Goal: Task Accomplishment & Management: Manage account settings

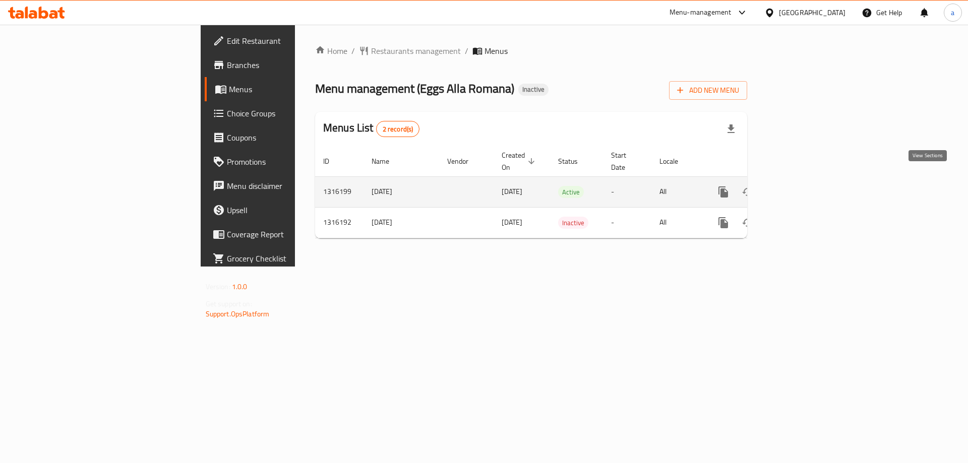
click at [802, 186] on icon "enhanced table" at bounding box center [796, 192] width 12 height 12
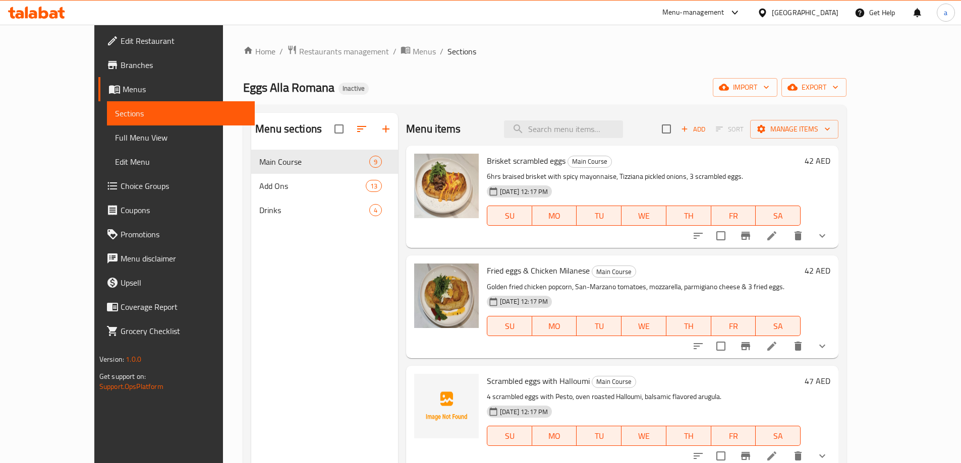
click at [115, 135] on span "Full Menu View" at bounding box center [181, 138] width 132 height 12
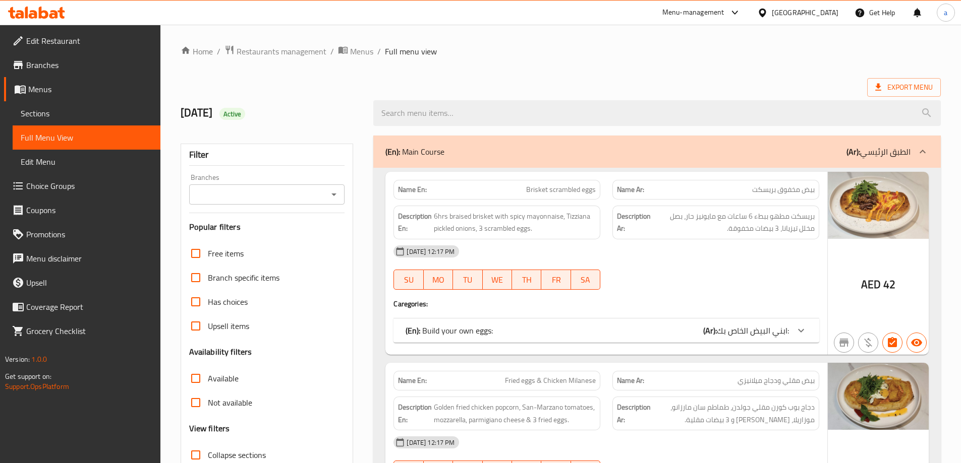
click at [768, 334] on span "ابني البيض الخاص بك:" at bounding box center [753, 330] width 72 height 15
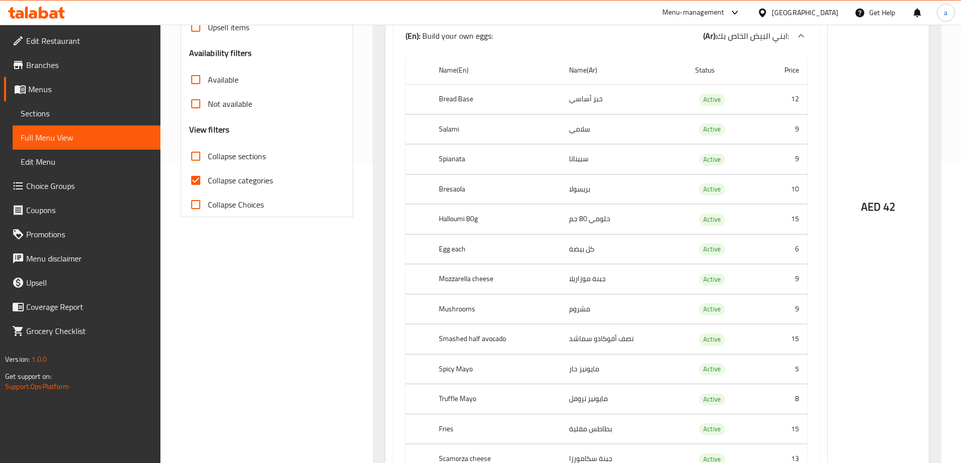
scroll to position [303, 0]
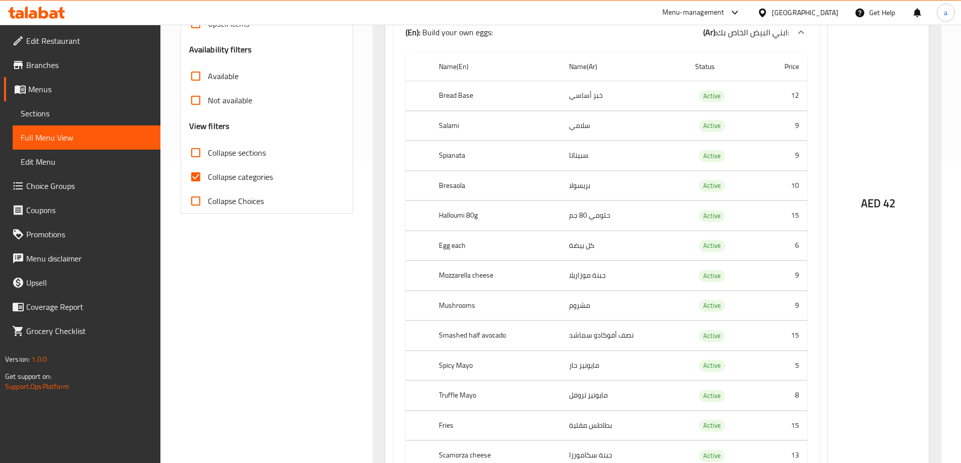
click at [46, 185] on span "Choice Groups" at bounding box center [89, 186] width 126 height 12
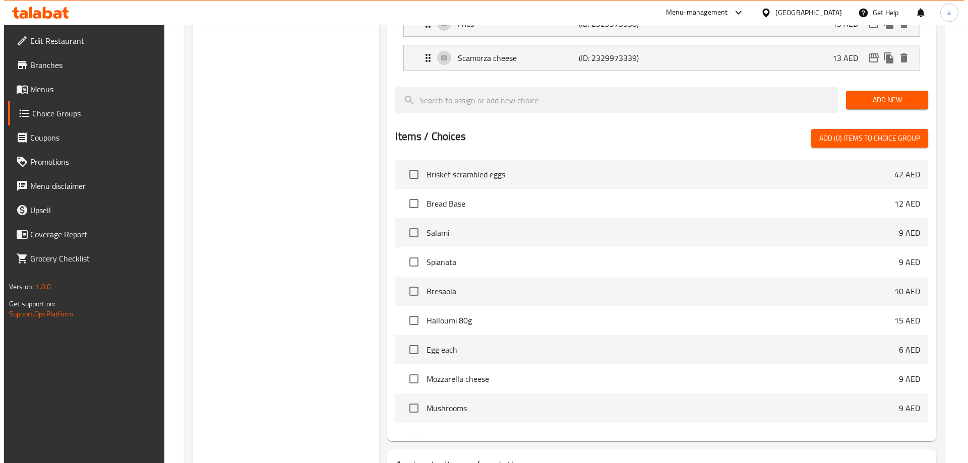
scroll to position [674, 0]
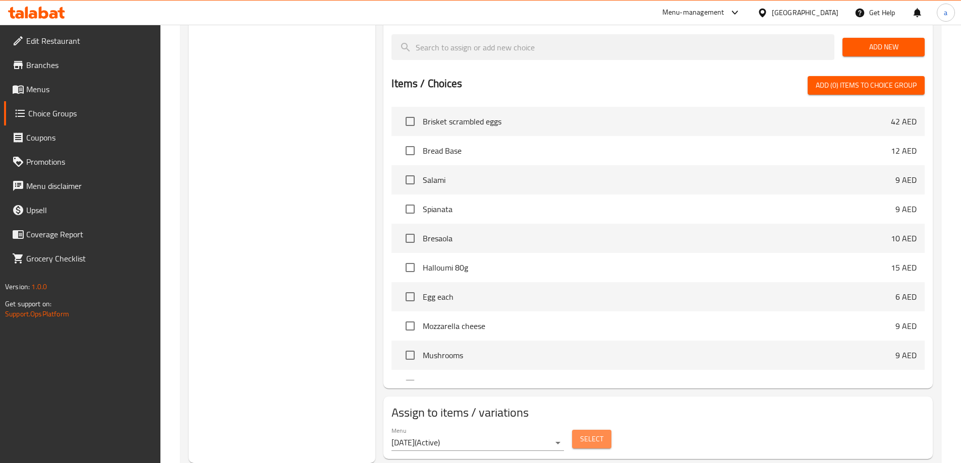
click at [578, 430] on button "Select" at bounding box center [591, 439] width 39 height 19
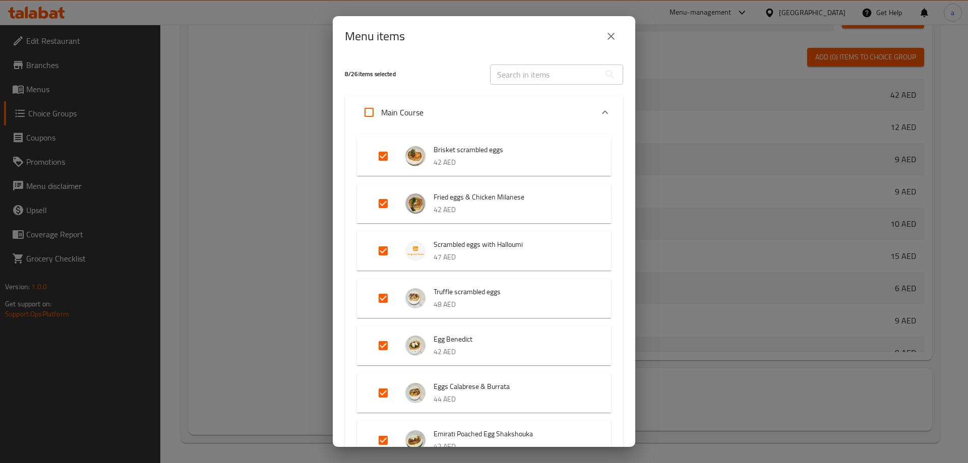
click at [369, 118] on input "Expand" at bounding box center [369, 112] width 24 height 24
checkbox input "true"
click at [369, 118] on input "Expand" at bounding box center [369, 112] width 24 height 24
checkbox input "false"
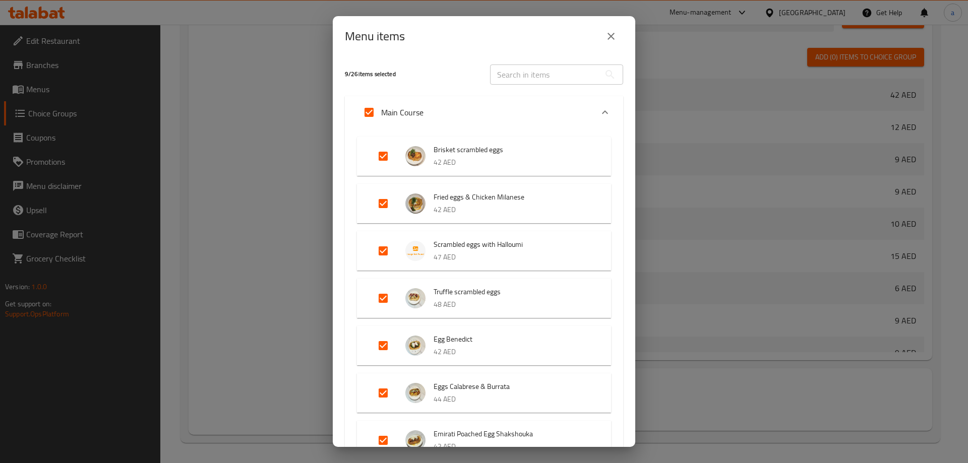
checkbox input "false"
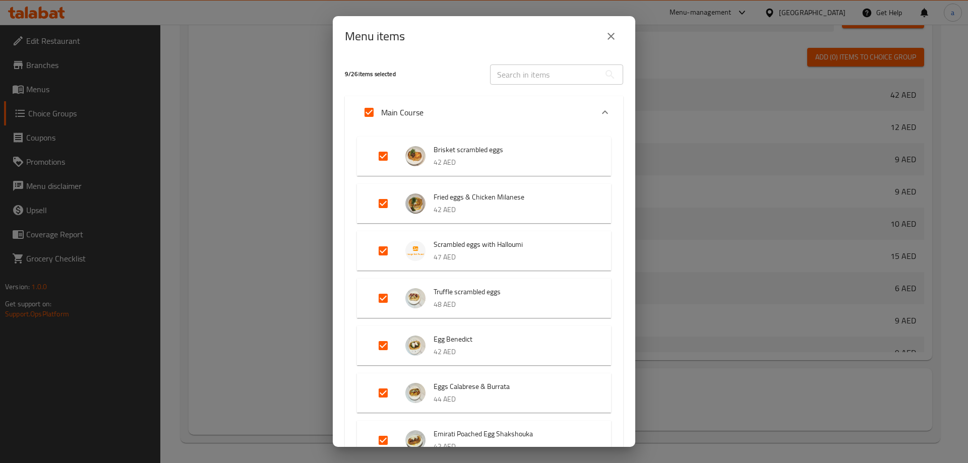
checkbox input "false"
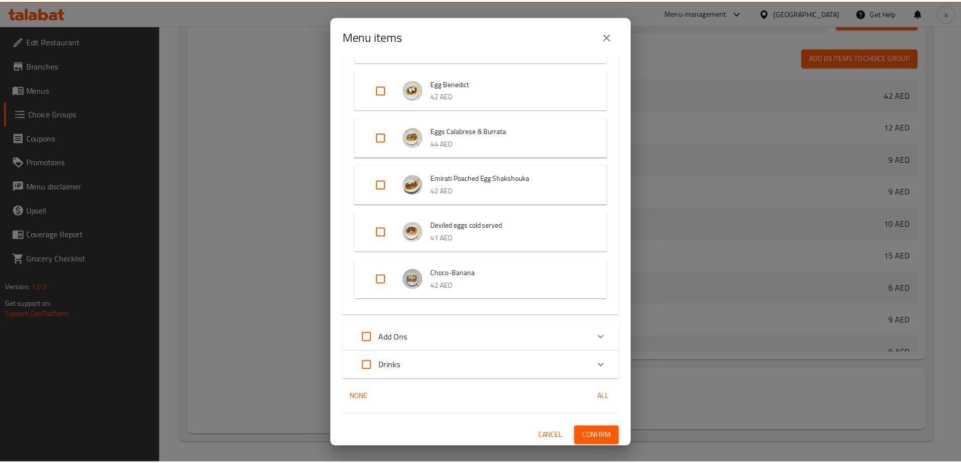
scroll to position [259, 0]
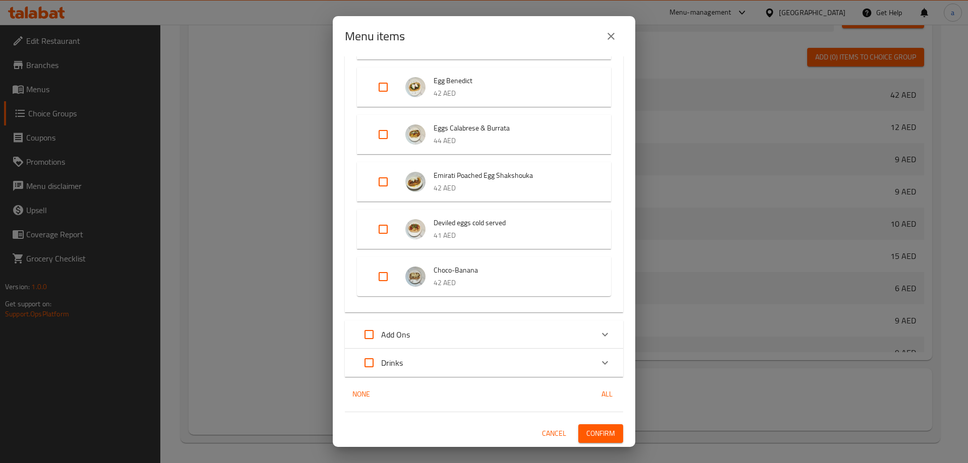
click at [587, 432] on span "Confirm" at bounding box center [601, 434] width 29 height 13
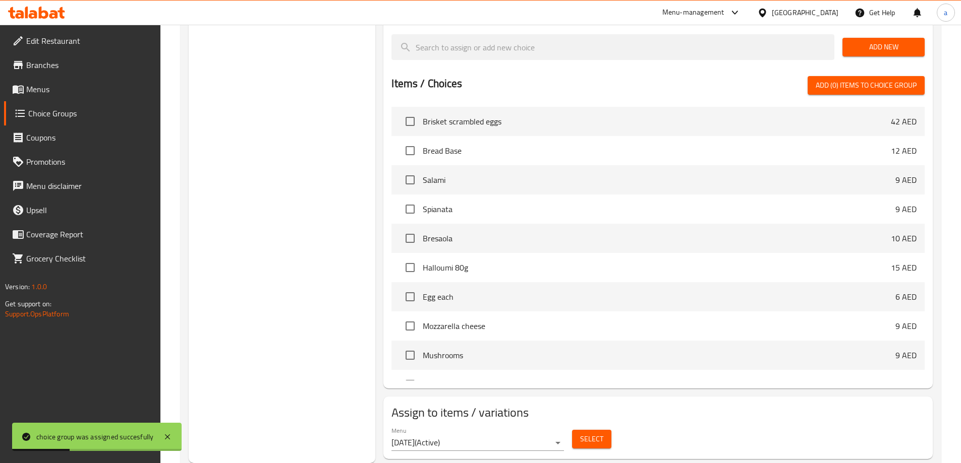
click at [51, 88] on span "Menus" at bounding box center [89, 89] width 126 height 12
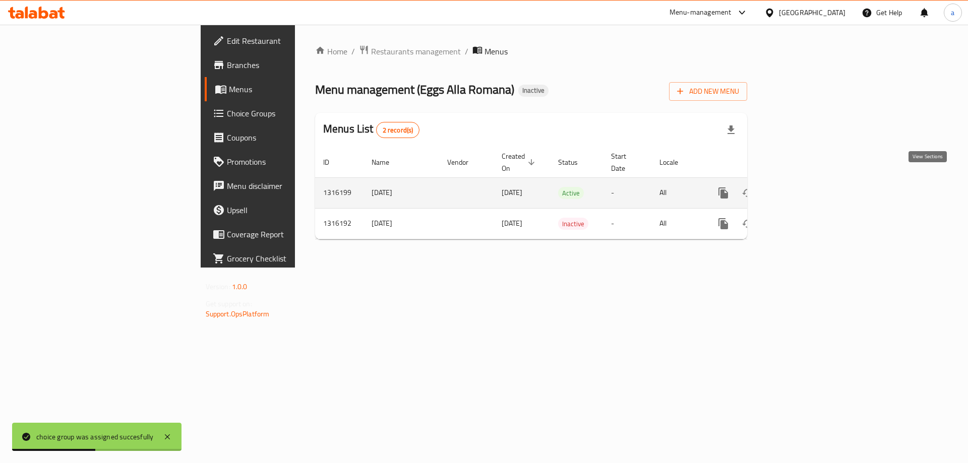
click at [802, 187] on icon "enhanced table" at bounding box center [796, 193] width 12 height 12
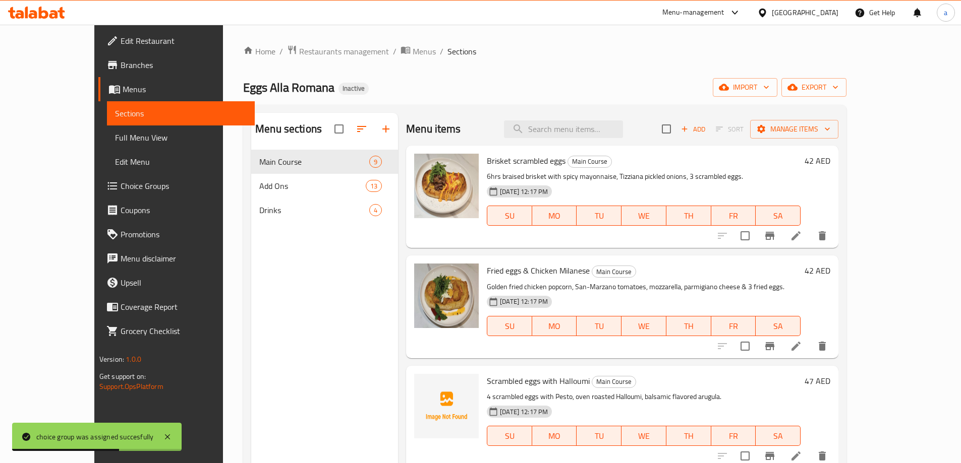
click at [115, 139] on span "Full Menu View" at bounding box center [181, 138] width 132 height 12
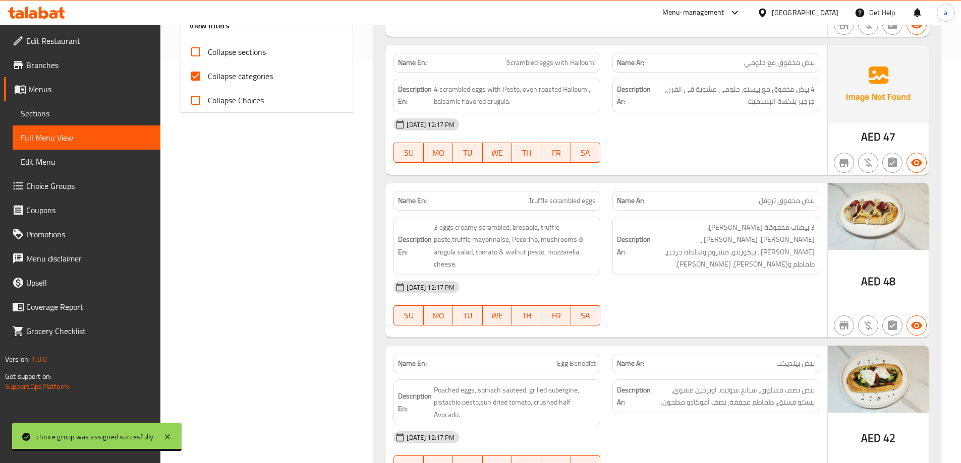
scroll to position [151, 0]
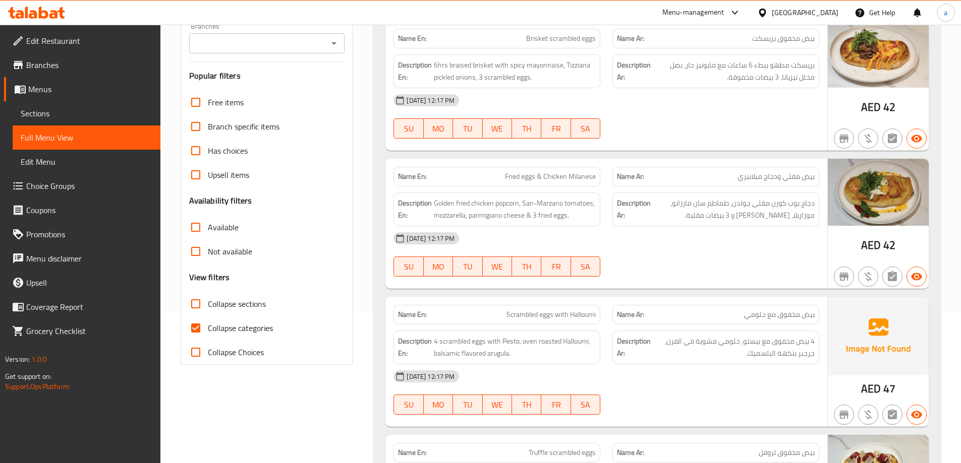
click at [52, 122] on link "Sections" at bounding box center [87, 113] width 148 height 24
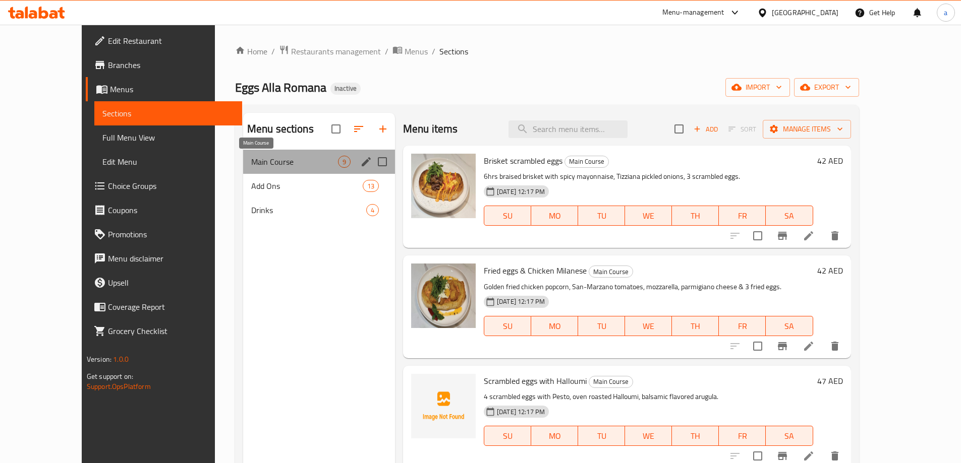
click at [279, 161] on span "Main Course" at bounding box center [294, 162] width 87 height 12
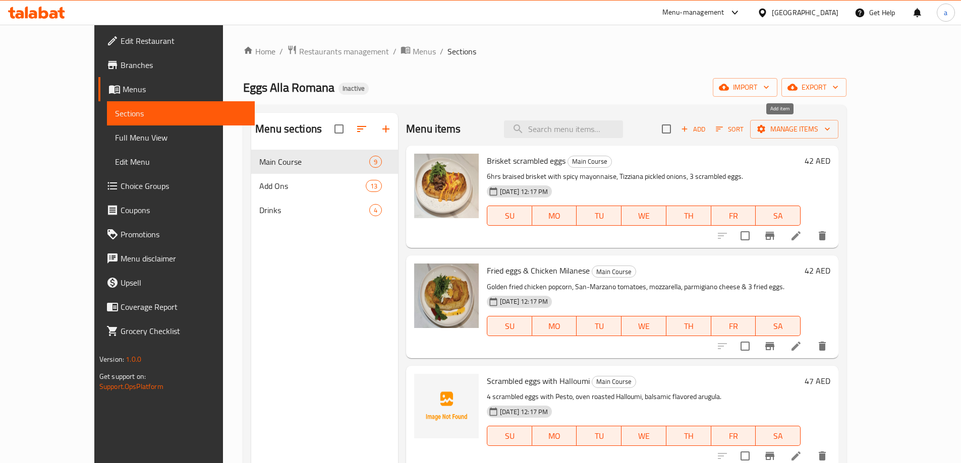
click at [707, 129] on span "Add" at bounding box center [692, 130] width 27 height 12
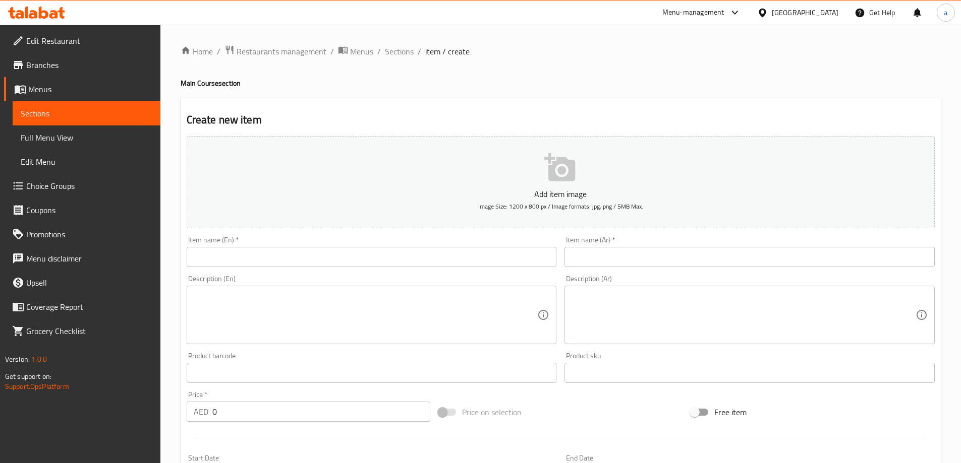
click at [485, 249] on input "text" at bounding box center [372, 257] width 370 height 20
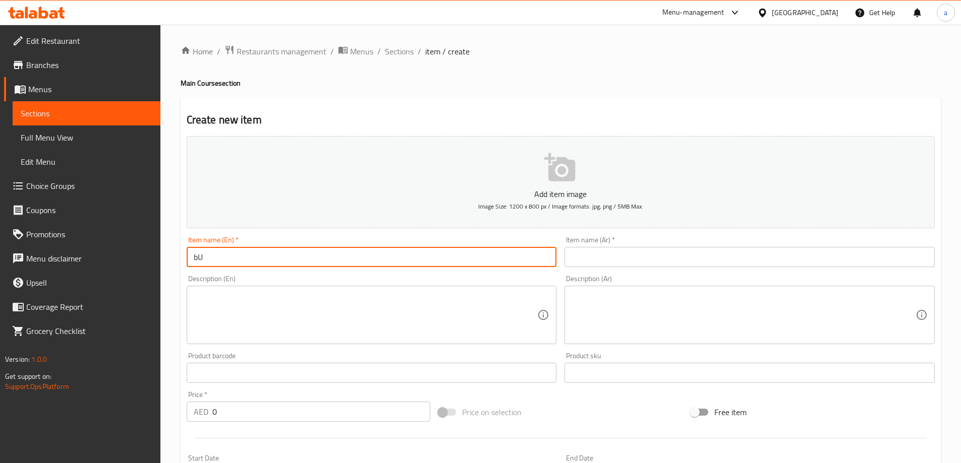
type input "b"
type input "Build Your Own Eggs"
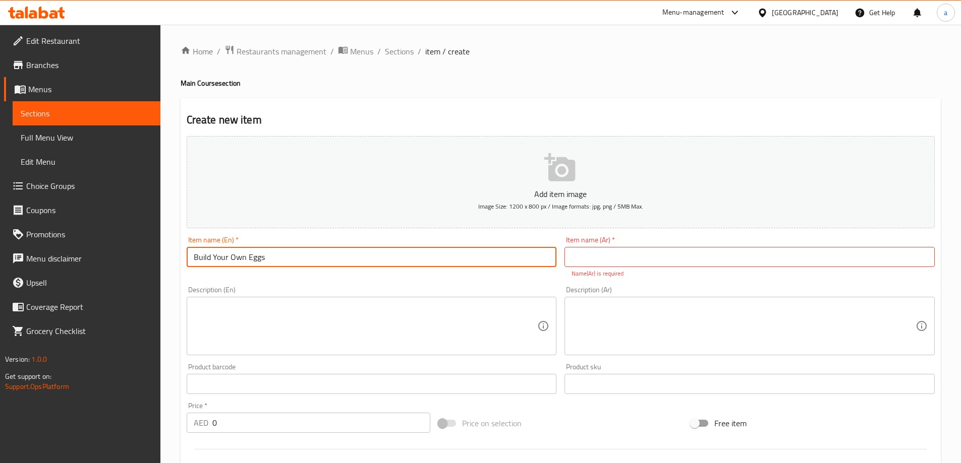
drag, startPoint x: 297, startPoint y: 259, endPoint x: 169, endPoint y: 270, distance: 128.1
click at [169, 270] on div "Home / Restaurants management / Menus / Sections / item / create Main Course se…" at bounding box center [560, 374] width 800 height 699
click at [606, 260] on input "text" at bounding box center [749, 257] width 370 height 20
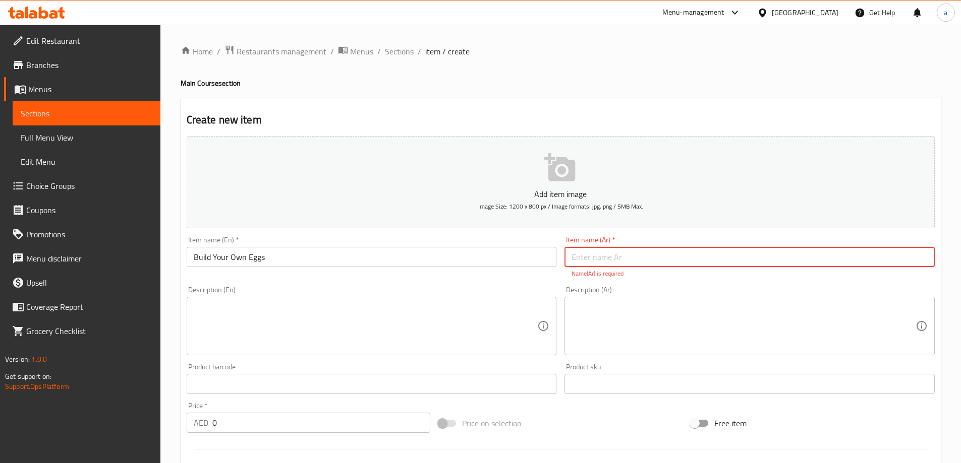
paste input "اصنع بيضك بنفسك"
click at [599, 258] on input "اصنع بيضك بنفسك" at bounding box center [749, 257] width 370 height 20
click at [603, 259] on input "اصنع بيضك بنفسك" at bounding box center [749, 257] width 370 height 20
click at [625, 256] on input "اfك بنفسك" at bounding box center [749, 257] width 370 height 20
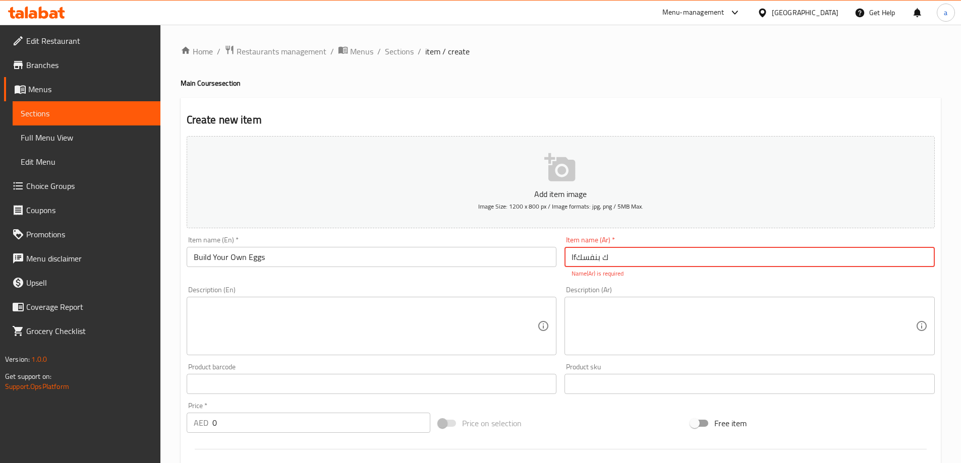
click at [625, 256] on input "اfك بنفسك" at bounding box center [749, 257] width 370 height 20
paste input "صنع بيض"
click at [606, 262] on input "اصنع بيضك بنفسك" at bounding box center [749, 257] width 370 height 20
type input "اصنع البيض الخاص بك"
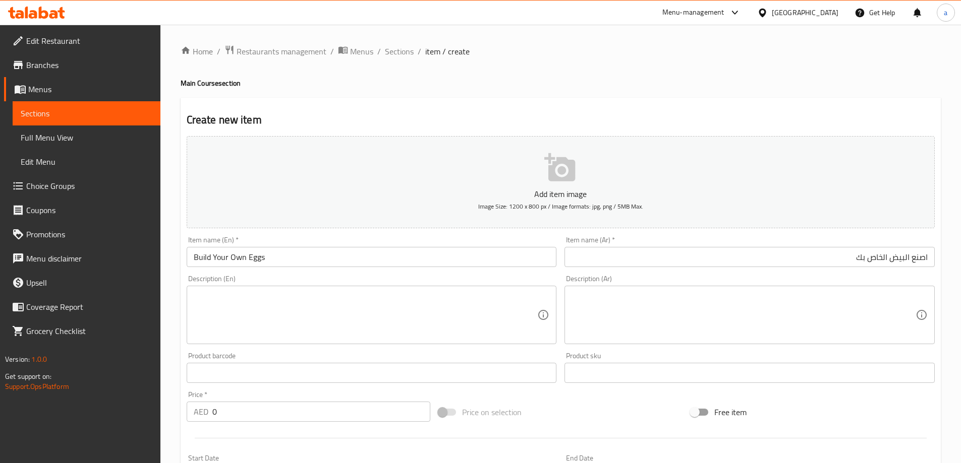
click at [307, 393] on div "Price   * AED 0 Price *" at bounding box center [309, 406] width 244 height 31
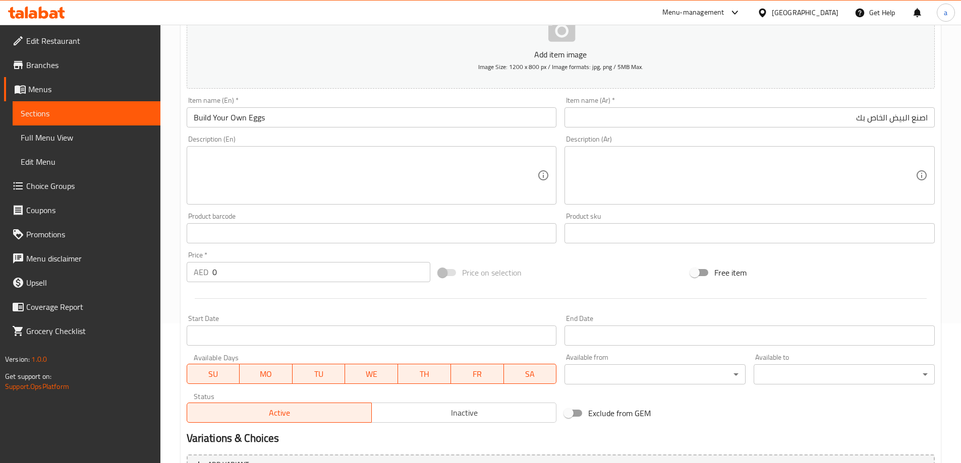
scroll to position [249, 0]
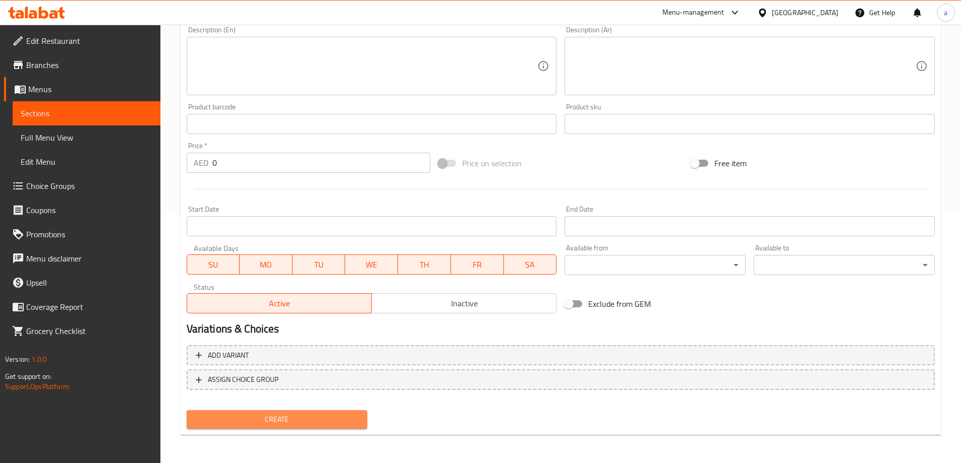
click at [314, 416] on span "Create" at bounding box center [277, 420] width 165 height 13
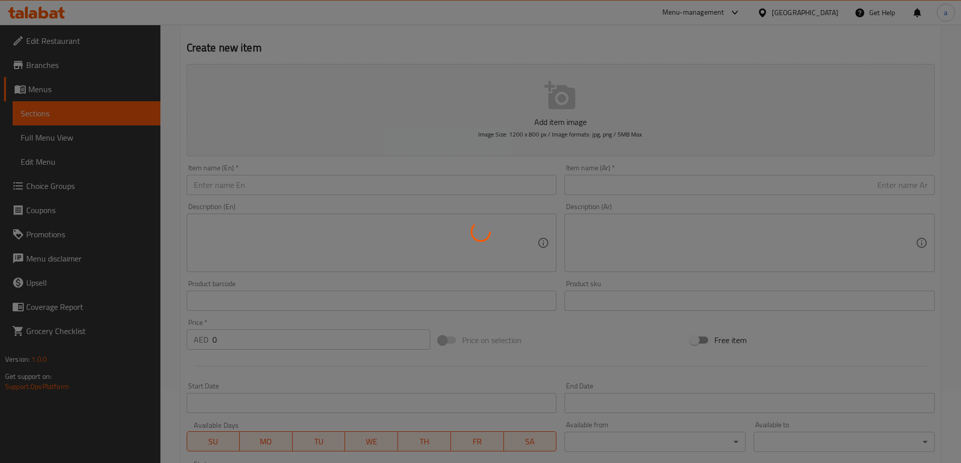
scroll to position [0, 0]
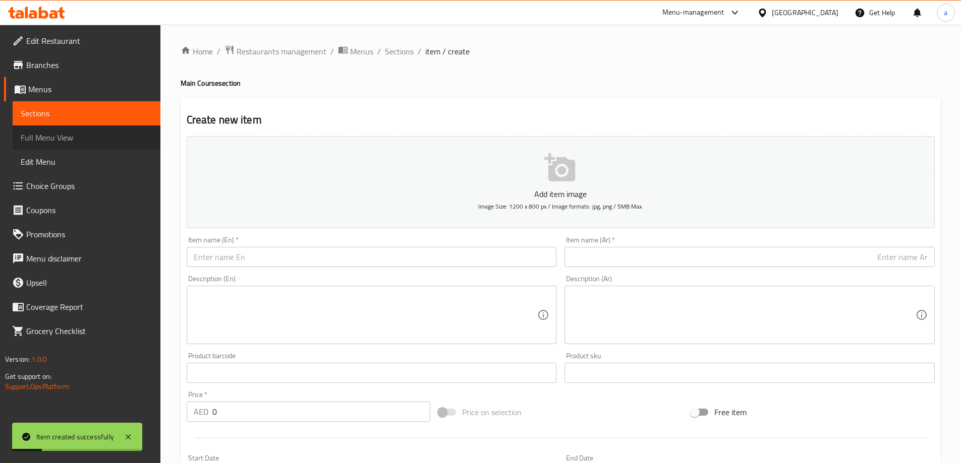
click at [53, 137] on span "Full Menu View" at bounding box center [87, 138] width 132 height 12
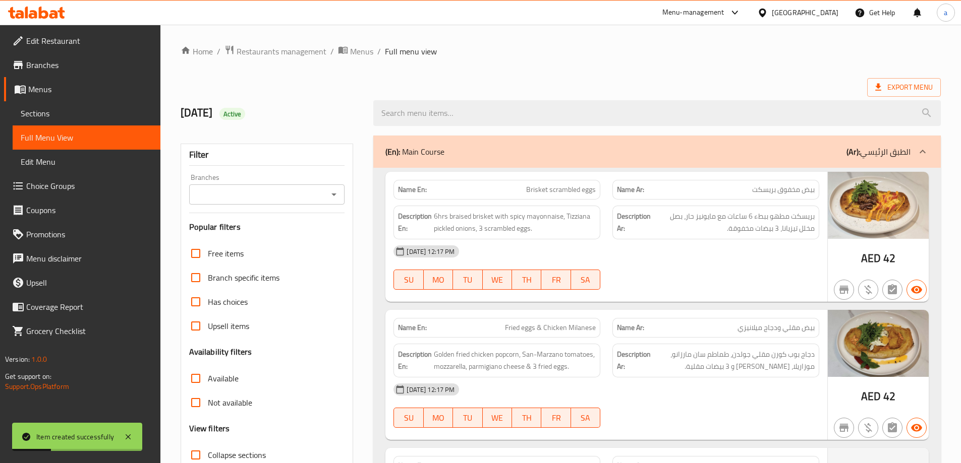
click at [63, 185] on span "Choice Groups" at bounding box center [89, 186] width 126 height 12
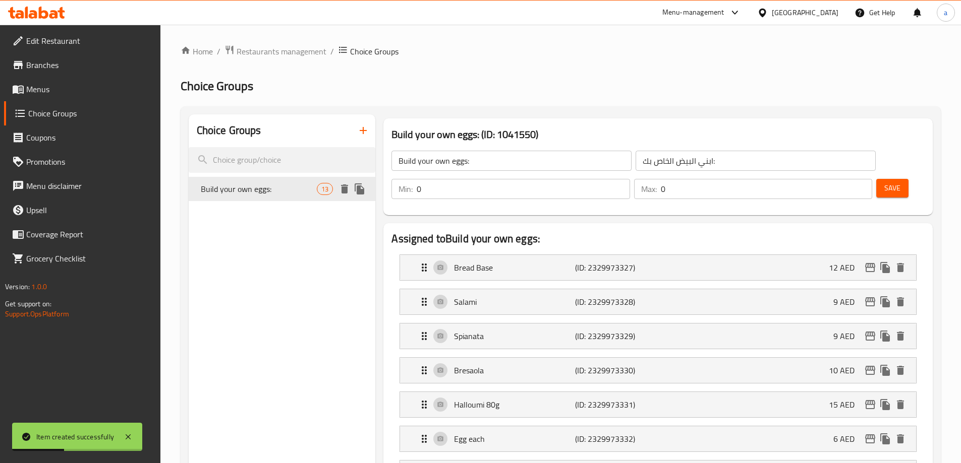
click at [294, 192] on span "Build your own eggs:" at bounding box center [259, 189] width 116 height 12
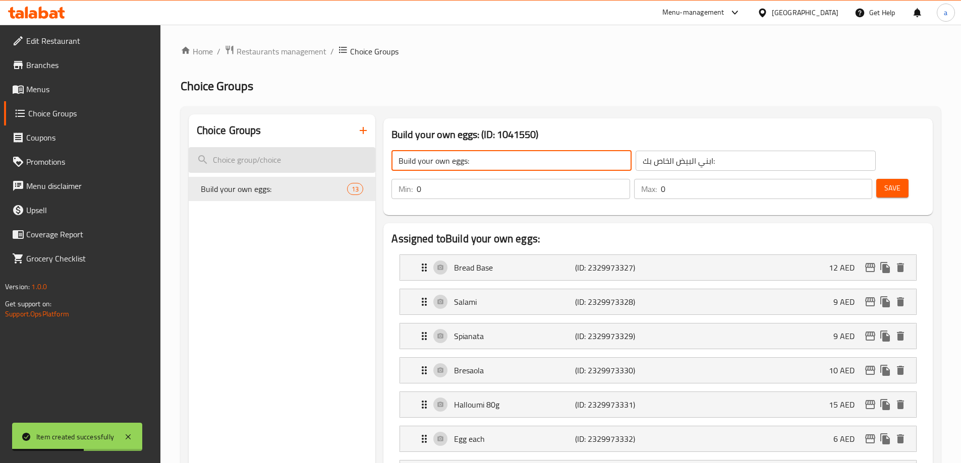
drag, startPoint x: 493, startPoint y: 156, endPoint x: 228, endPoint y: 170, distance: 265.1
type input "ش"
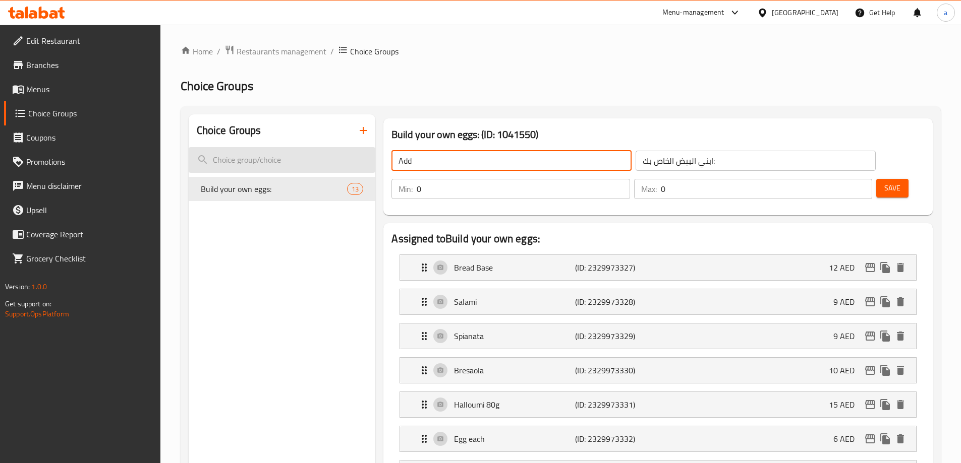
type input "Add On's:"
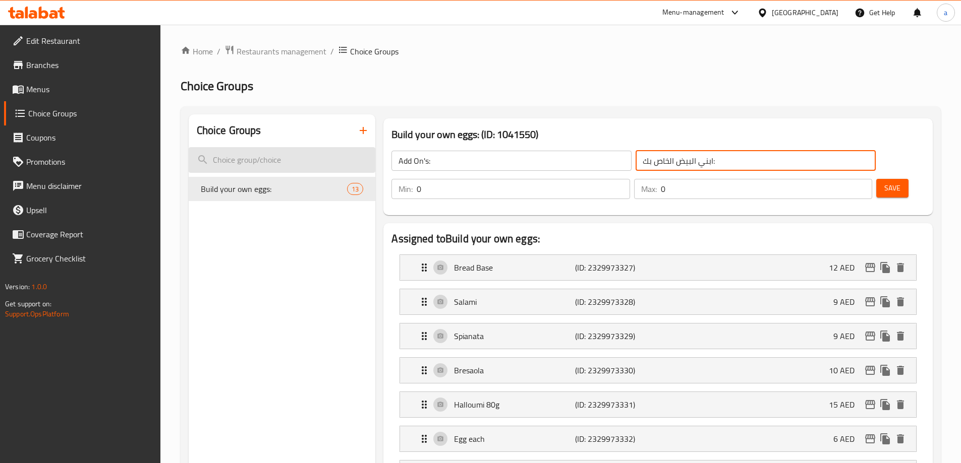
type input "غ"
type input "إضافات:"
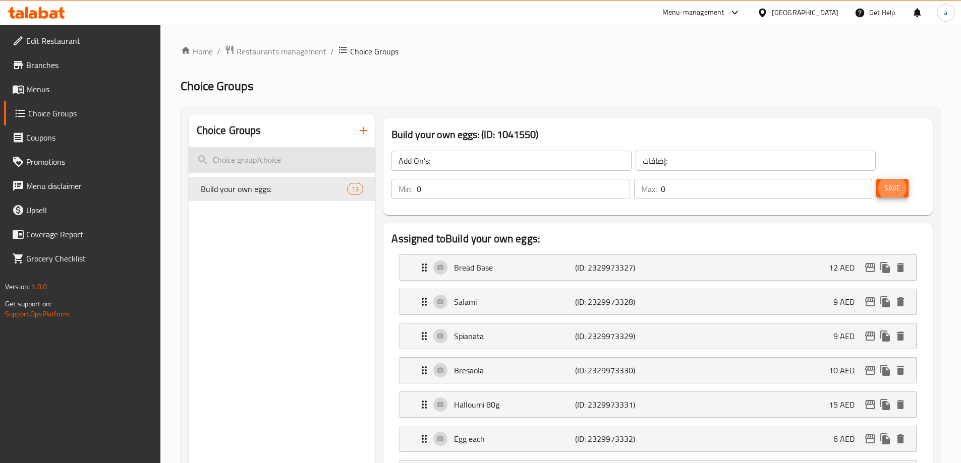
click at [876, 179] on button "Save" at bounding box center [892, 188] width 32 height 19
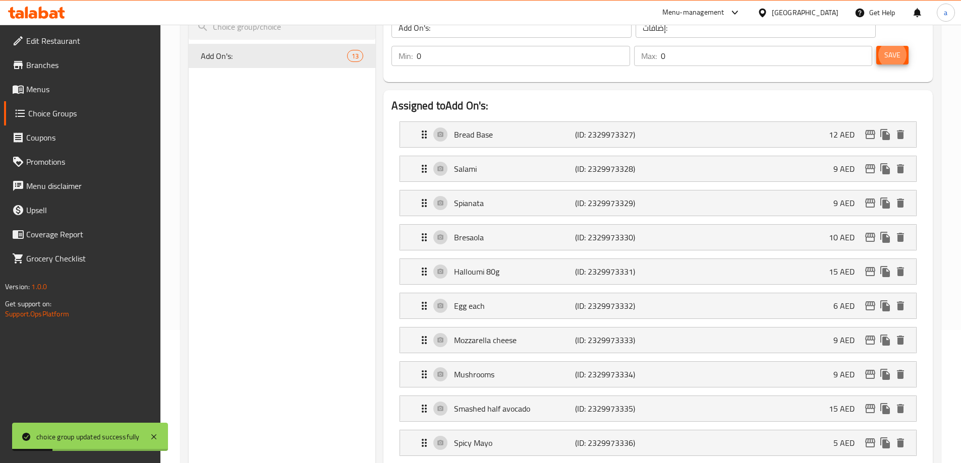
scroll to position [151, 0]
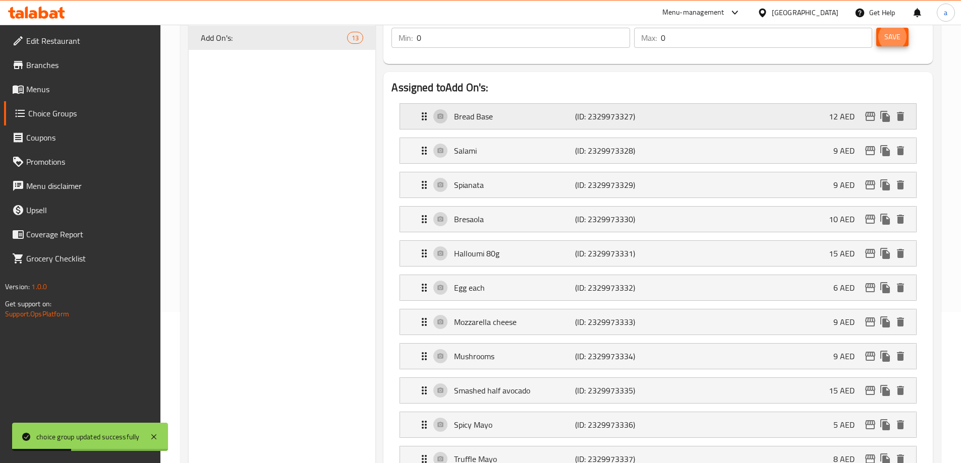
click at [532, 110] on p "Bread Base" at bounding box center [514, 116] width 121 height 12
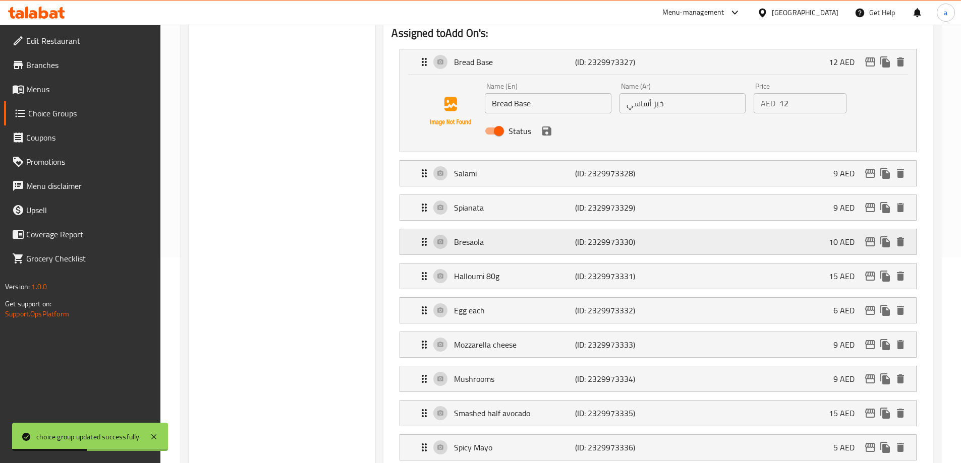
scroll to position [403, 0]
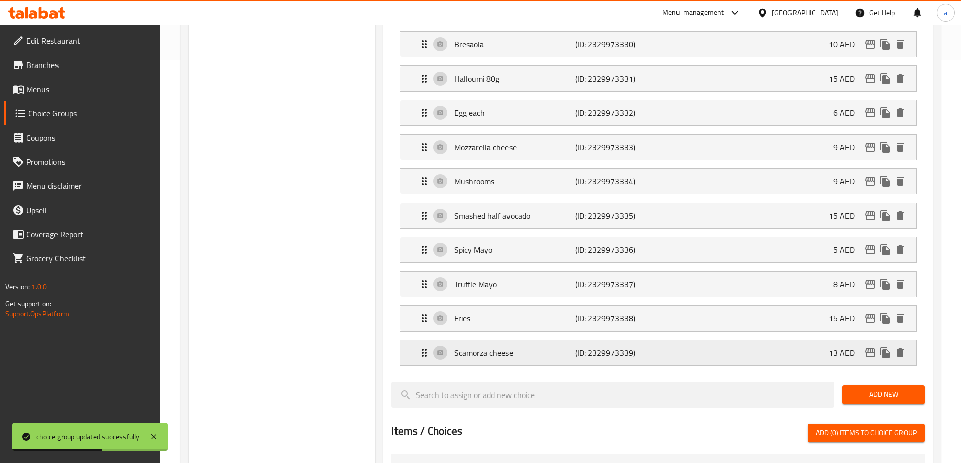
click at [423, 347] on icon "Expand" at bounding box center [424, 353] width 12 height 12
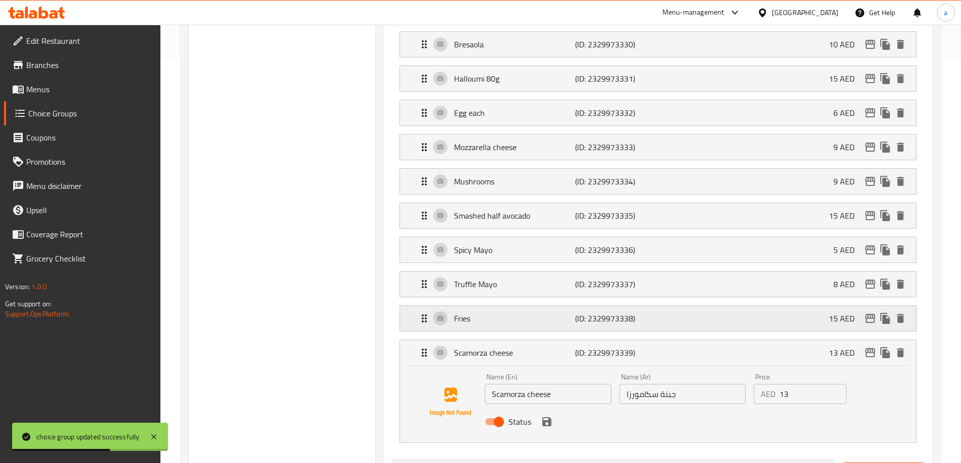
click at [415, 306] on div "Fries (ID: 2329973338) 15 AED" at bounding box center [658, 318] width 516 height 25
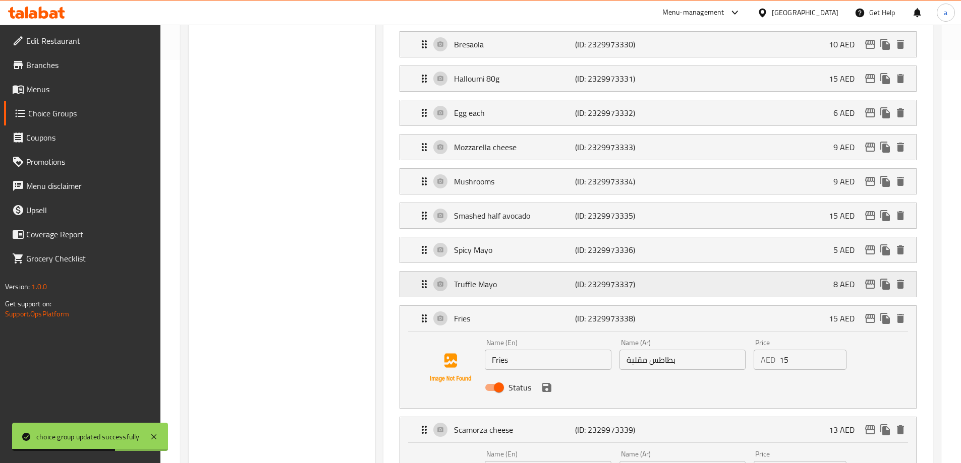
click at [414, 272] on div "Truffle Mayo (ID: 2329973337) 8 AED" at bounding box center [658, 284] width 516 height 25
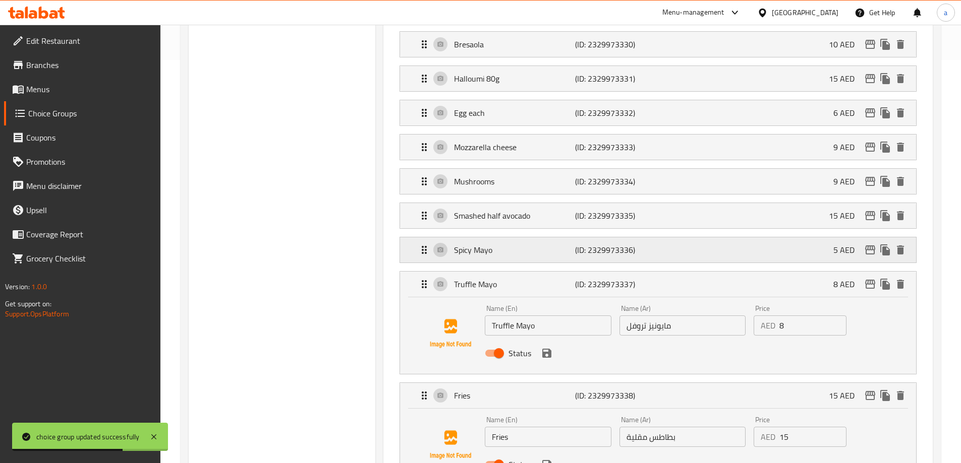
click at [414, 238] on div "Spicy Mayo (ID: 2329973336) 5 AED" at bounding box center [658, 250] width 516 height 25
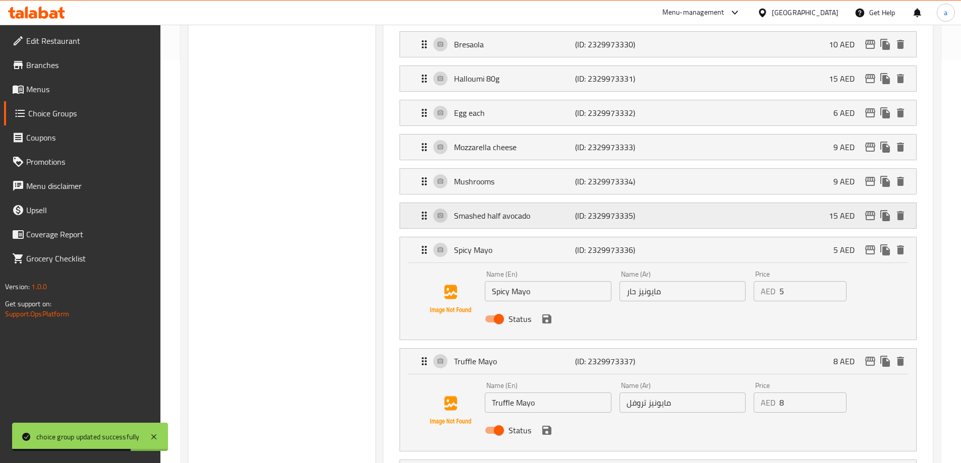
click at [412, 203] on div "Smashed half avocado (ID: 2329973335) 15 AED" at bounding box center [658, 215] width 516 height 25
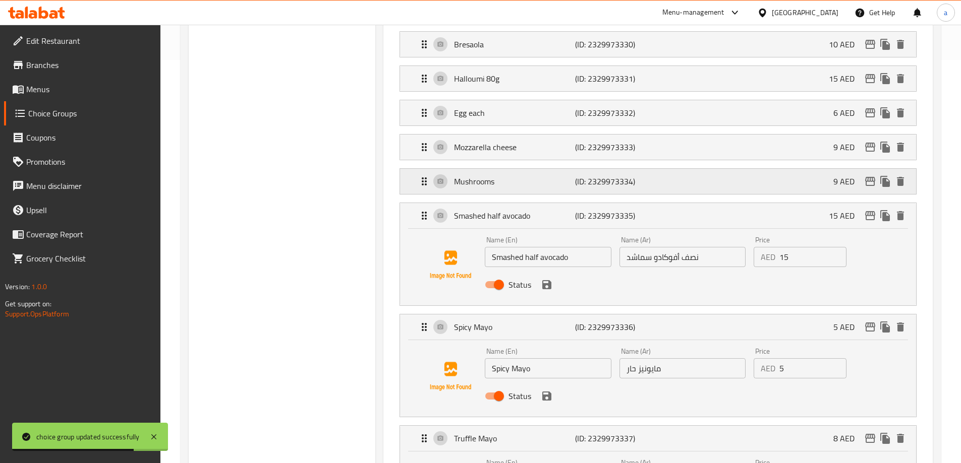
click at [408, 169] on div "Mushrooms (ID: 2329973334) 9 AED" at bounding box center [658, 181] width 516 height 25
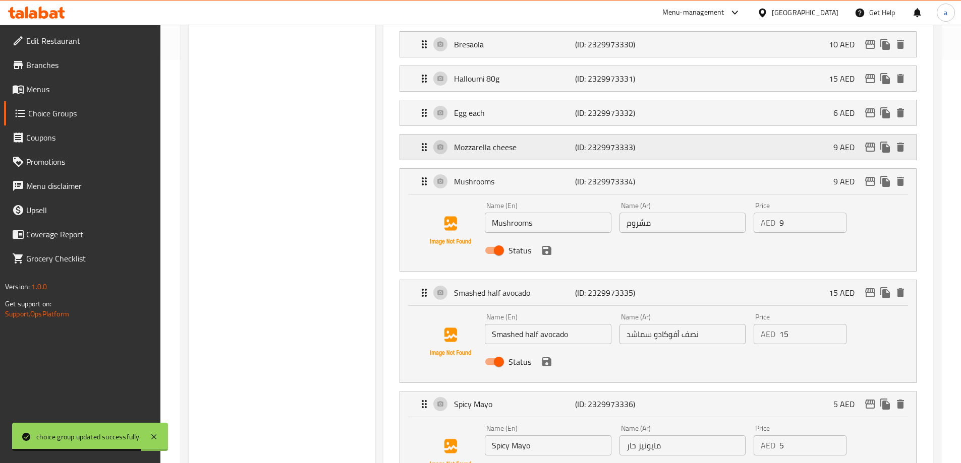
click at [406, 135] on div "Mozzarella cheese (ID: 2329973333) 9 AED" at bounding box center [658, 147] width 516 height 25
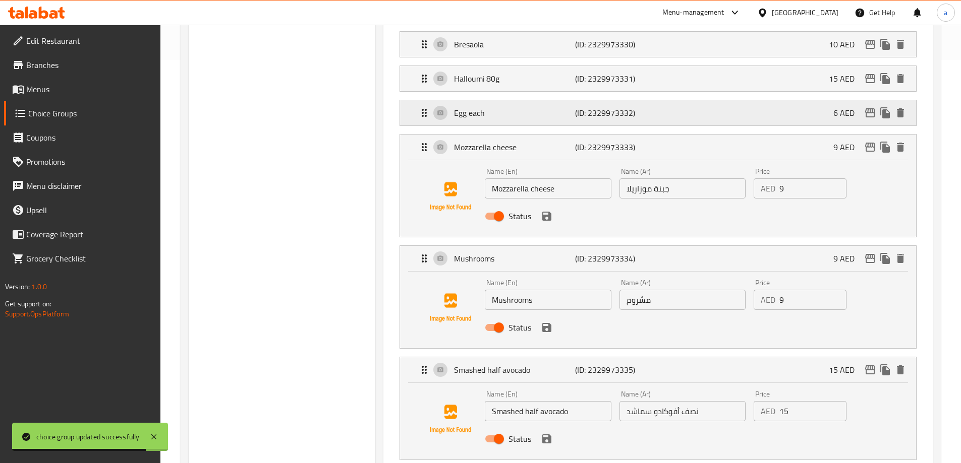
click at [412, 100] on div "Egg each (ID: 2329973332) 6 AED" at bounding box center [658, 112] width 516 height 25
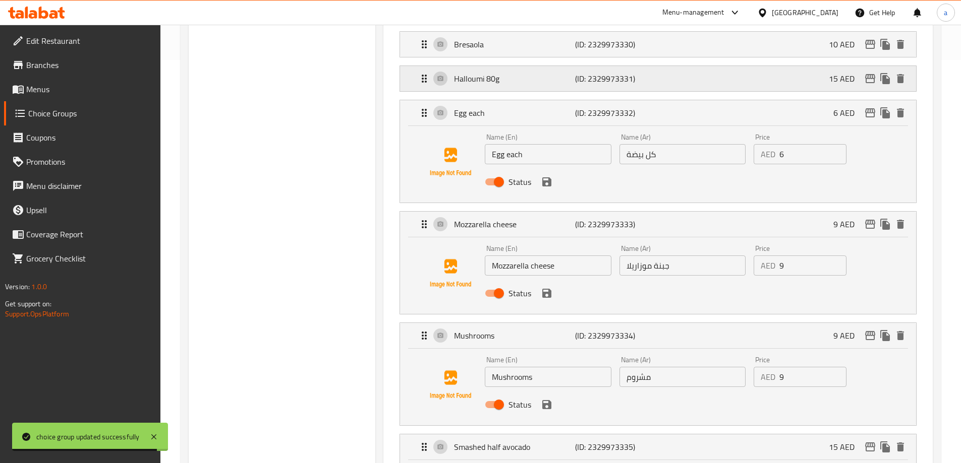
click at [416, 66] on div "Halloumi 80g (ID: 2329973331) 15 AED" at bounding box center [658, 78] width 516 height 25
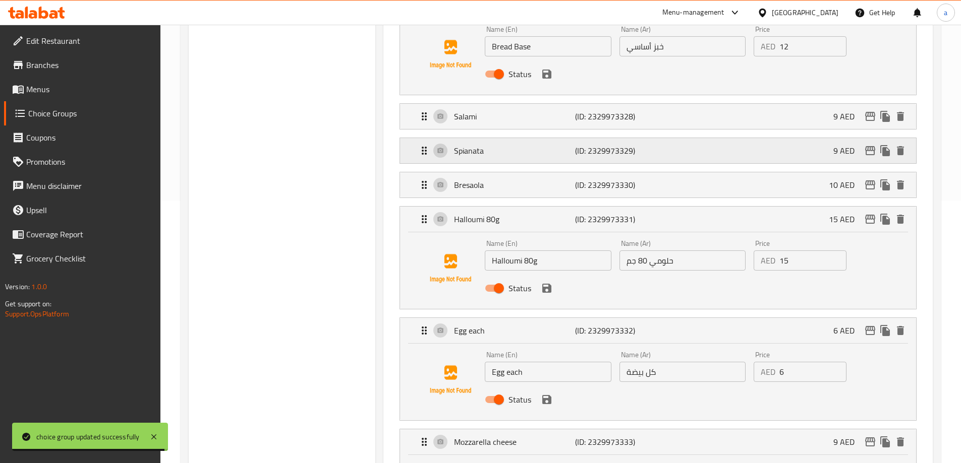
scroll to position [252, 0]
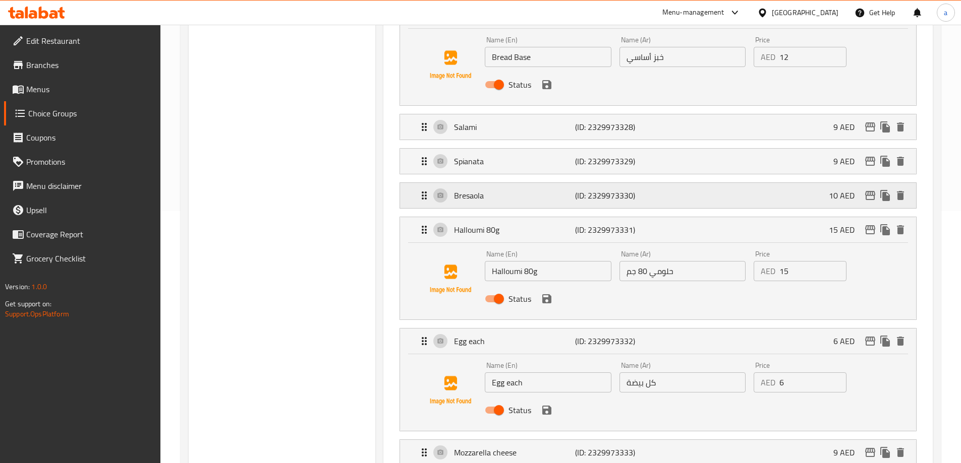
click at [418, 183] on div "Bresaola (ID: 2329973330) 10 AED" at bounding box center [658, 195] width 516 height 25
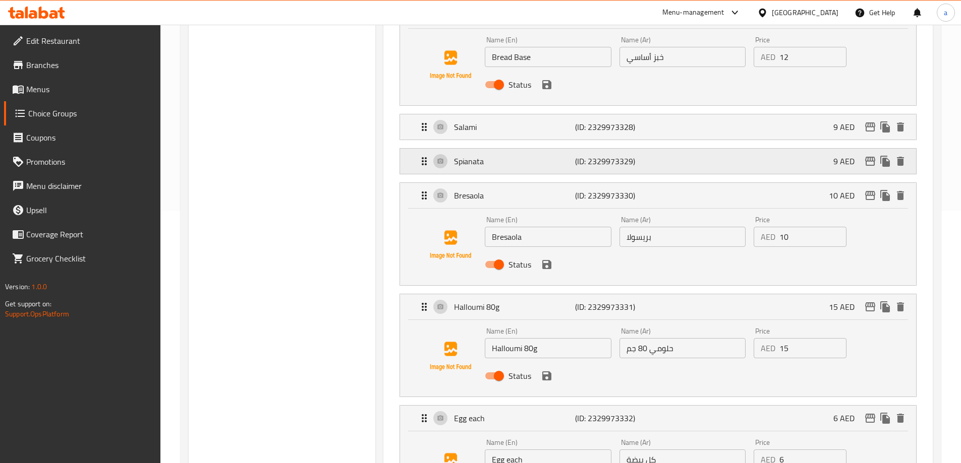
click at [418, 149] on div "Spianata (ID: 2329973329) 9 AED" at bounding box center [658, 161] width 516 height 25
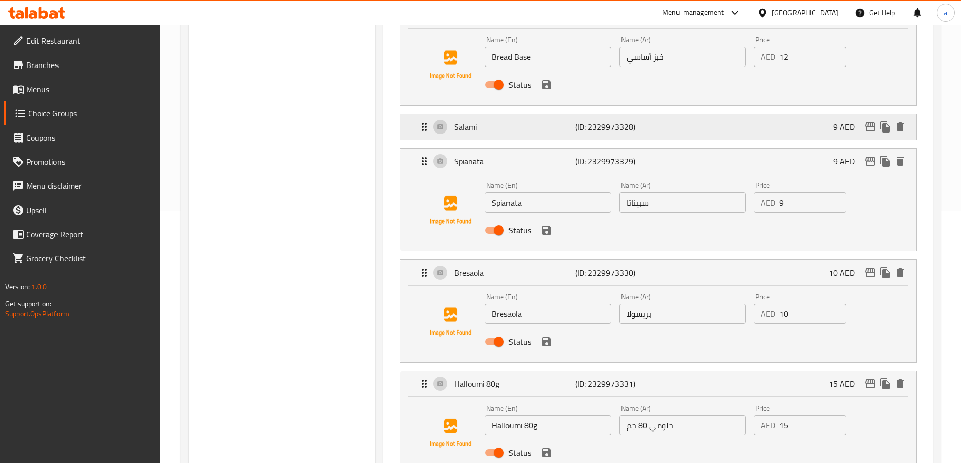
click at [419, 114] on div "Salami (ID: 2329973328) 9 AED" at bounding box center [661, 126] width 486 height 25
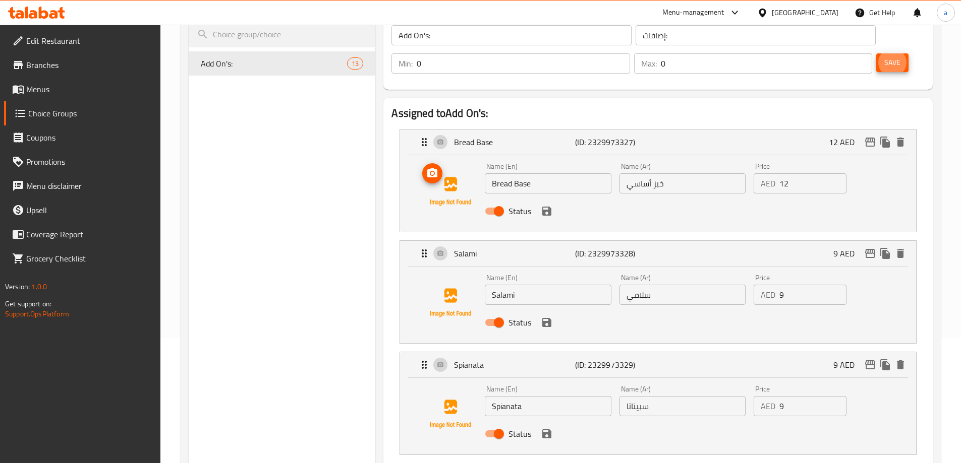
scroll to position [101, 0]
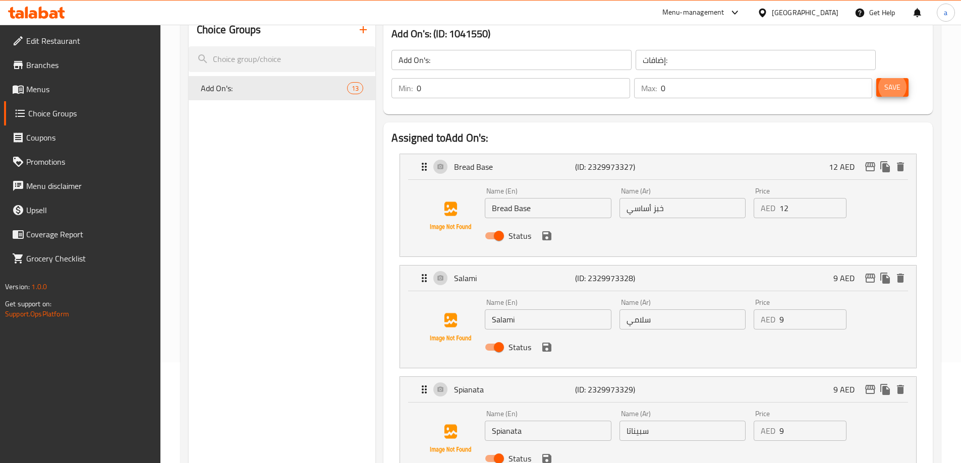
click at [628, 198] on input "خبز أساسي" at bounding box center [682, 208] width 126 height 20
type input "خبز أساس"
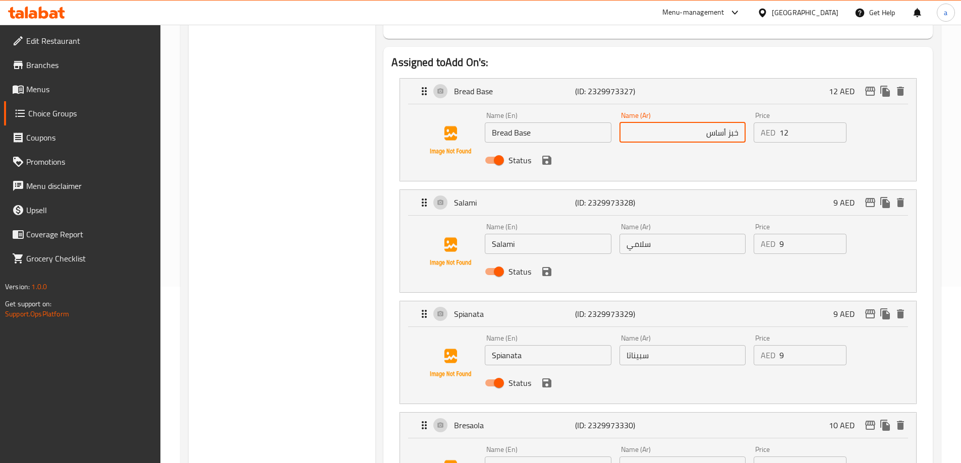
scroll to position [252, 0]
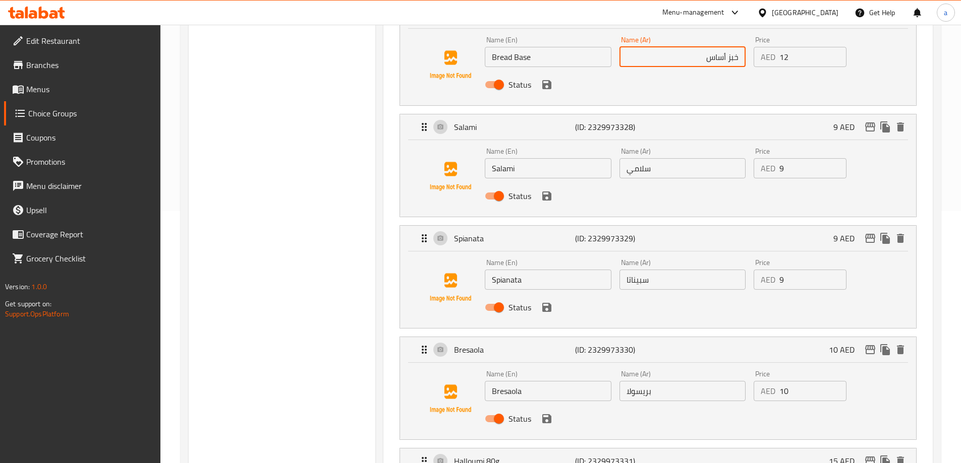
click at [637, 381] on input "بريسولا" at bounding box center [682, 391] width 126 height 20
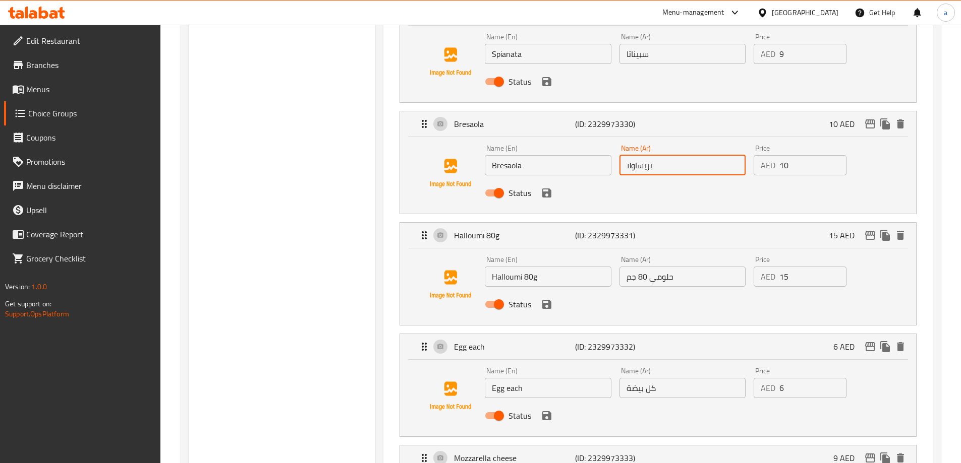
scroll to position [504, 0]
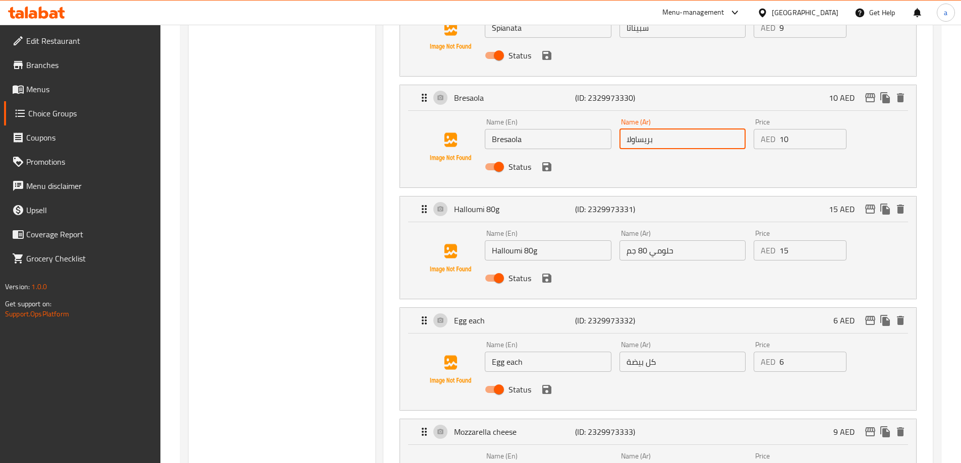
type input "بريساولا"
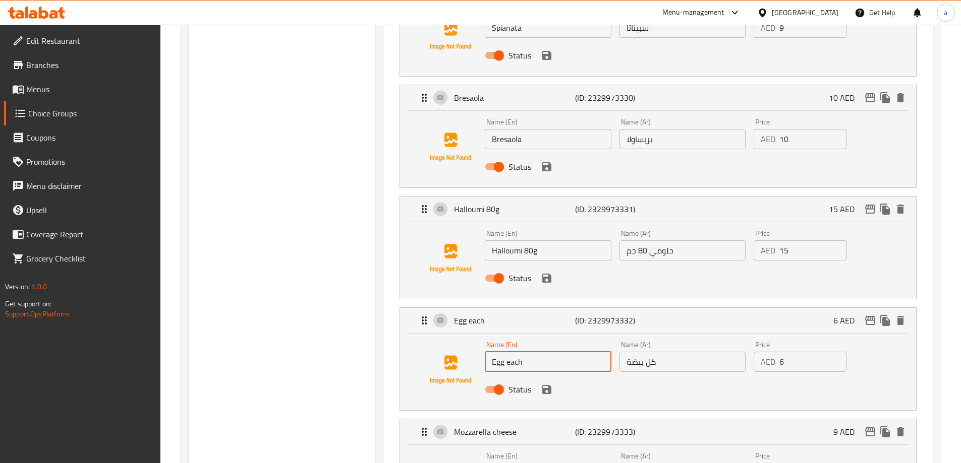
click at [507, 352] on input "Egg each" at bounding box center [548, 362] width 126 height 20
type input "Egg (each)"
click at [643, 352] on input "كل بيضة" at bounding box center [682, 362] width 126 height 20
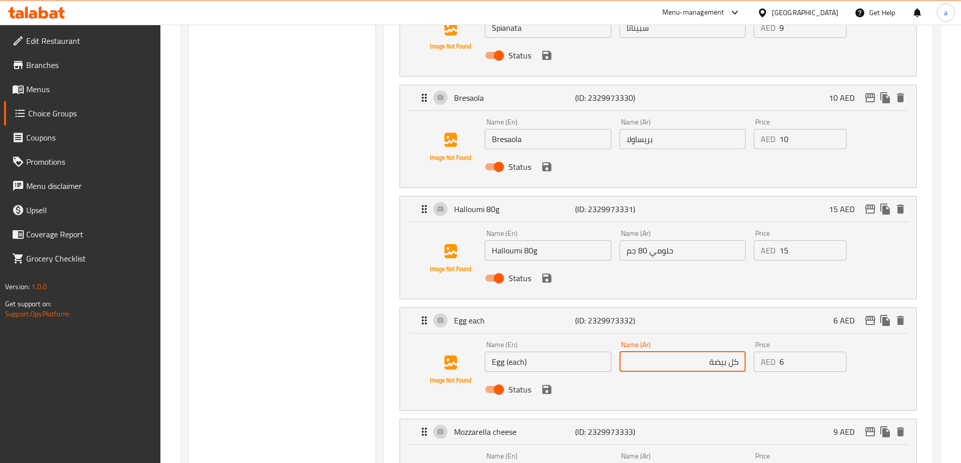
drag, startPoint x: 726, startPoint y: 334, endPoint x: 753, endPoint y: 333, distance: 27.3
click at [753, 337] on div "Name (En) Egg (each) Name (En) Name (Ar) كل بيضة Name (Ar) Price AED 6 Price St…" at bounding box center [682, 370] width 403 height 66
click at [724, 336] on div "Name (En) Egg (each) Name (En) Name (Ar) بيضة (كل واحدة) Name (Ar) Price AED 6 …" at bounding box center [658, 370] width 484 height 69
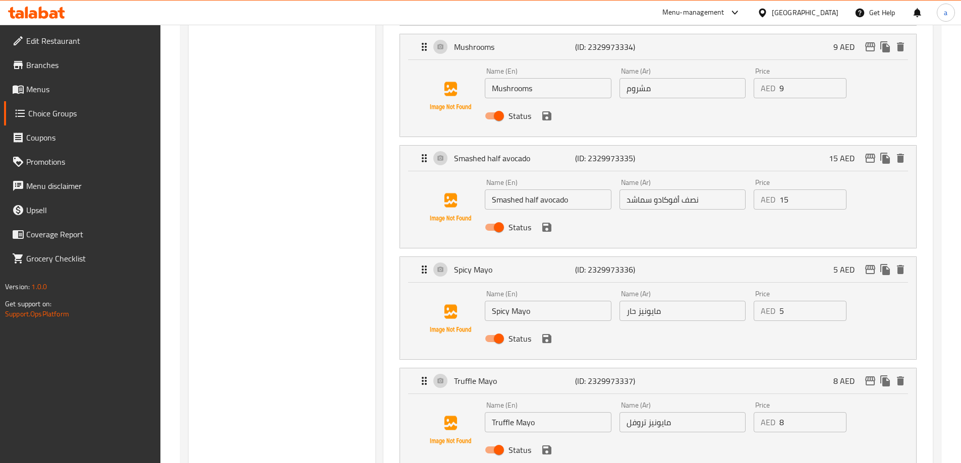
scroll to position [1009, 0]
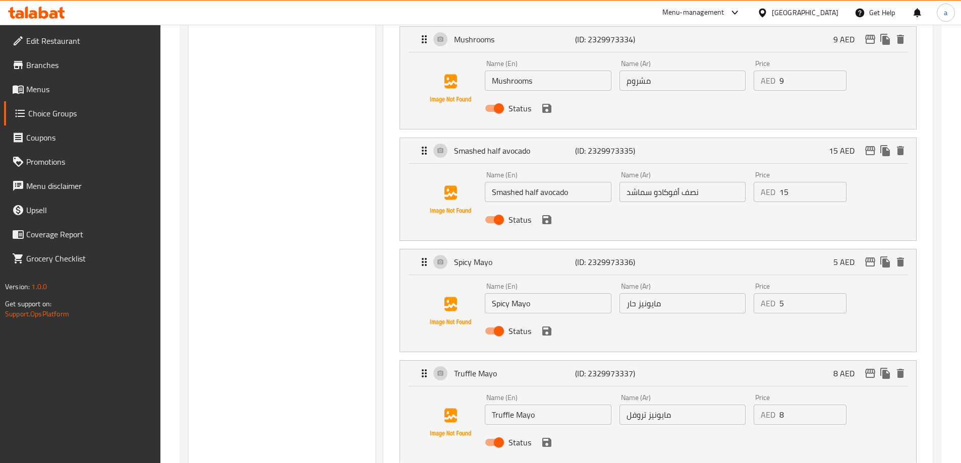
type input "بيضة (كل واحدة)"
drag, startPoint x: 638, startPoint y: 275, endPoint x: 663, endPoint y: 287, distance: 28.0
click at [638, 294] on input "مايونيز حار" at bounding box center [682, 304] width 126 height 20
type input "مايو حار"
drag, startPoint x: 648, startPoint y: 387, endPoint x: 706, endPoint y: 398, distance: 58.6
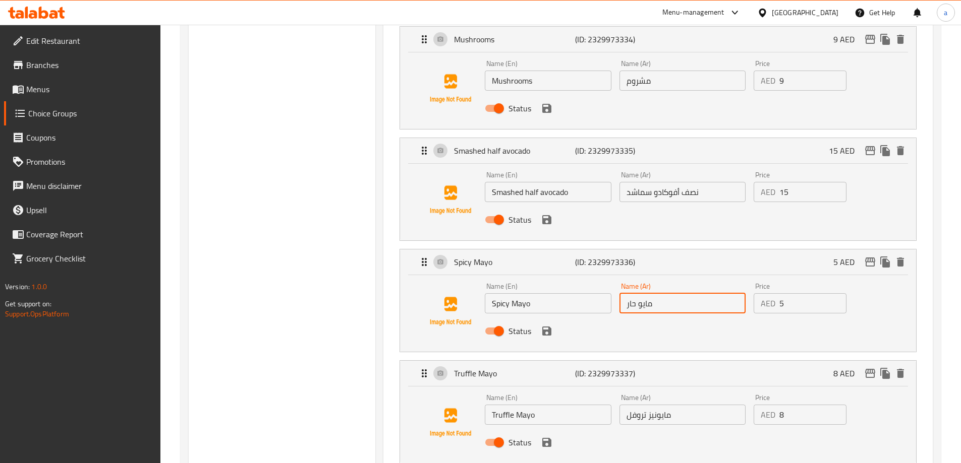
click at [651, 405] on input "مايونيز تروفل" at bounding box center [682, 415] width 126 height 20
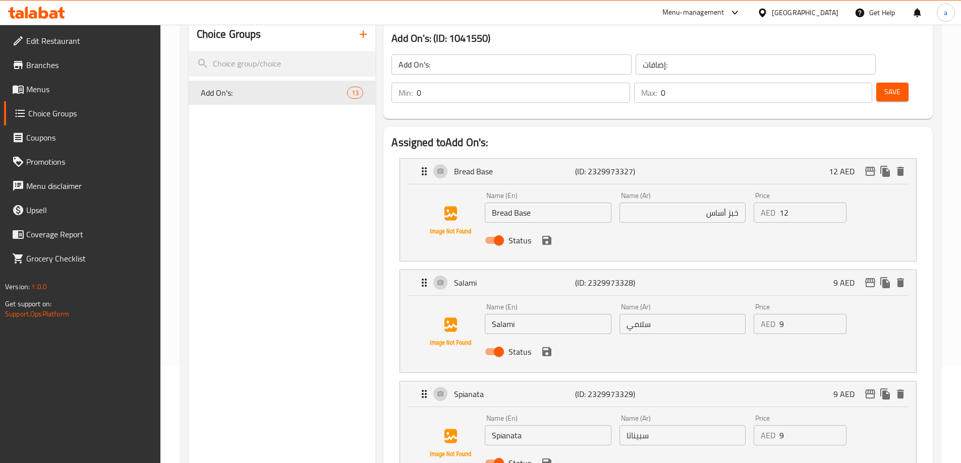
scroll to position [13, 0]
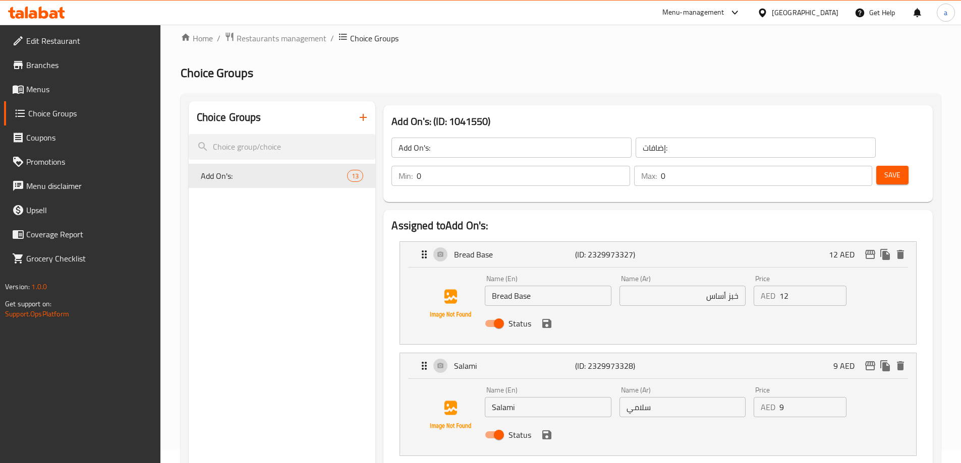
type input "مايو تروفل"
click at [884, 169] on span "Save" at bounding box center [892, 175] width 16 height 13
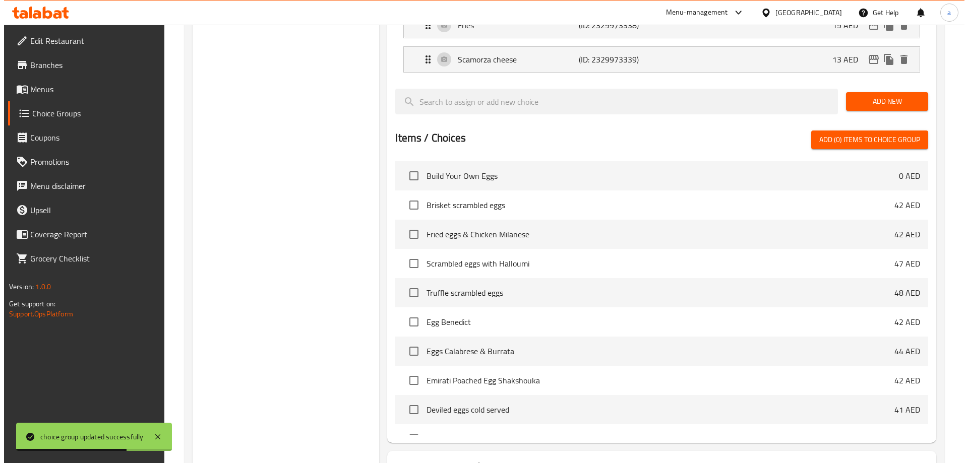
scroll to position [674, 0]
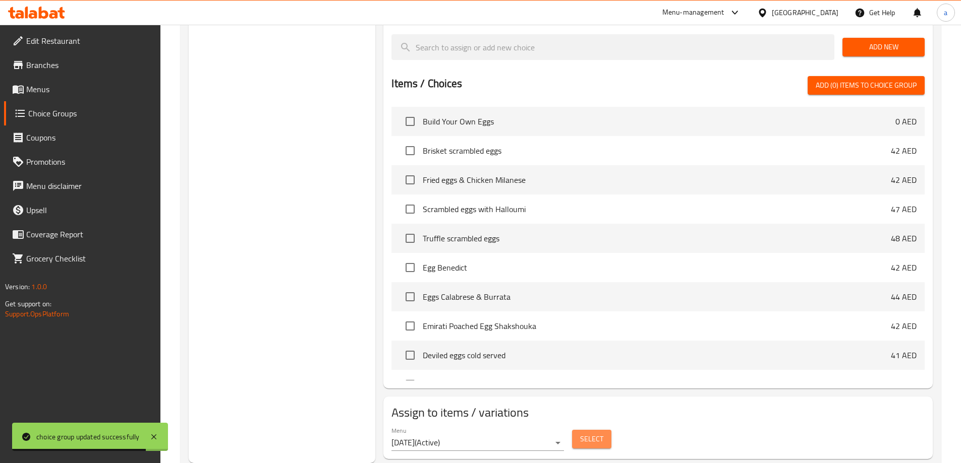
click at [580, 433] on span "Select" at bounding box center [591, 439] width 23 height 13
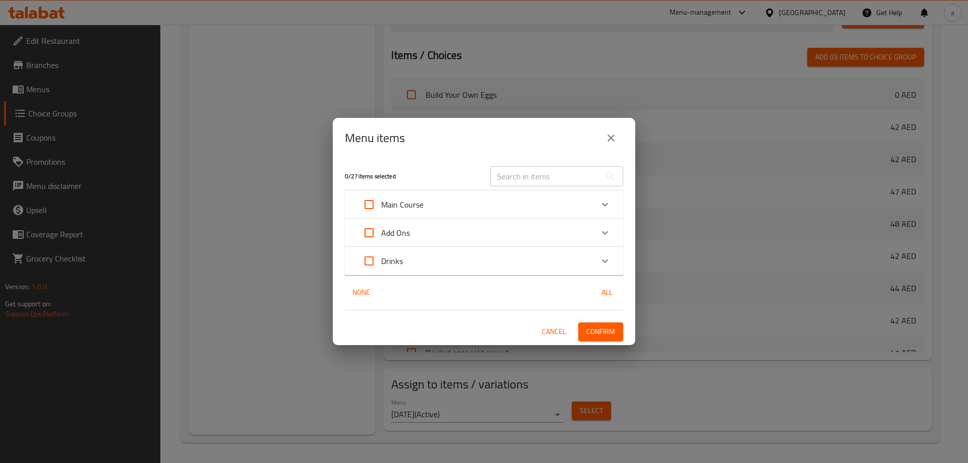
click at [399, 204] on p "Main Course" at bounding box center [402, 205] width 42 height 12
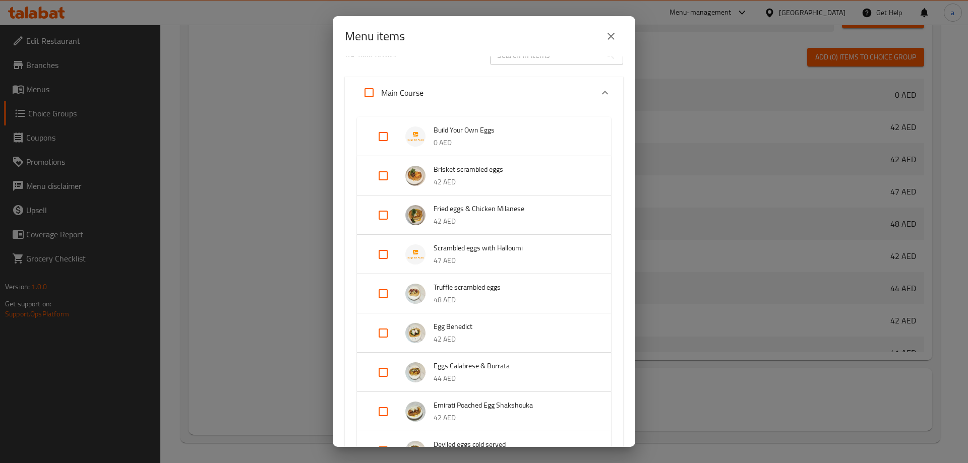
scroll to position [0, 0]
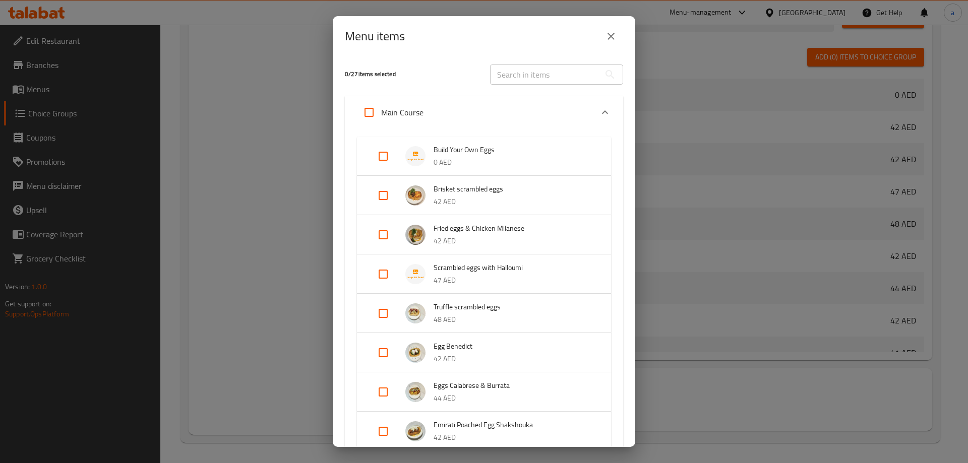
click at [389, 153] on input "Expand" at bounding box center [383, 156] width 24 height 24
checkbox input "true"
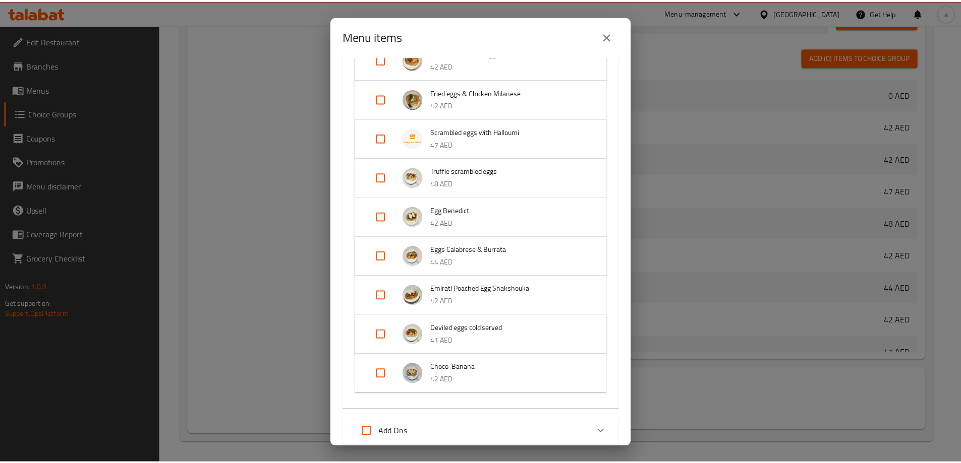
scroll to position [242, 0]
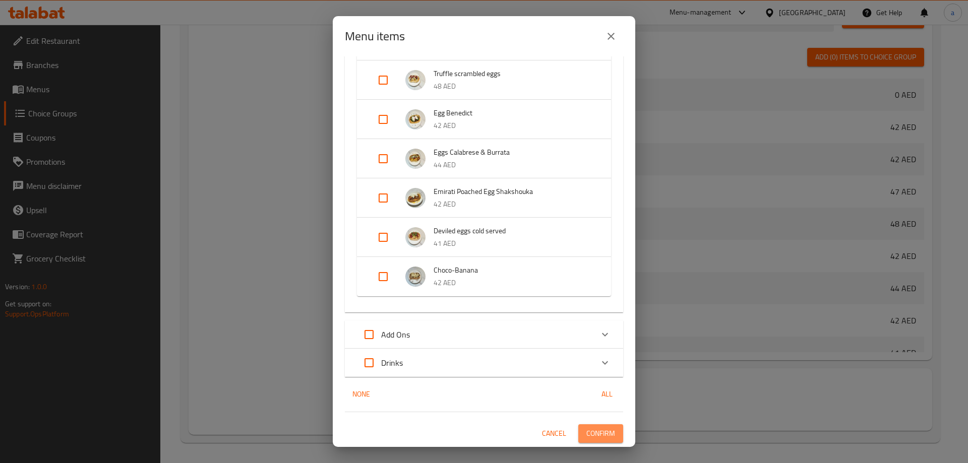
click at [592, 433] on span "Confirm" at bounding box center [601, 434] width 29 height 13
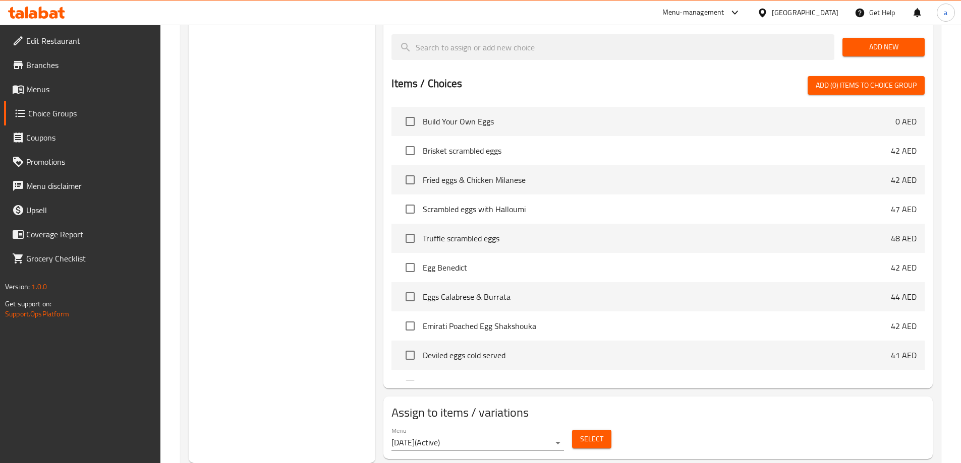
click at [71, 98] on link "Menus" at bounding box center [82, 89] width 156 height 24
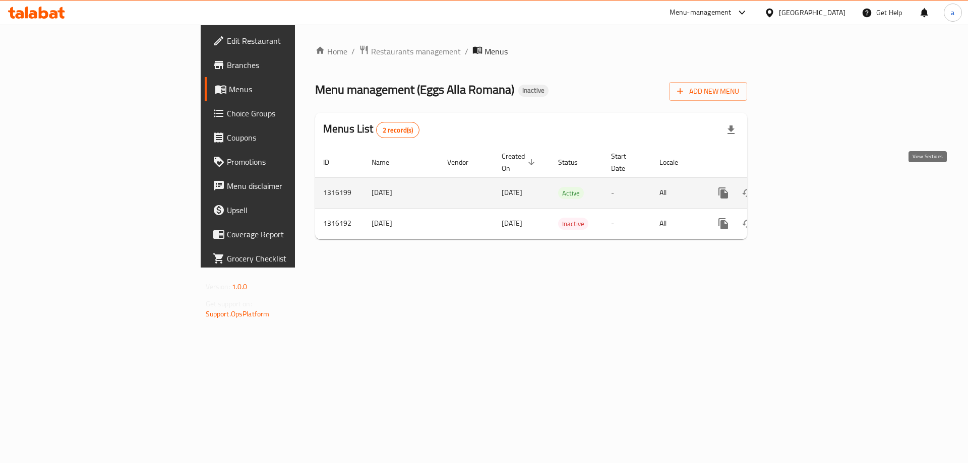
click at [808, 181] on link "enhanced table" at bounding box center [796, 193] width 24 height 24
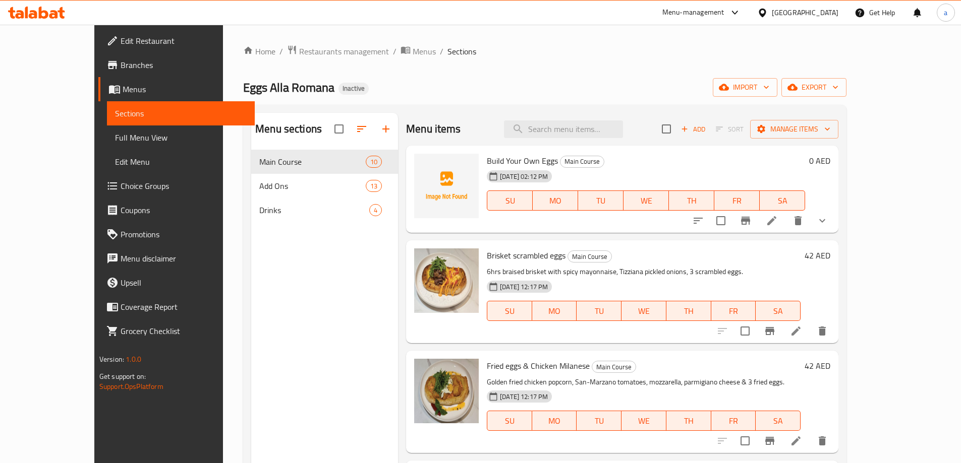
drag, startPoint x: 78, startPoint y: 141, endPoint x: 90, endPoint y: 145, distance: 12.8
click at [115, 142] on span "Full Menu View" at bounding box center [181, 138] width 132 height 12
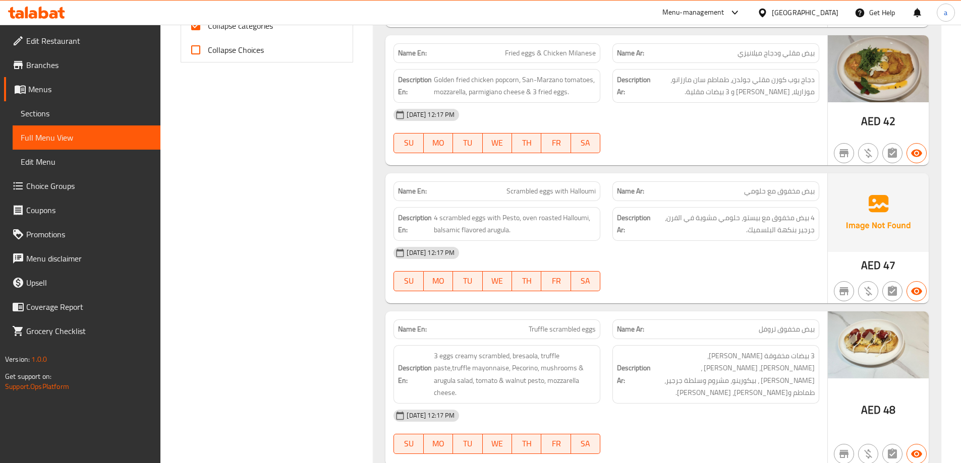
scroll to position [202, 0]
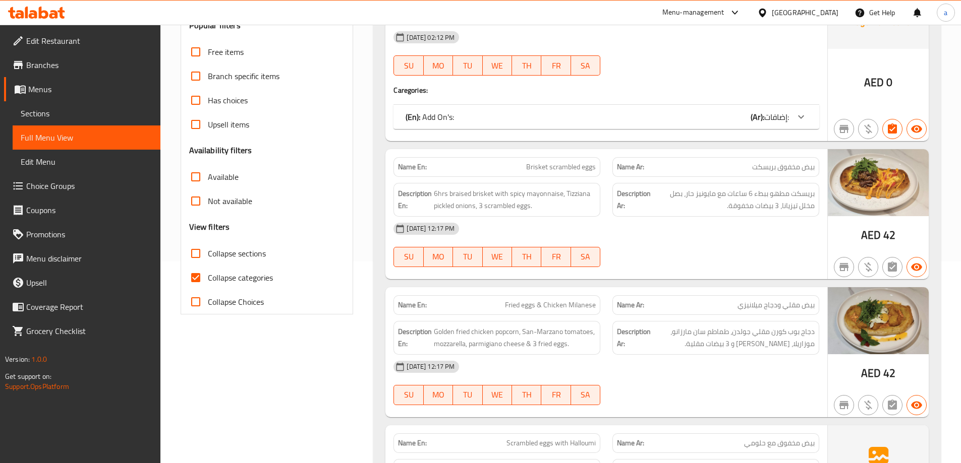
click at [205, 276] on input "Collapse categories" at bounding box center [196, 278] width 24 height 24
checkbox input "false"
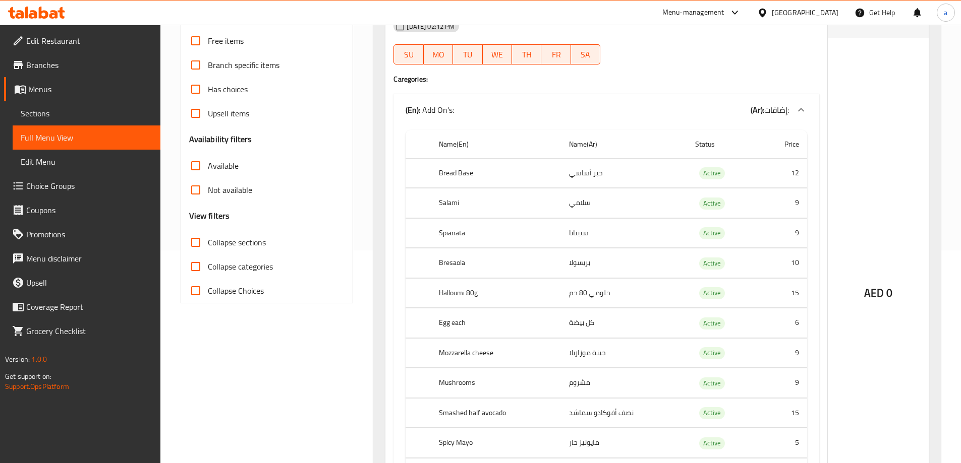
scroll to position [303, 0]
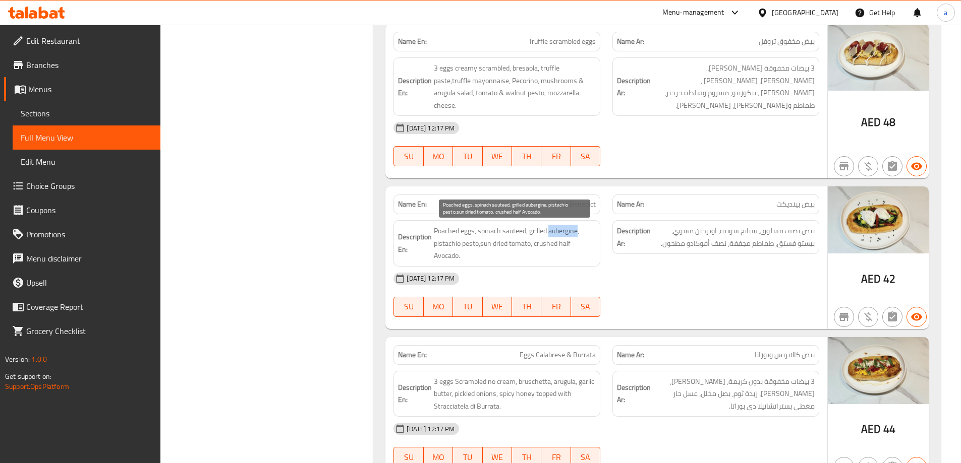
drag, startPoint x: 577, startPoint y: 231, endPoint x: 550, endPoint y: 233, distance: 27.9
click at [550, 233] on span "Poached eggs, spinach sauteed, grilled aubergine, pistachio pesto,sun dried tom…" at bounding box center [515, 243] width 162 height 37
copy span "aubergine"
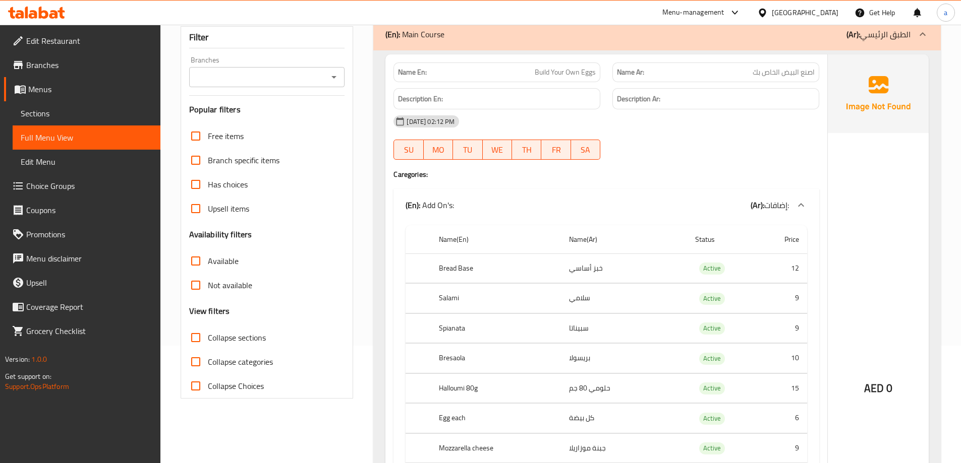
scroll to position [327, 0]
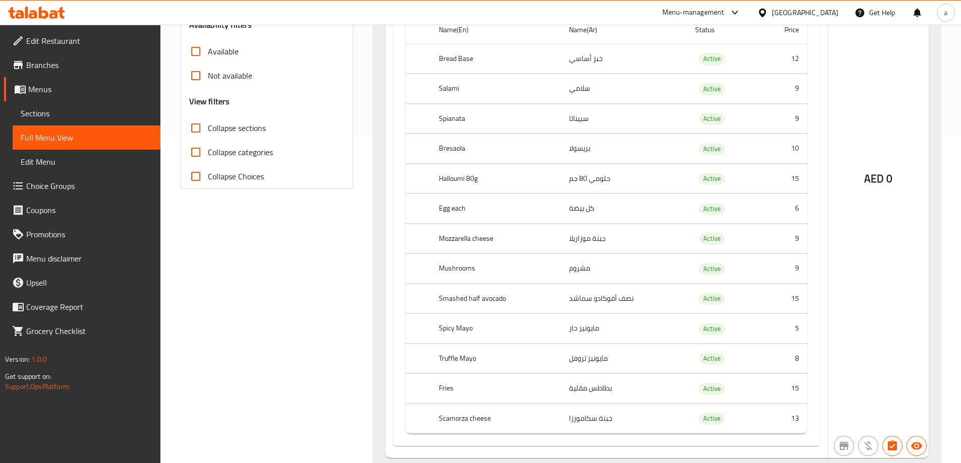
click at [54, 91] on span "Menus" at bounding box center [90, 89] width 124 height 12
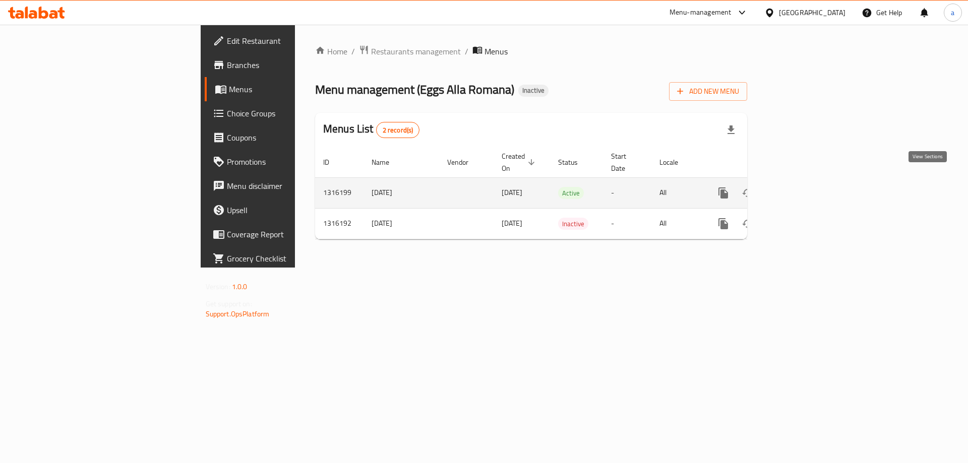
click at [808, 181] on link "enhanced table" at bounding box center [796, 193] width 24 height 24
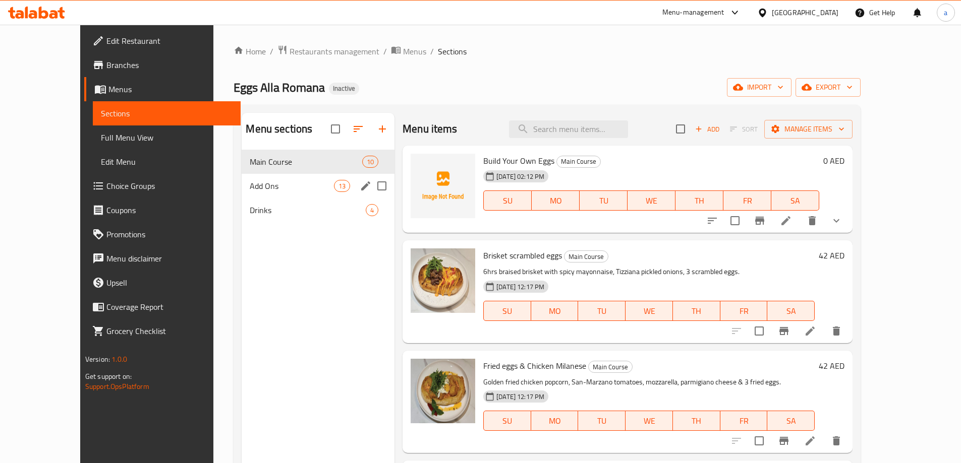
click at [371, 183] on input "Menu sections" at bounding box center [381, 185] width 21 height 21
checkbox input "true"
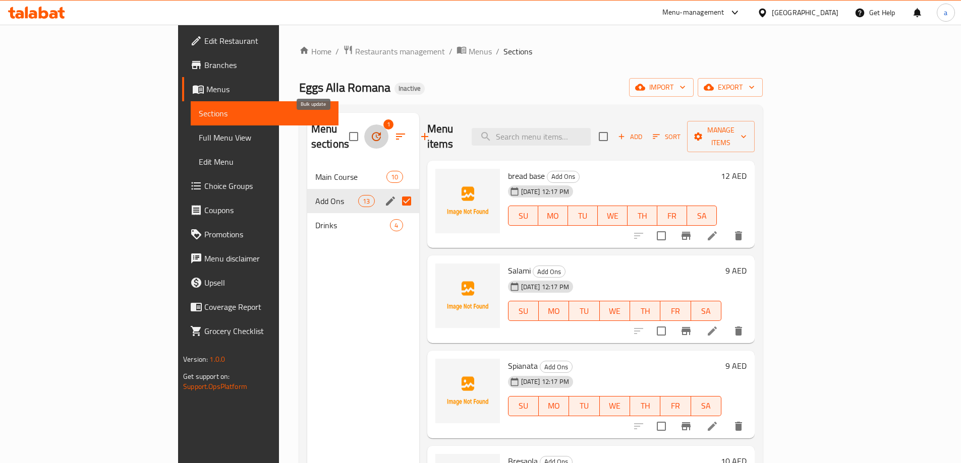
click at [364, 125] on button "button" at bounding box center [376, 137] width 24 height 24
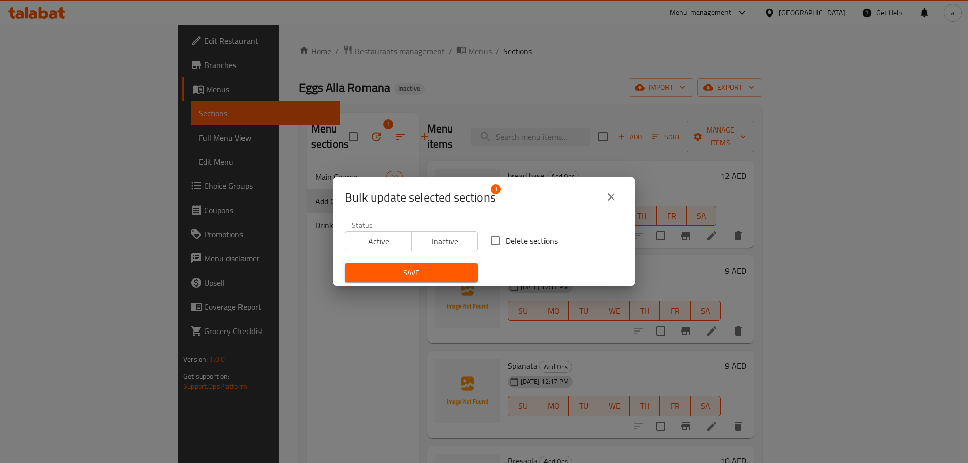
click at [493, 244] on input "Delete sections" at bounding box center [495, 240] width 21 height 21
checkbox input "true"
click at [442, 272] on span "Save" at bounding box center [411, 273] width 117 height 13
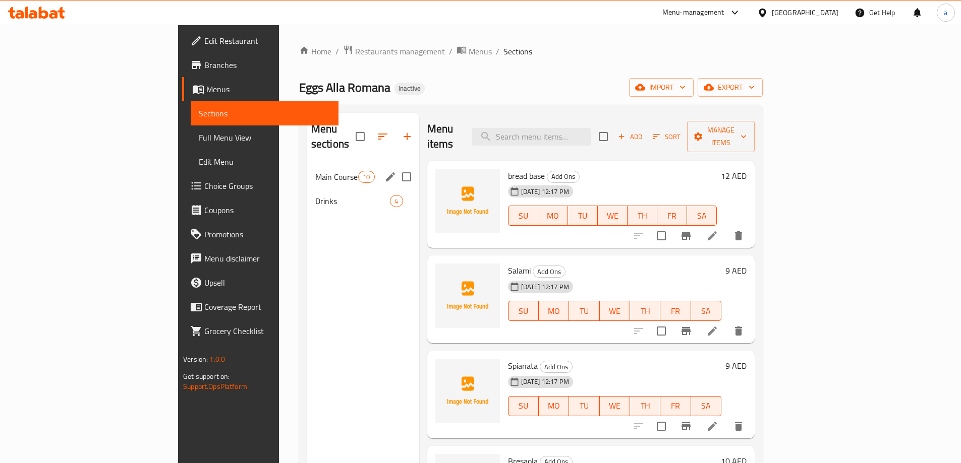
click at [307, 173] on div "Main Course 10" at bounding box center [363, 177] width 112 height 24
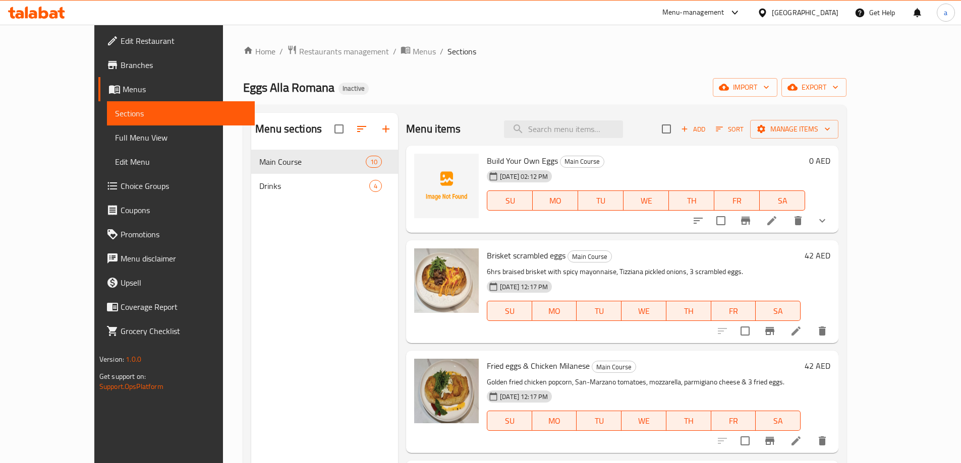
click at [828, 224] on icon "show more" at bounding box center [822, 221] width 12 height 12
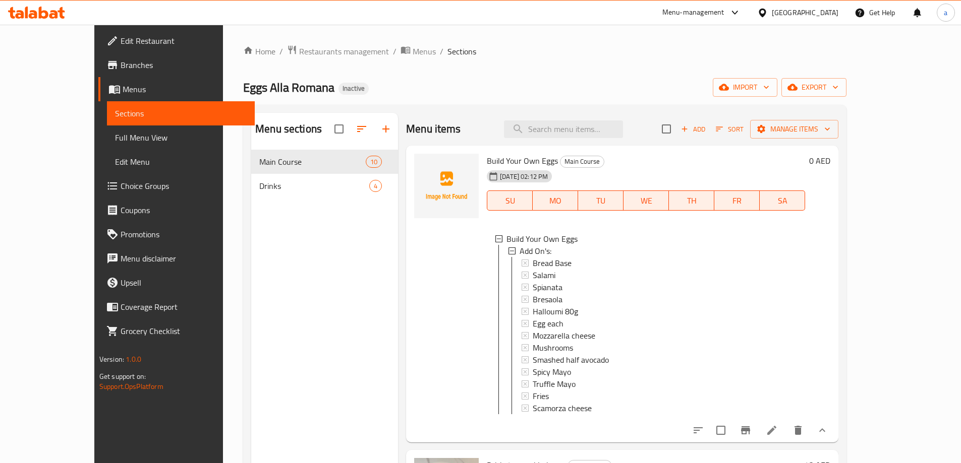
scroll to position [50, 0]
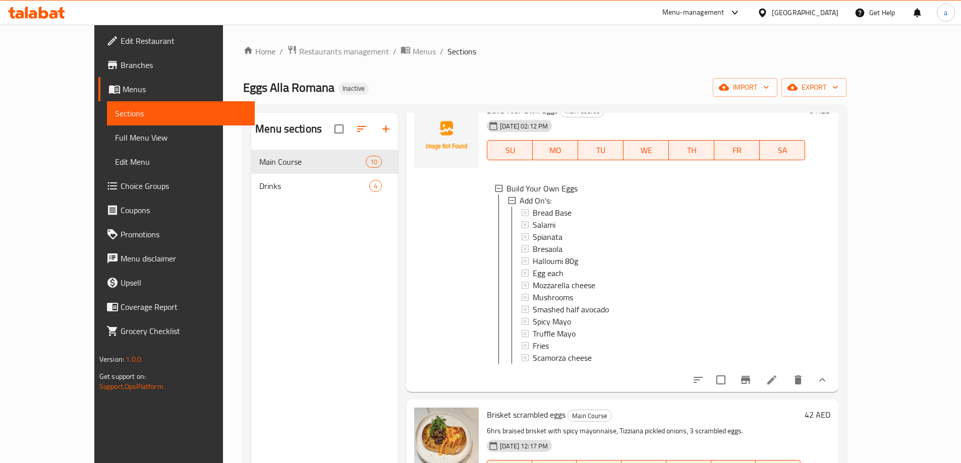
click at [279, 222] on div "Menu sections Main Course 10 Drinks 4" at bounding box center [324, 344] width 147 height 463
click at [107, 145] on link "Full Menu View" at bounding box center [181, 138] width 148 height 24
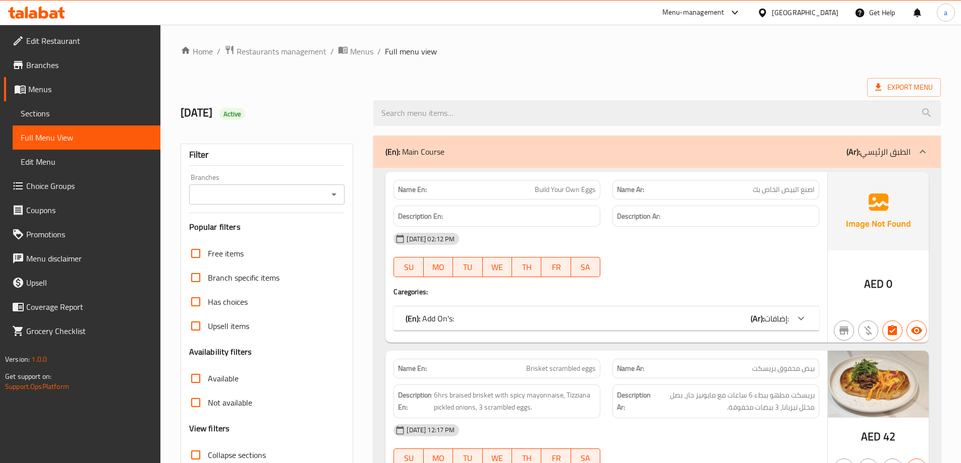
scroll to position [1486, 0]
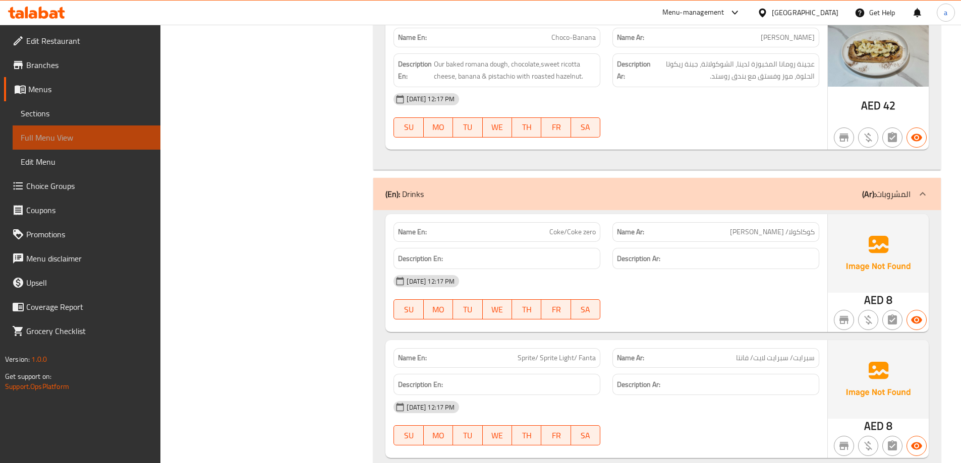
click at [98, 144] on link "Full Menu View" at bounding box center [87, 138] width 148 height 24
click at [61, 135] on span "Full Menu View" at bounding box center [87, 138] width 132 height 12
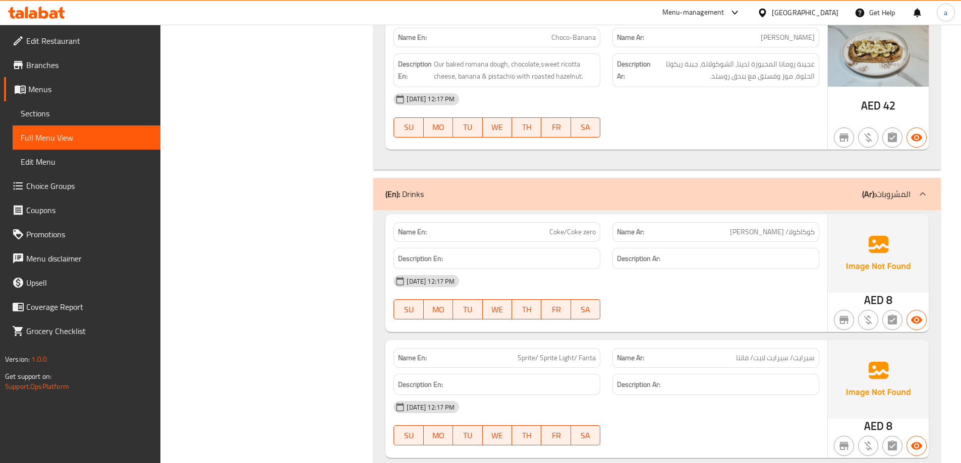
click at [53, 138] on span "Full Menu View" at bounding box center [87, 138] width 132 height 12
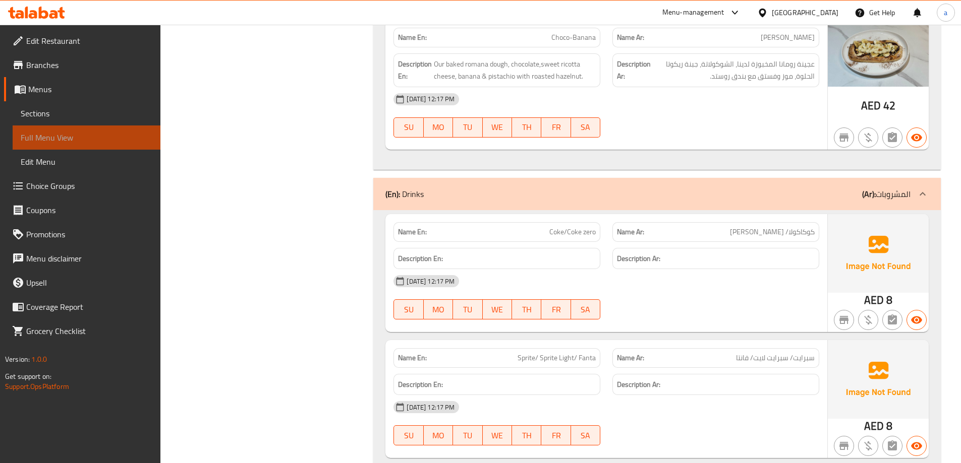
click at [53, 138] on span "Full Menu View" at bounding box center [87, 138] width 132 height 12
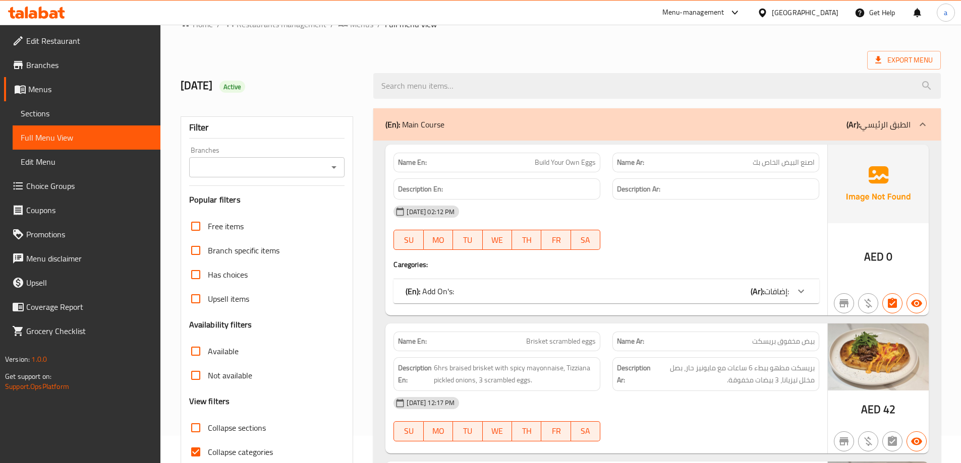
scroll to position [50, 0]
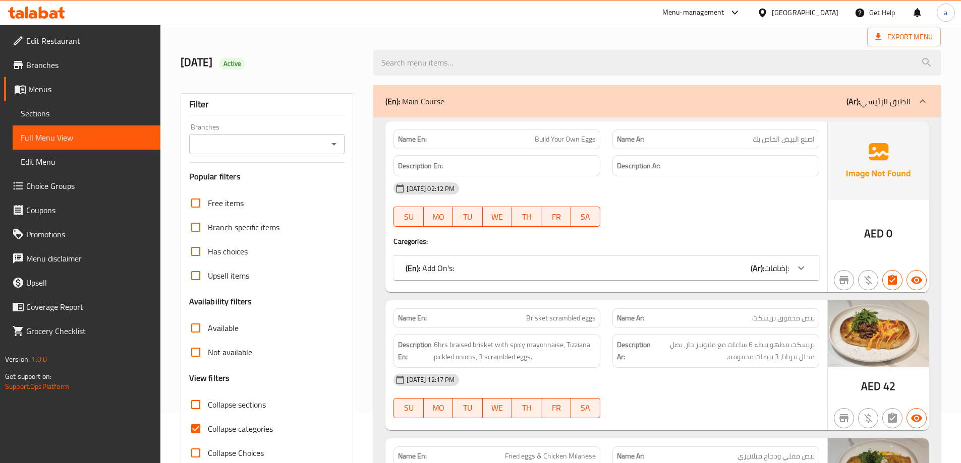
click at [191, 430] on input "Collapse categories" at bounding box center [196, 429] width 24 height 24
checkbox input "false"
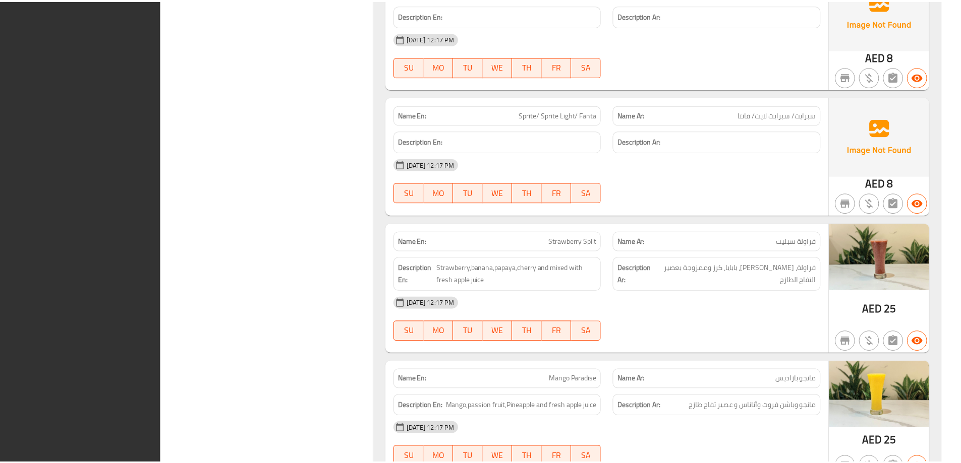
scroll to position [2216, 0]
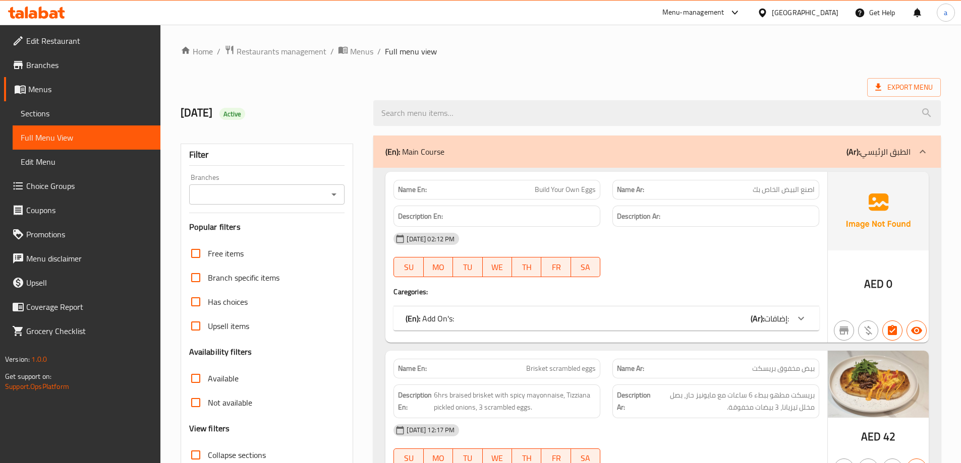
click at [45, 107] on span "Sections" at bounding box center [87, 113] width 132 height 12
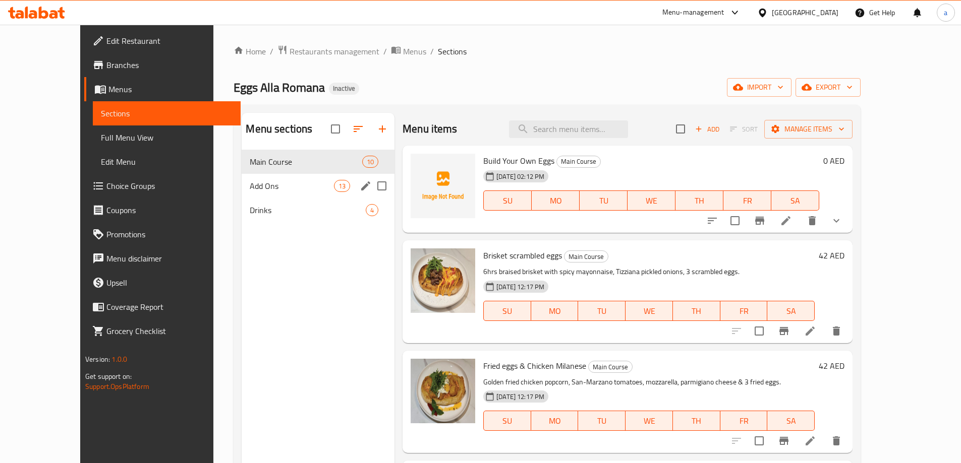
click at [242, 168] on div "Main Course 10" at bounding box center [318, 162] width 153 height 24
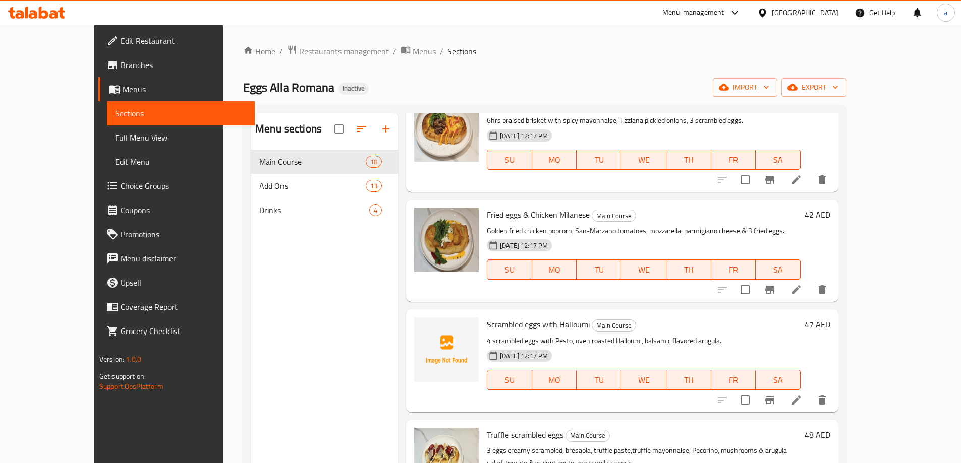
scroll to position [353, 0]
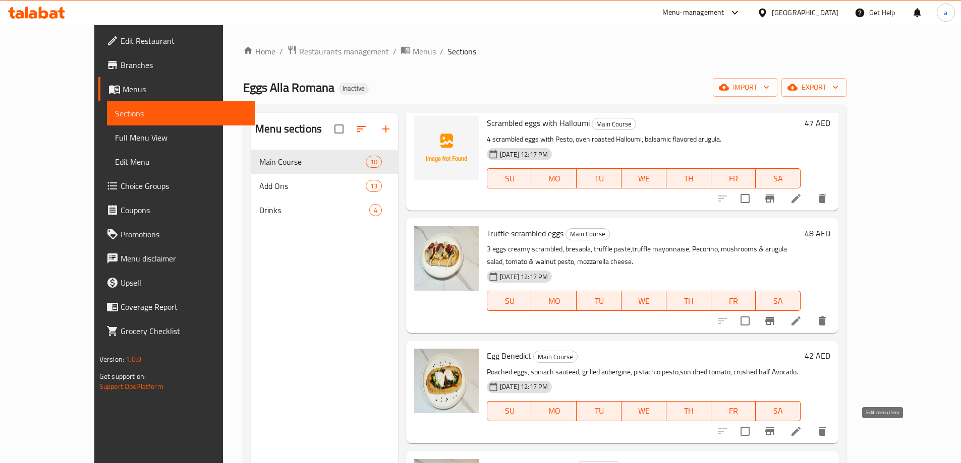
click at [802, 429] on icon at bounding box center [796, 432] width 12 height 12
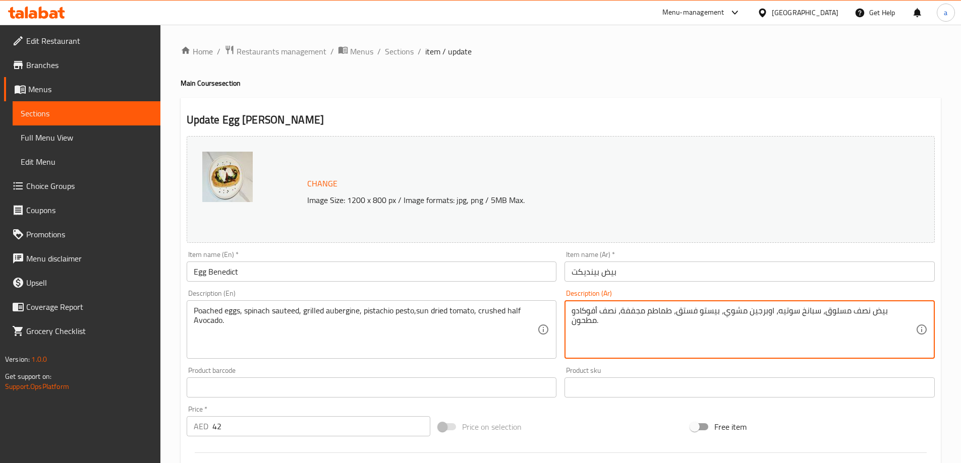
drag, startPoint x: 776, startPoint y: 314, endPoint x: 799, endPoint y: 315, distance: 23.2
type textarea "بيض نصف مسلوق، سبانخ سوتيه، باذنجان مشوي، بيستو فستق، طماطم مجففة، نصف أفوكادو …"
click at [797, 278] on input "بيض بينديكت" at bounding box center [749, 272] width 370 height 20
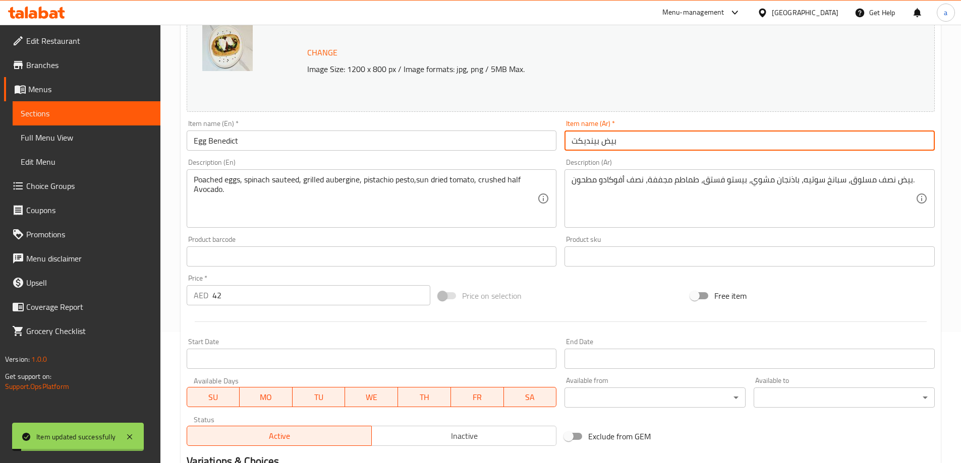
scroll to position [264, 0]
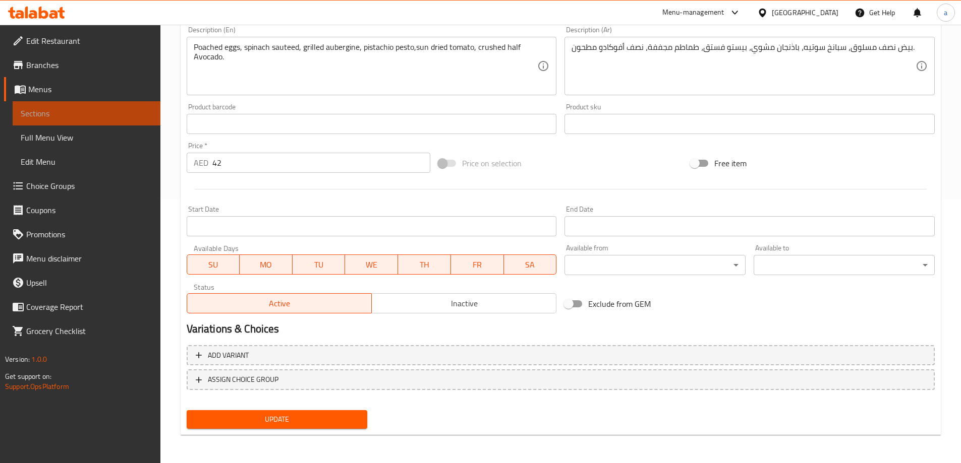
click at [72, 109] on span "Sections" at bounding box center [87, 113] width 132 height 12
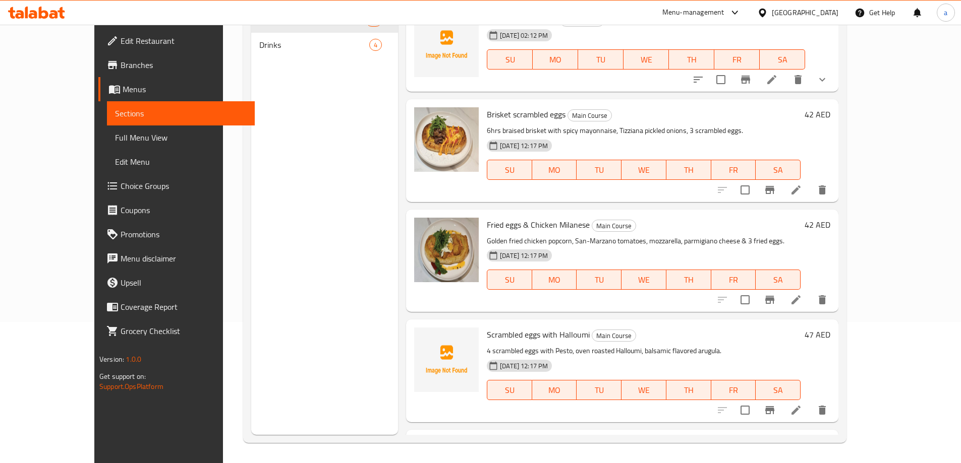
click at [251, 67] on div "Menu sections Main Course 10 Drinks 4" at bounding box center [324, 203] width 147 height 463
click at [259, 50] on span "Drinks" at bounding box center [314, 45] width 110 height 12
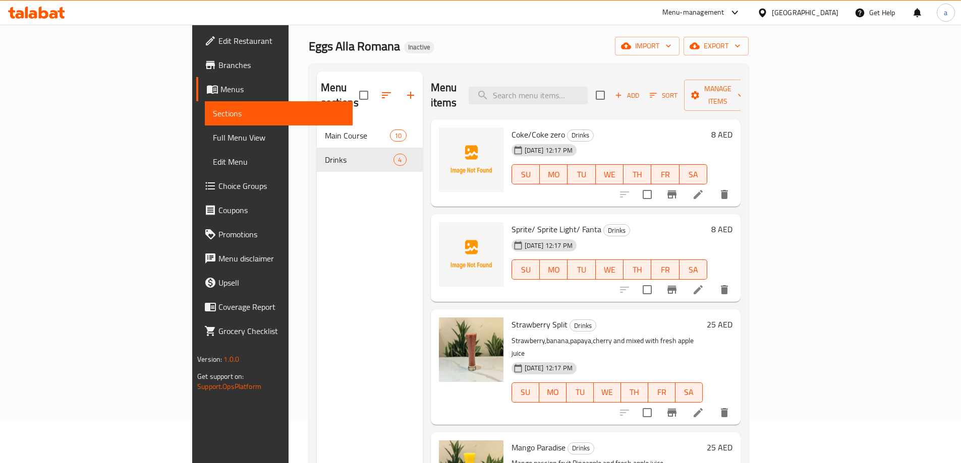
scroll to position [40, 0]
click at [704, 190] on icon at bounding box center [698, 196] width 12 height 12
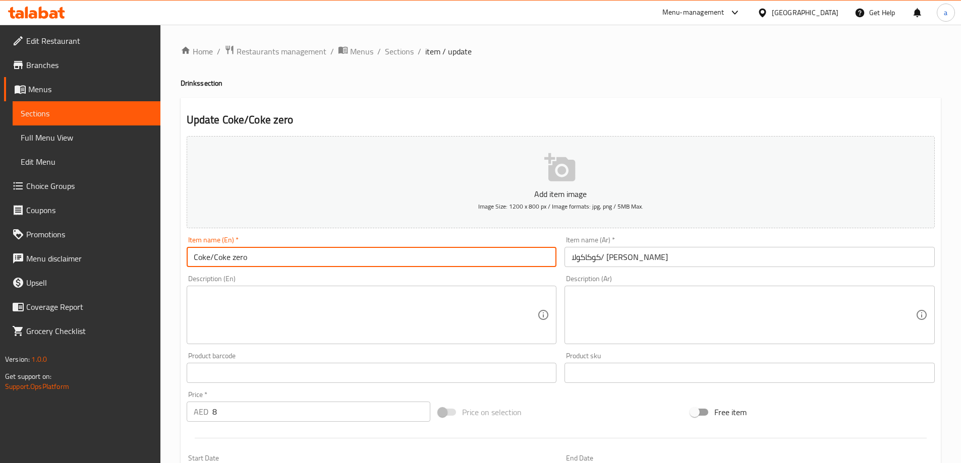
drag, startPoint x: 210, startPoint y: 261, endPoint x: 194, endPoint y: 266, distance: 17.2
click at [194, 266] on input "Coke/Coke zero" at bounding box center [372, 257] width 370 height 20
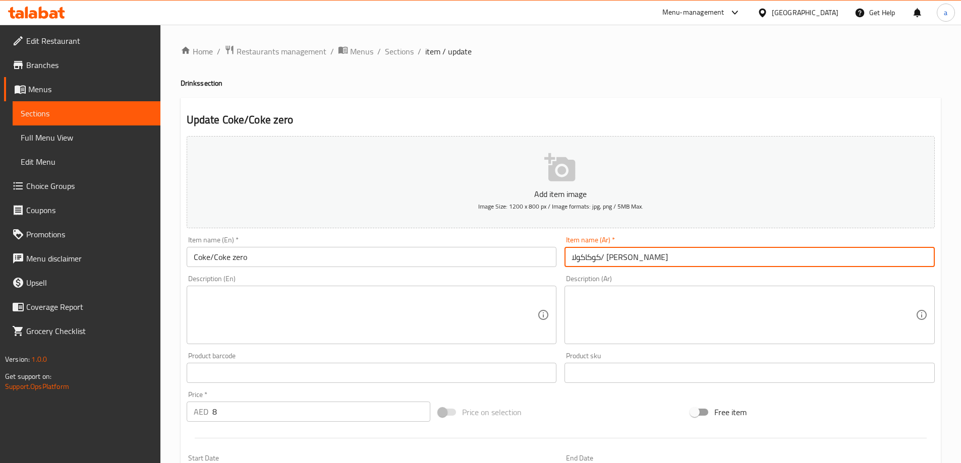
drag, startPoint x: 571, startPoint y: 258, endPoint x: 615, endPoint y: 263, distance: 43.7
click at [615, 263] on input "كوكاكولا/ [PERSON_NAME]" at bounding box center [749, 257] width 370 height 20
drag, startPoint x: 621, startPoint y: 259, endPoint x: 653, endPoint y: 261, distance: 31.3
click at [653, 261] on input "كوكاكولا/ [PERSON_NAME]" at bounding box center [749, 257] width 370 height 20
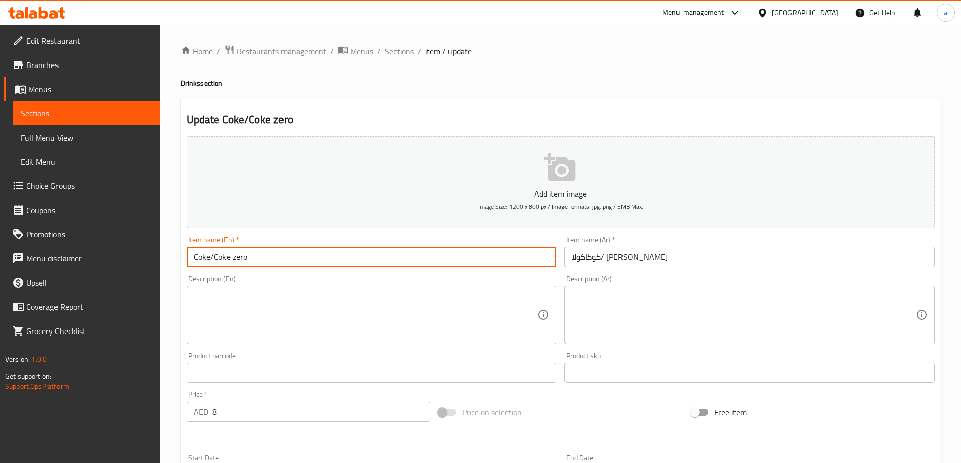
drag, startPoint x: 212, startPoint y: 257, endPoint x: 254, endPoint y: 259, distance: 41.9
click at [254, 259] on input "Coke/Coke zero" at bounding box center [372, 257] width 370 height 20
type input "Coke/Coke Zero"
drag, startPoint x: 210, startPoint y: 258, endPoint x: 174, endPoint y: 258, distance: 35.3
click at [174, 258] on div "Home / Restaurants management / Menus / Sections / item / update Drinks section…" at bounding box center [560, 369] width 800 height 688
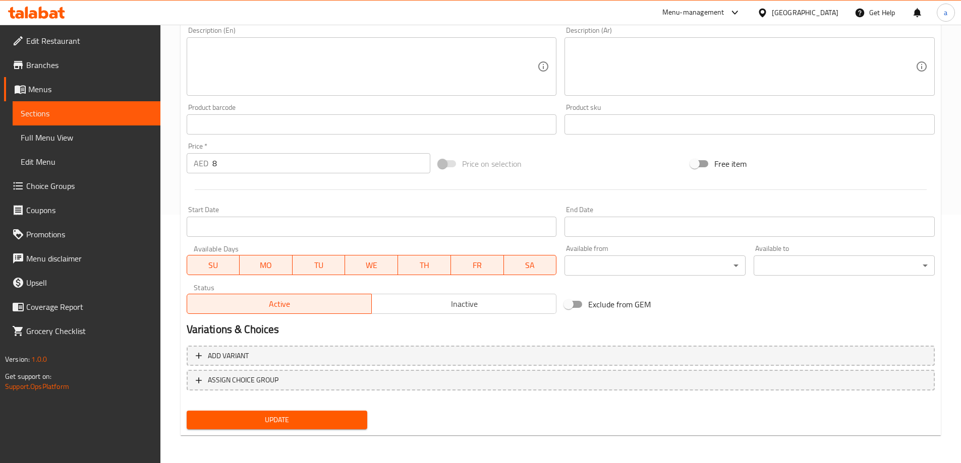
scroll to position [249, 0]
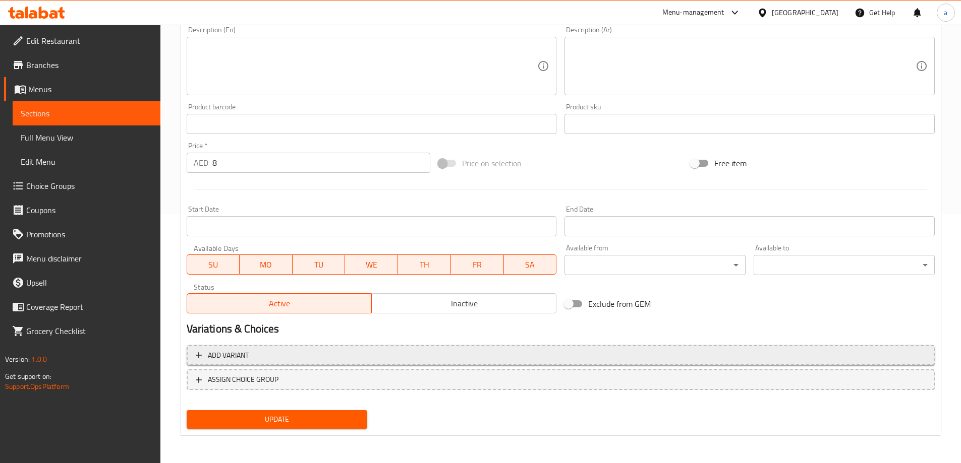
click at [271, 354] on span "Add variant" at bounding box center [561, 355] width 730 height 13
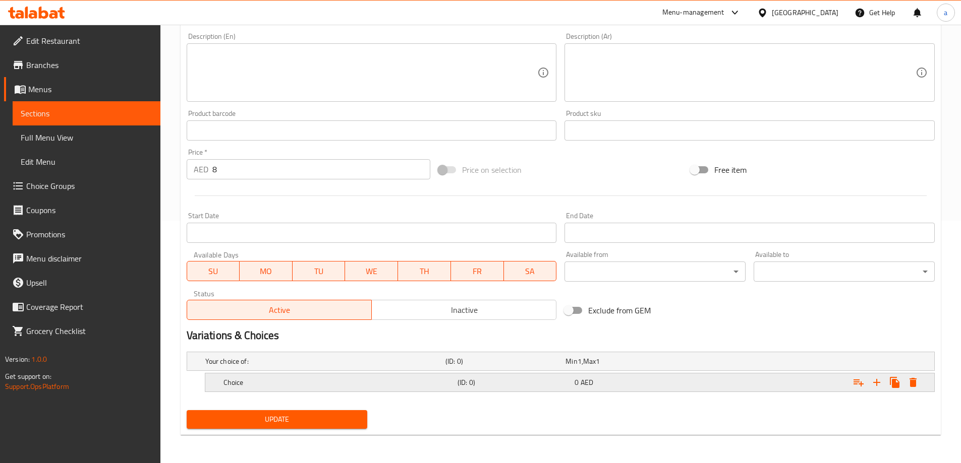
click at [466, 378] on h5 "(ID: 0)" at bounding box center [513, 383] width 113 height 10
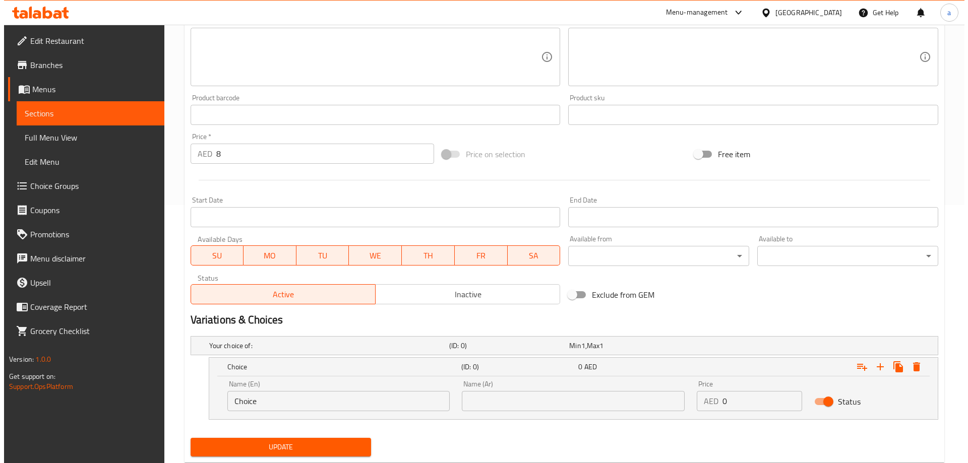
scroll to position [286, 0]
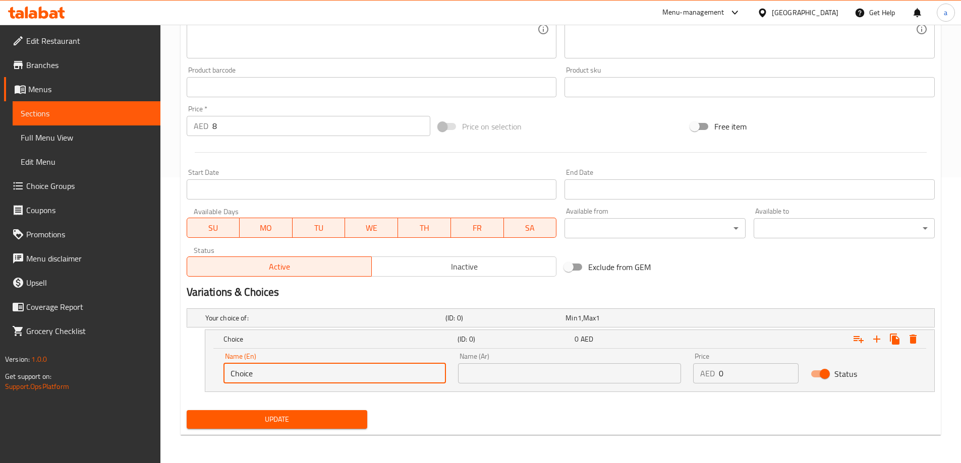
drag, startPoint x: 295, startPoint y: 375, endPoint x: 215, endPoint y: 374, distance: 80.2
click at [218, 375] on div "Name (En) Choice Name (En)" at bounding box center [334, 368] width 235 height 43
paste input "ok"
type input "Coke"
click at [520, 374] on input "text" at bounding box center [569, 374] width 223 height 20
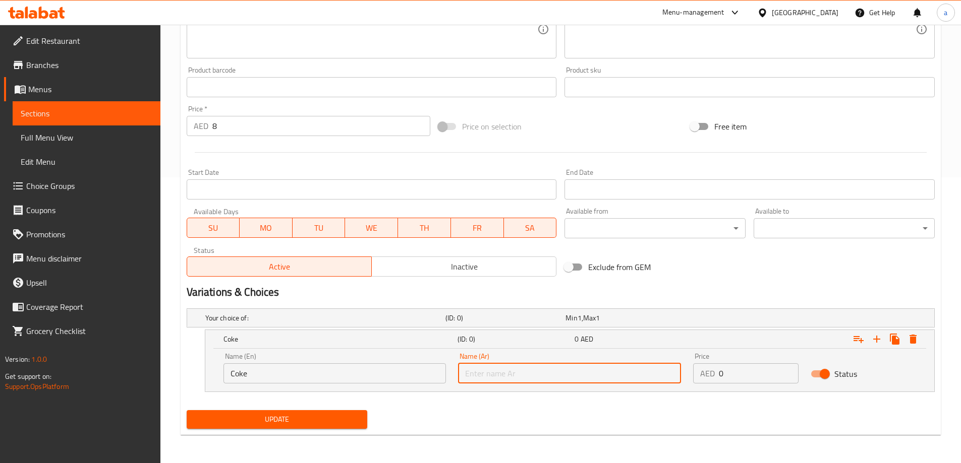
paste input "كوكاكولا"
type input "كوكاكولا"
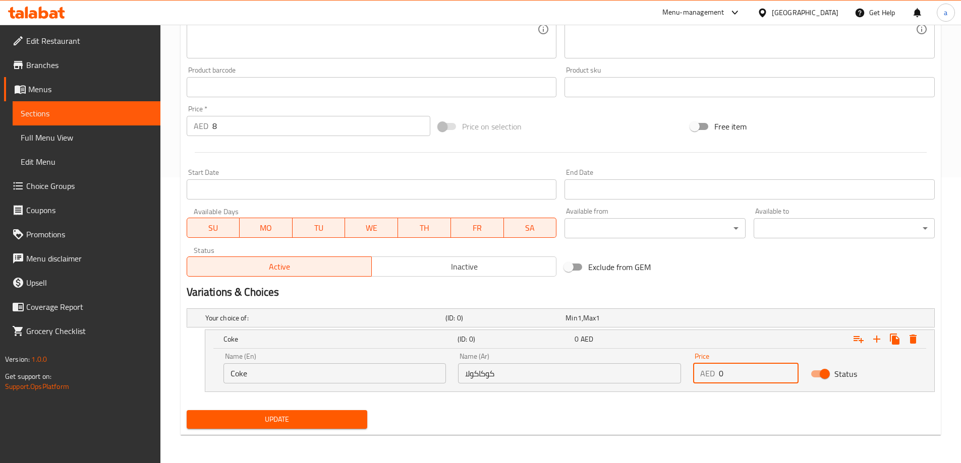
drag, startPoint x: 727, startPoint y: 375, endPoint x: 698, endPoint y: 377, distance: 28.8
click at [698, 377] on div "AED 0 Price" at bounding box center [745, 374] width 105 height 20
click at [302, 420] on span "Update" at bounding box center [277, 420] width 165 height 13
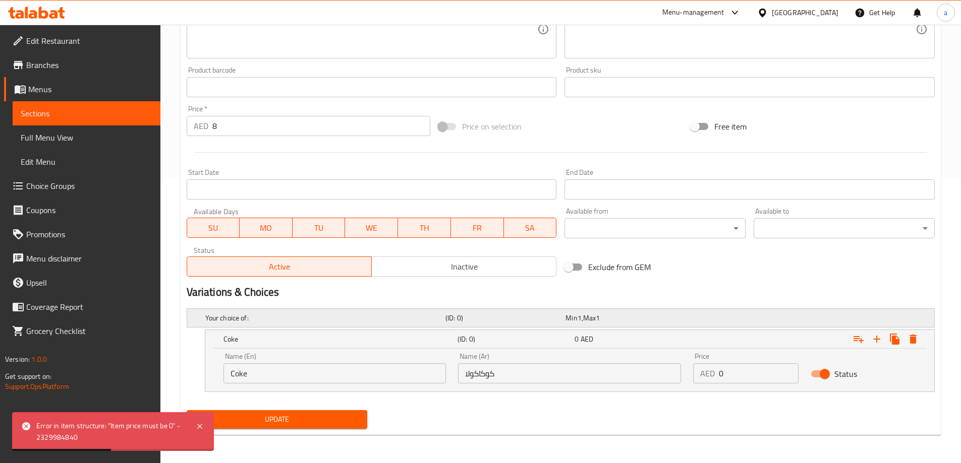
click at [274, 316] on h5 "Your choice of:" at bounding box center [323, 318] width 236 height 10
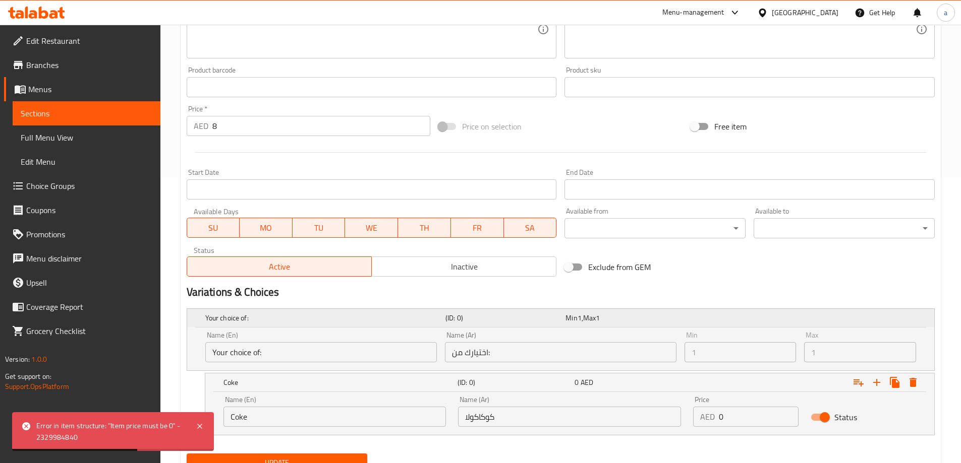
click at [282, 311] on div "Your choice of:" at bounding box center [323, 318] width 240 height 14
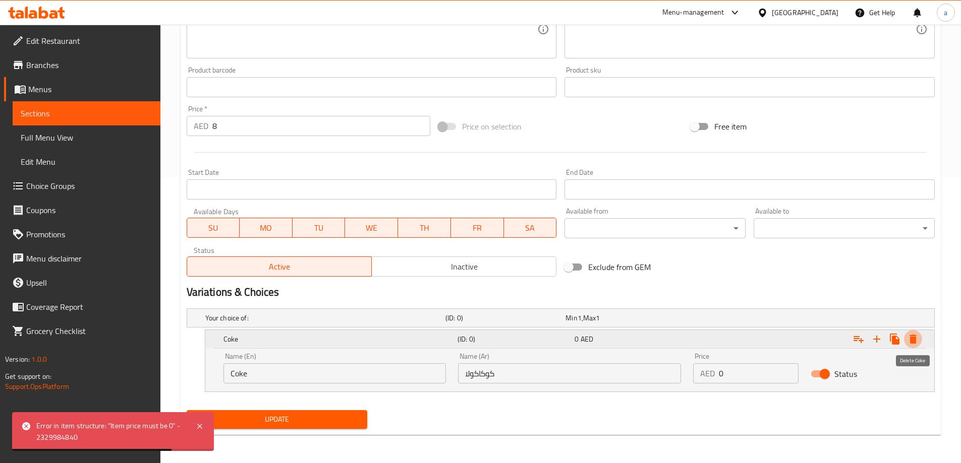
click at [915, 341] on icon "Expand" at bounding box center [912, 339] width 7 height 9
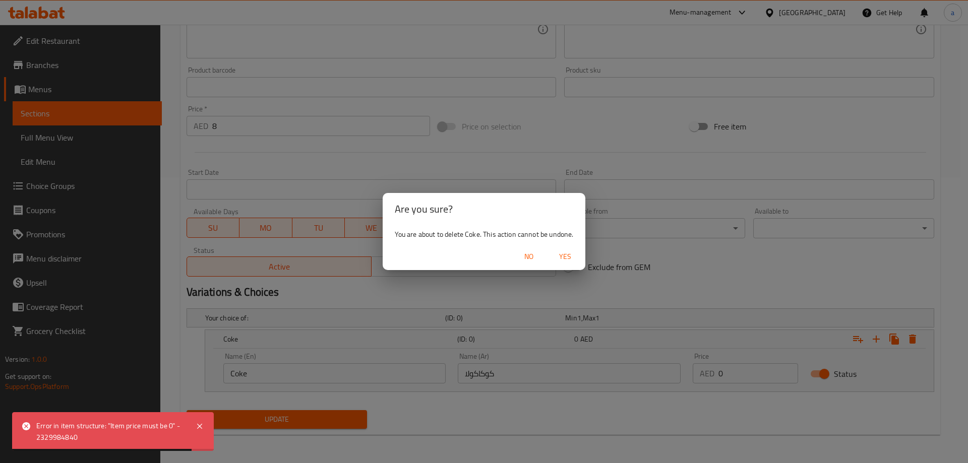
click at [560, 257] on span "Yes" at bounding box center [565, 257] width 24 height 13
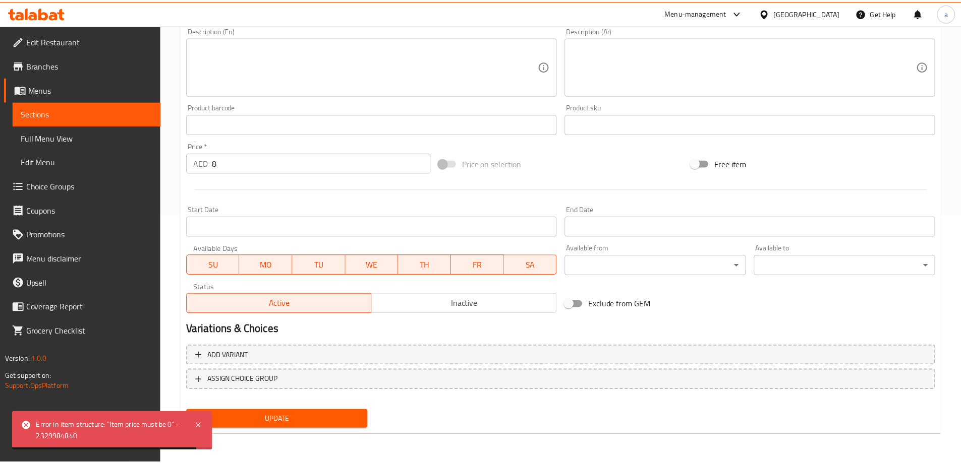
scroll to position [249, 0]
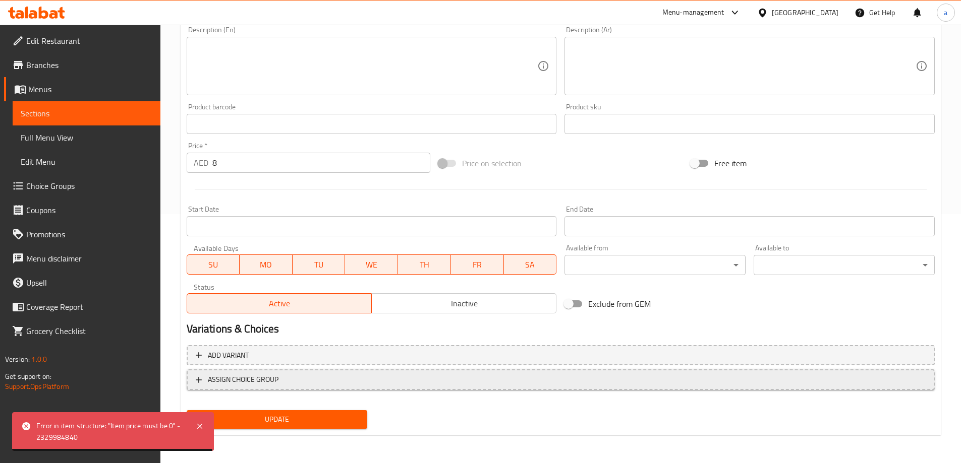
click at [271, 379] on span "ASSIGN CHOICE GROUP" at bounding box center [243, 380] width 71 height 13
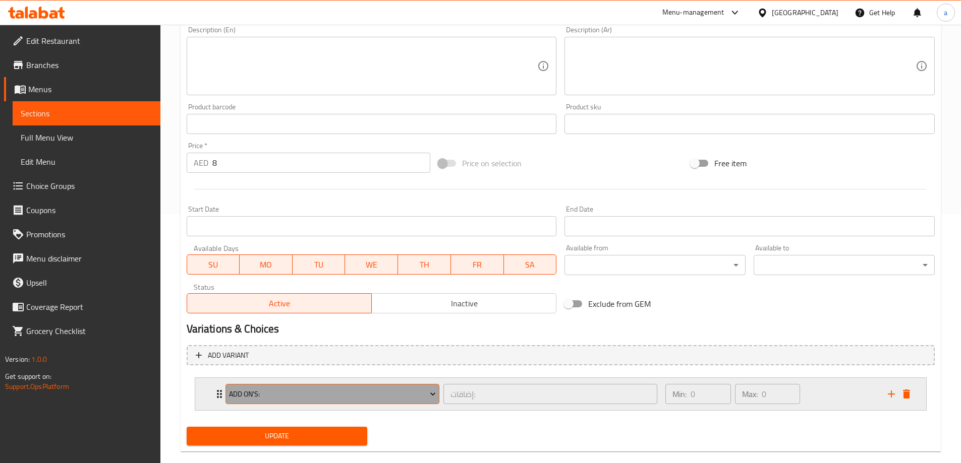
drag, startPoint x: 312, startPoint y: 392, endPoint x: 264, endPoint y: 398, distance: 48.4
click at [264, 398] on span "Add On's:" at bounding box center [332, 394] width 207 height 13
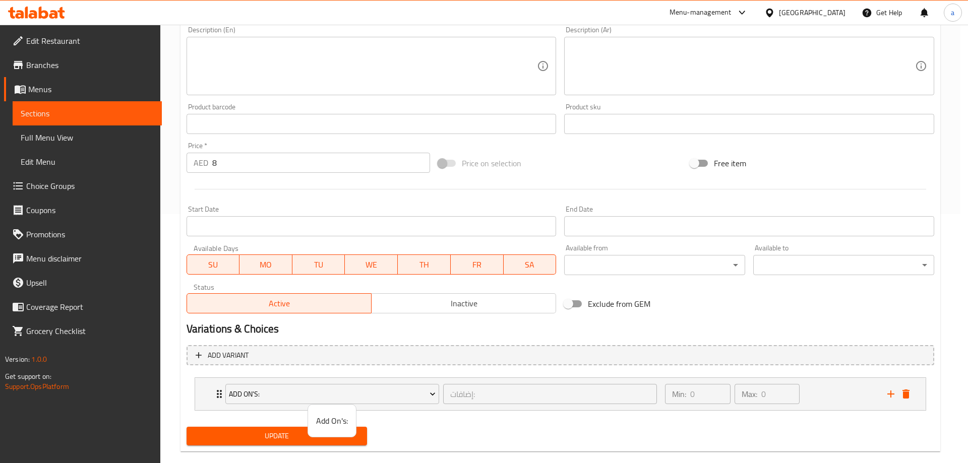
click at [714, 398] on div at bounding box center [484, 231] width 968 height 463
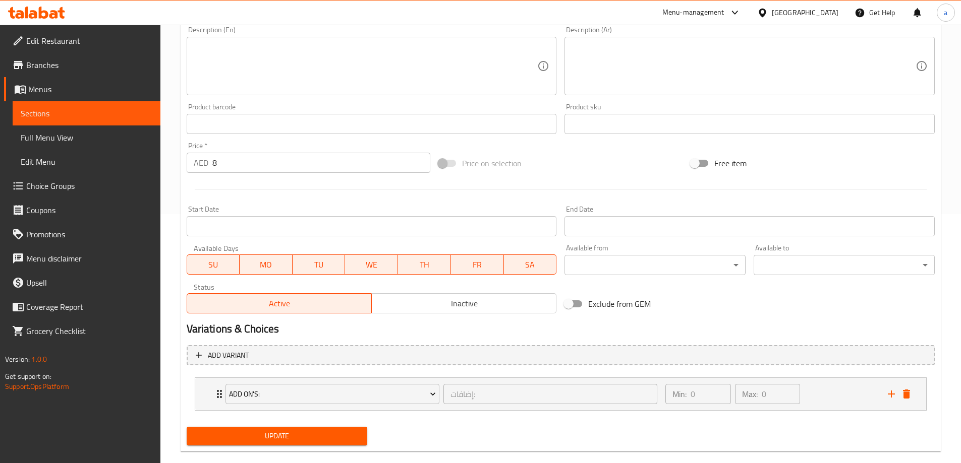
click at [58, 186] on span "Choice Groups" at bounding box center [89, 186] width 126 height 12
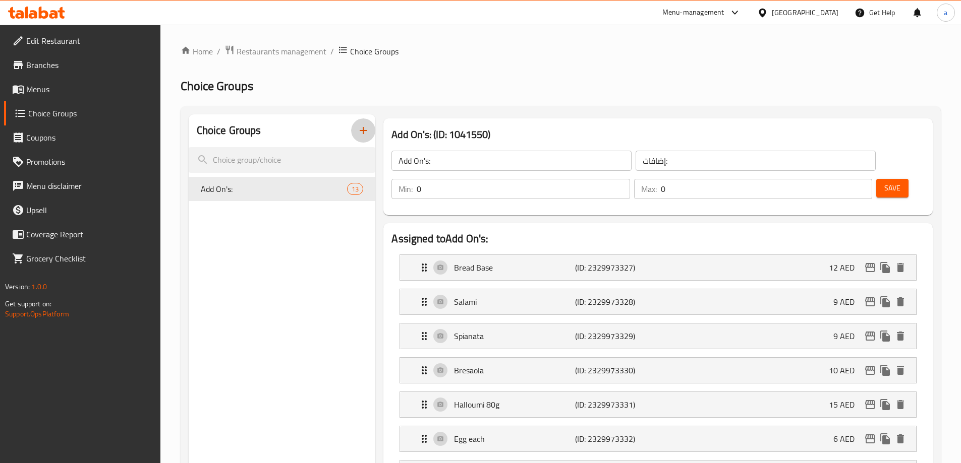
click at [365, 126] on icon "button" at bounding box center [363, 131] width 12 height 12
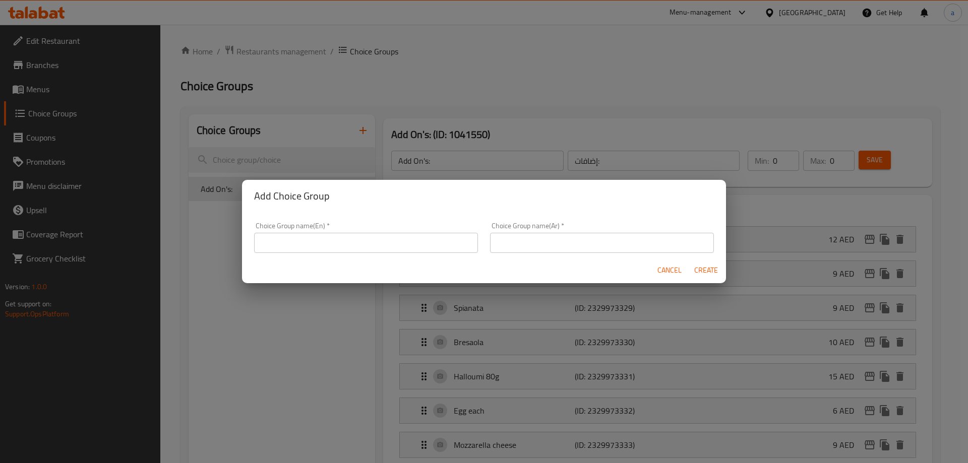
click at [372, 249] on input "text" at bounding box center [366, 243] width 224 height 20
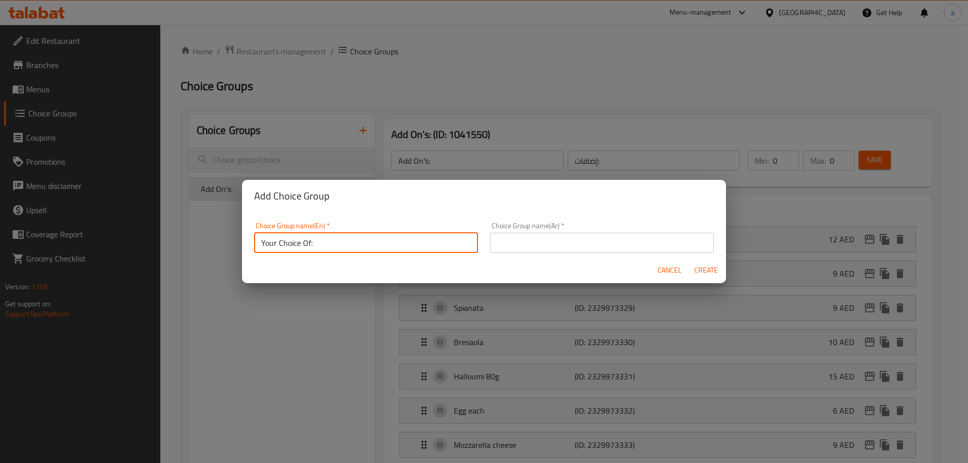
type input "Your Choice Of:"
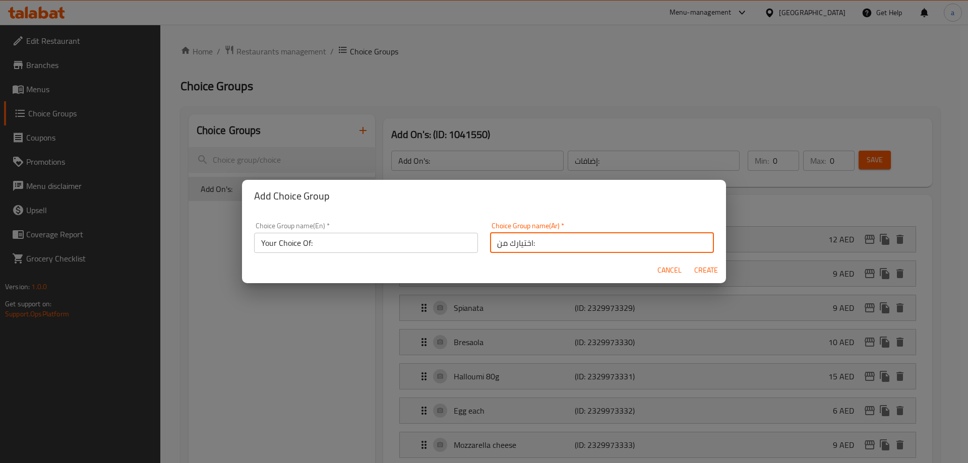
type input "اختيارك من:"
click at [706, 267] on span "Create" at bounding box center [706, 270] width 24 height 13
type input "Your Choice Of:"
type input "اختيارك من:"
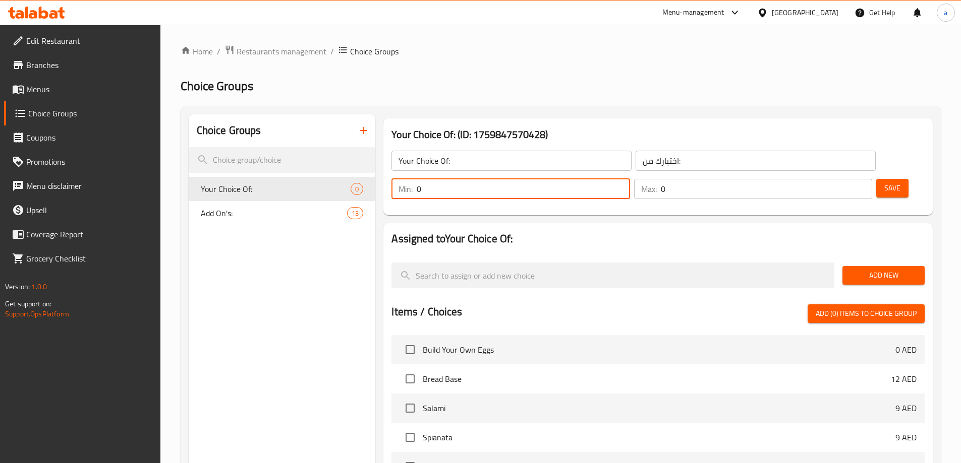
drag, startPoint x: 779, startPoint y: 158, endPoint x: 771, endPoint y: 160, distance: 8.9
click at [629, 179] on div "Min: 0 ​" at bounding box center [510, 189] width 238 height 20
type input "1"
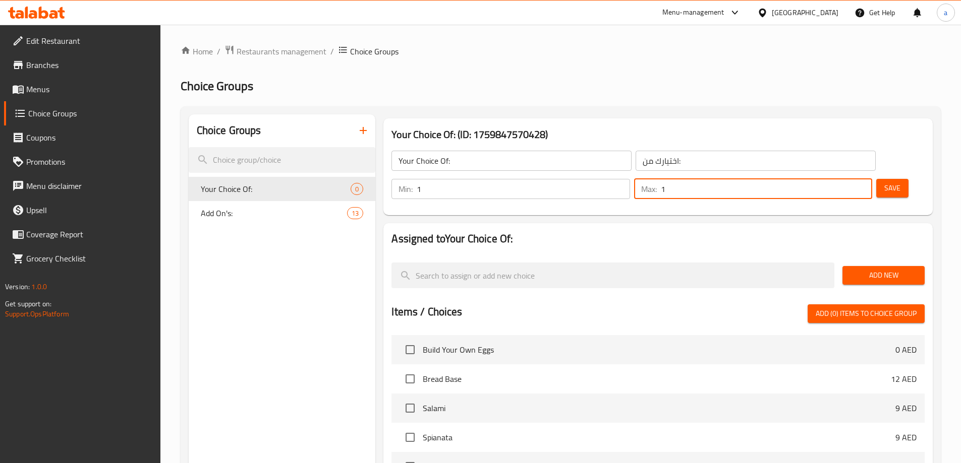
type input "1"
click at [876, 179] on button "Save" at bounding box center [892, 188] width 32 height 19
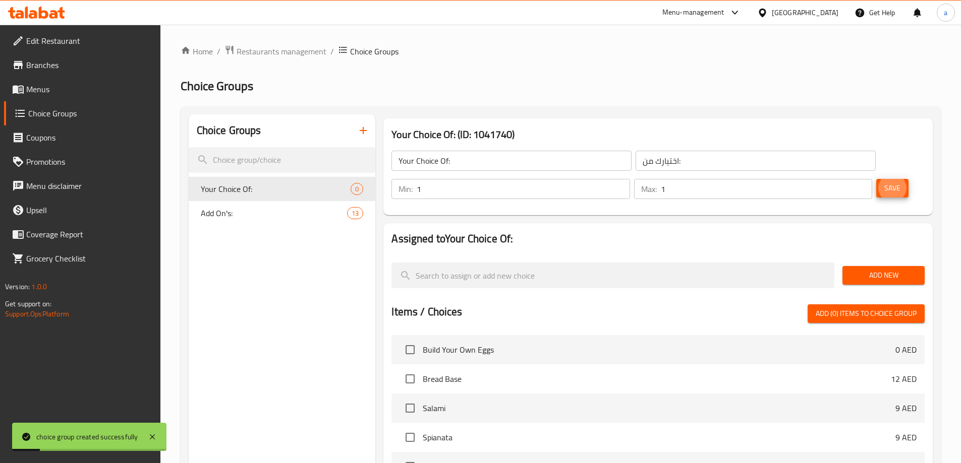
click at [875, 266] on button "Add New" at bounding box center [883, 275] width 82 height 19
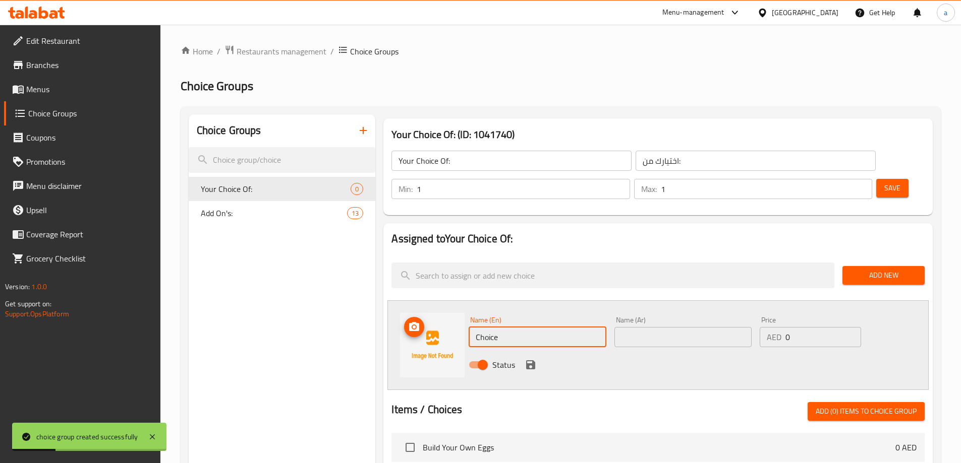
drag, startPoint x: 464, startPoint y: 318, endPoint x: 424, endPoint y: 322, distance: 40.5
click at [426, 323] on div "Name (En) Choice Name (En) Name (Ar) Name (Ar) Price AED 0 Price Status" at bounding box center [657, 346] width 541 height 90
paste input "ok"
type input "Coke"
click at [634, 327] on input "text" at bounding box center [682, 337] width 137 height 20
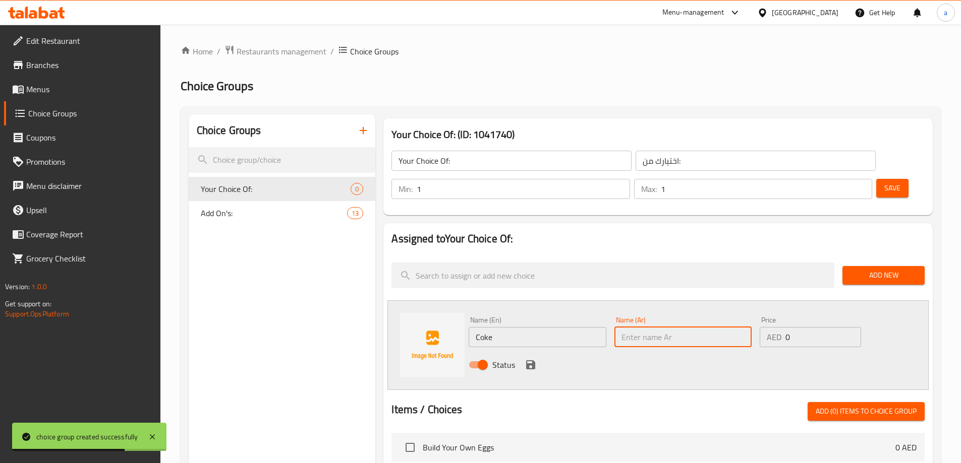
paste input "كوكاكولا"
type input "كوكاكولا"
click at [534, 361] on icon "save" at bounding box center [530, 365] width 9 height 9
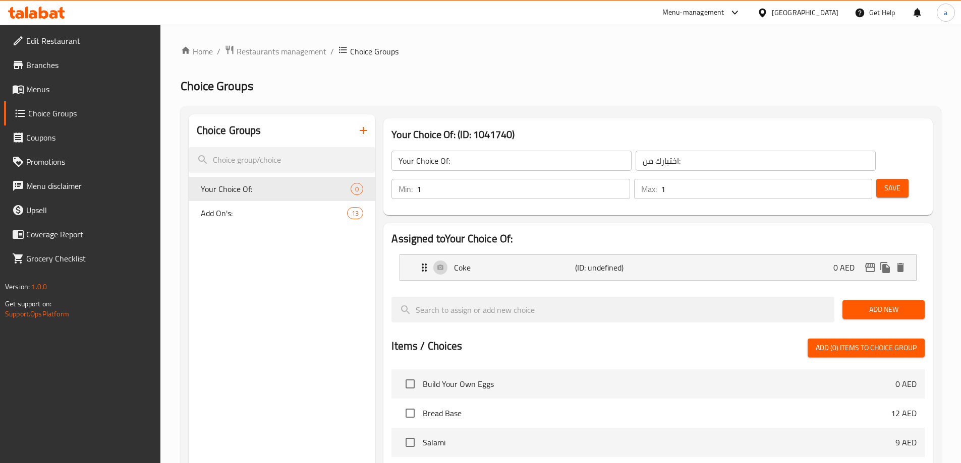
click at [884, 182] on span "Save" at bounding box center [892, 188] width 16 height 13
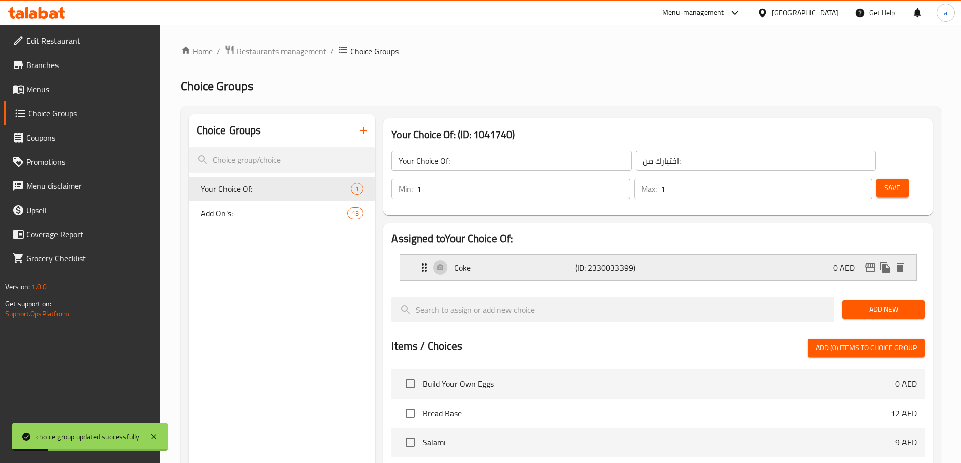
click at [800, 255] on div "Coke (ID: 2330033399) 0 AED" at bounding box center [661, 267] width 486 height 25
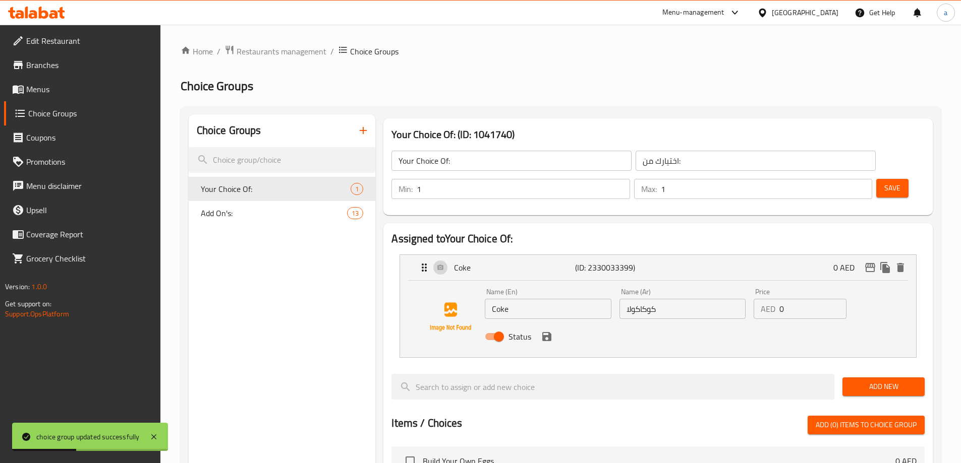
click at [875, 381] on span "Add New" at bounding box center [883, 387] width 66 height 13
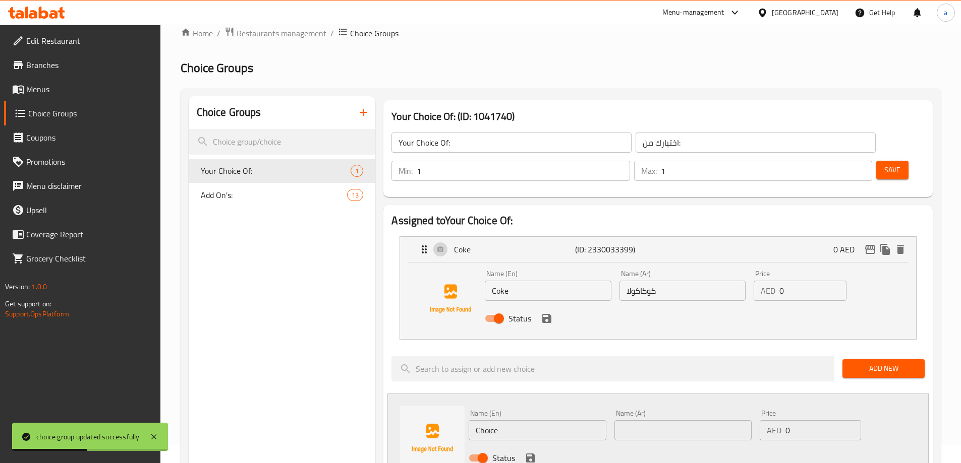
scroll to position [50, 0]
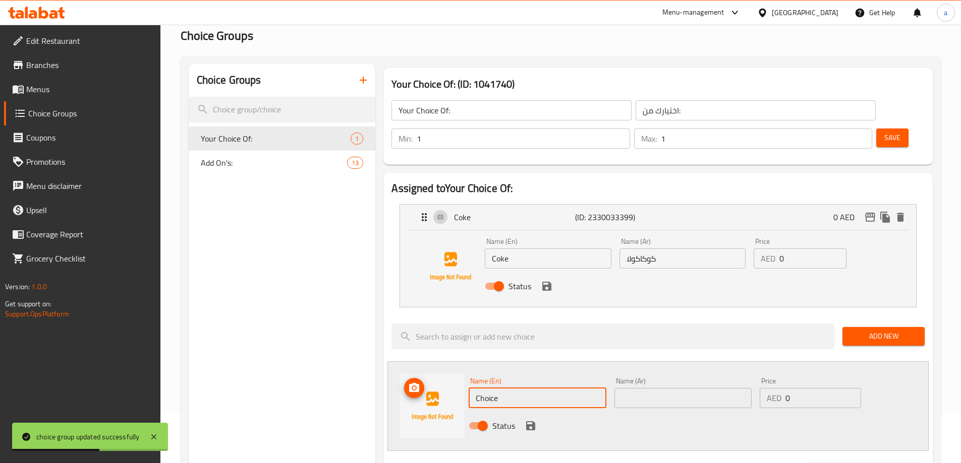
drag, startPoint x: 524, startPoint y: 374, endPoint x: 425, endPoint y: 383, distance: 99.2
click at [426, 383] on div "Name (En) Choice Name (En) Name (Ar) Name (Ar) Price AED 0 Price Status" at bounding box center [657, 407] width 541 height 90
paste input "oke Zero"
type input "Coke Zero"
click at [636, 388] on input "text" at bounding box center [682, 398] width 137 height 20
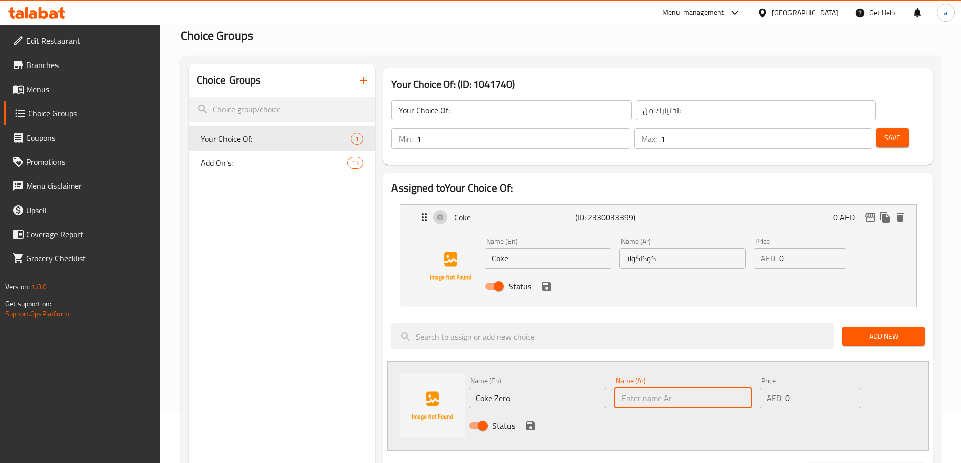
paste input "كوكاكولا زيرو"
type input "كوكاكولا زيرو"
click at [529, 420] on icon "save" at bounding box center [530, 426] width 12 height 12
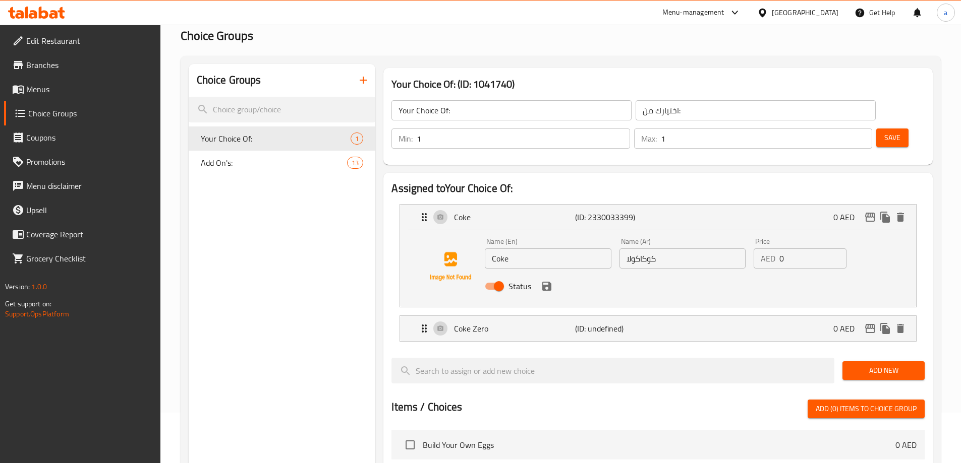
click at [884, 132] on span "Save" at bounding box center [892, 138] width 16 height 13
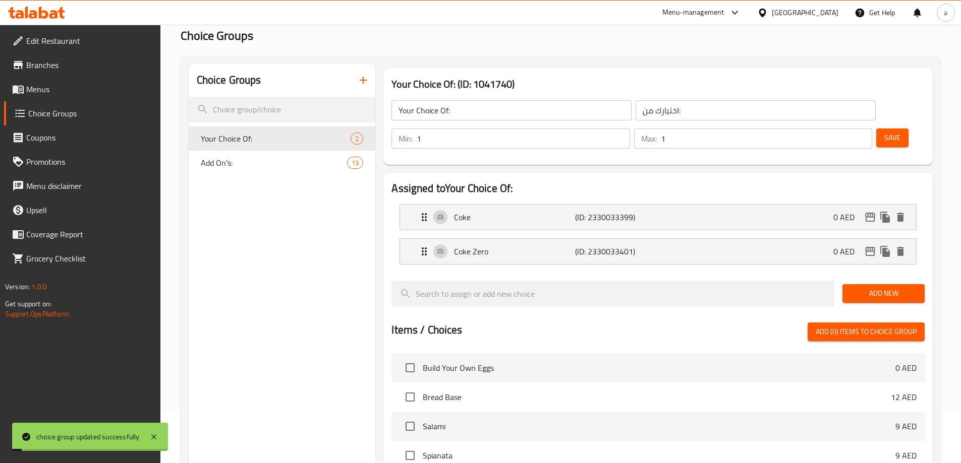
scroll to position [297, 0]
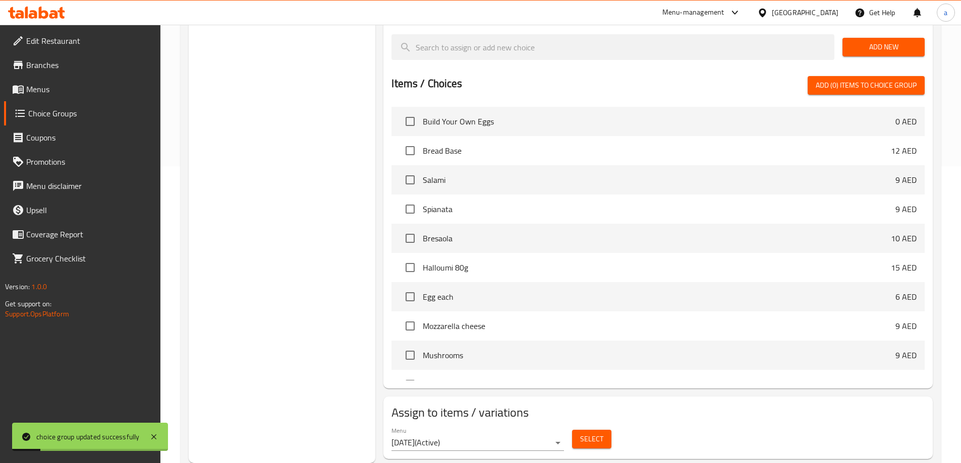
click at [580, 433] on span "Select" at bounding box center [591, 439] width 23 height 13
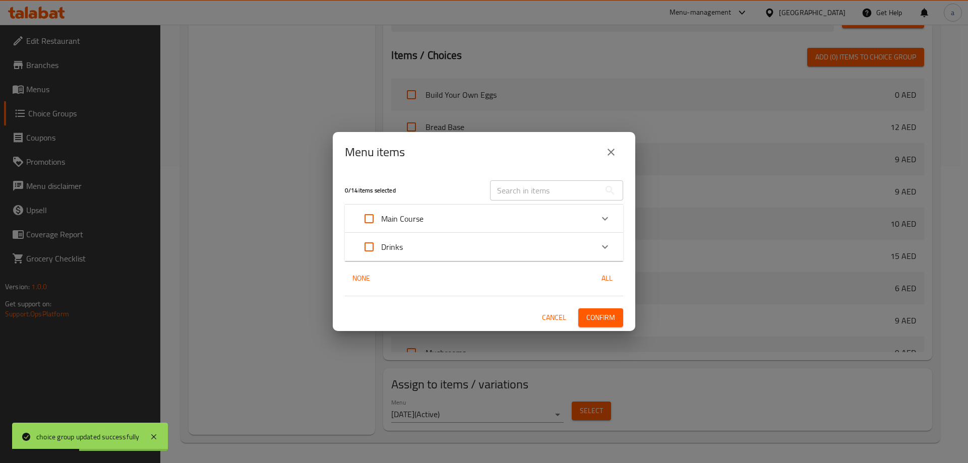
click at [369, 246] on input "Expand" at bounding box center [369, 247] width 24 height 24
checkbox input "true"
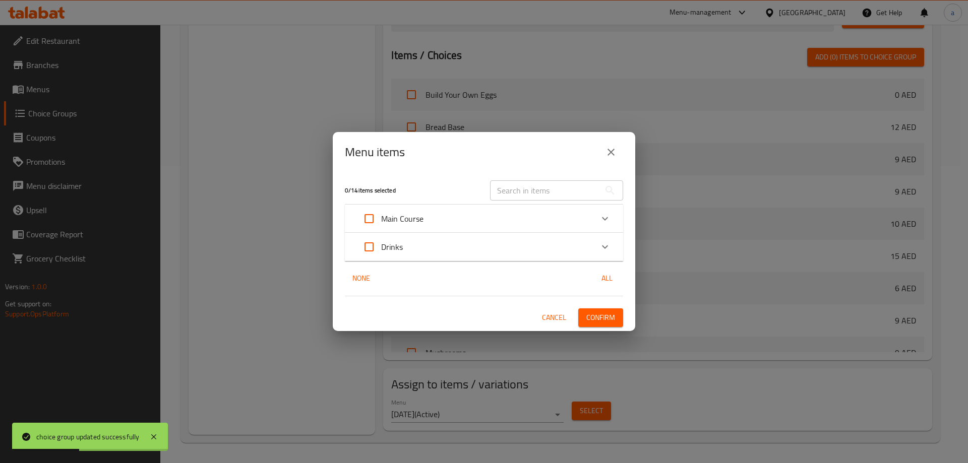
checkbox input "true"
click at [369, 246] on input "Expand" at bounding box center [369, 247] width 24 height 24
checkbox input "false"
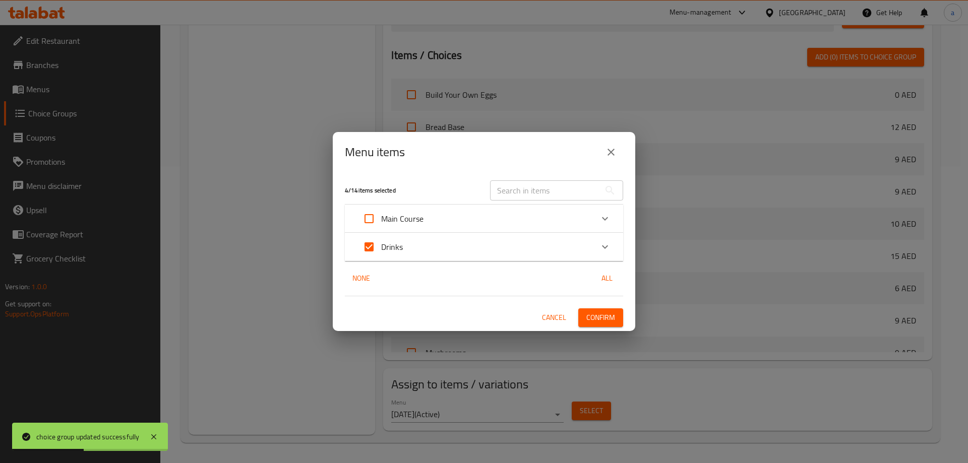
checkbox input "false"
click at [400, 249] on p "Drinks" at bounding box center [392, 247] width 22 height 12
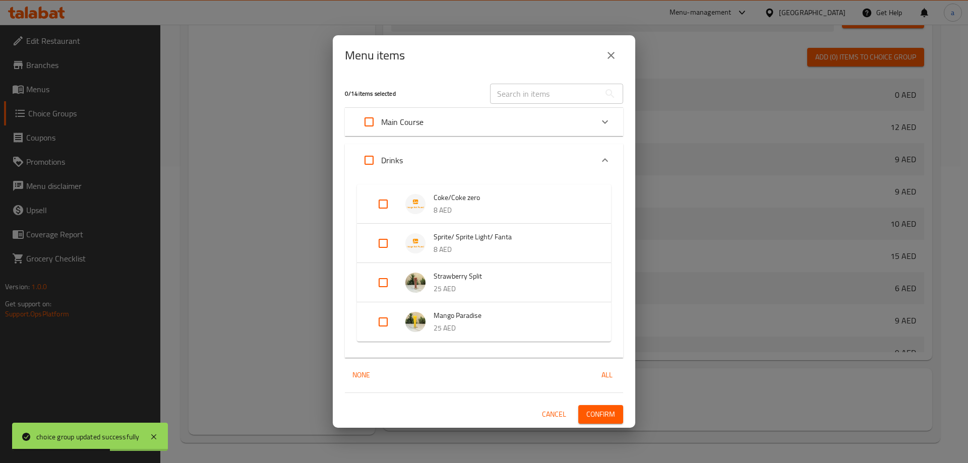
click at [389, 205] on input "Expand" at bounding box center [383, 204] width 24 height 24
checkbox input "true"
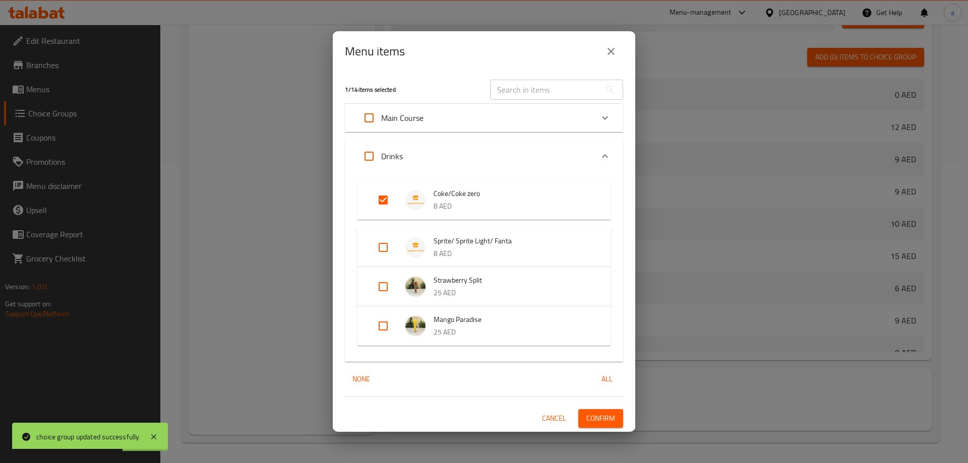
click at [599, 418] on span "Confirm" at bounding box center [601, 419] width 29 height 13
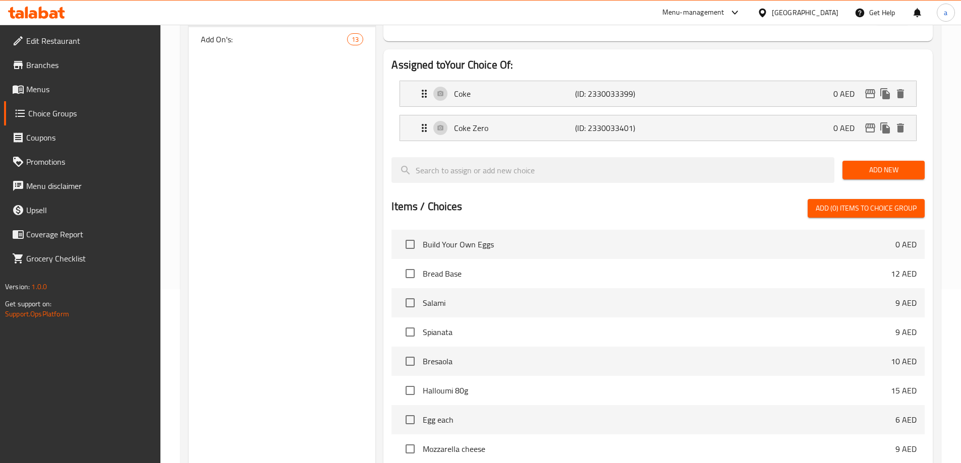
scroll to position [45, 0]
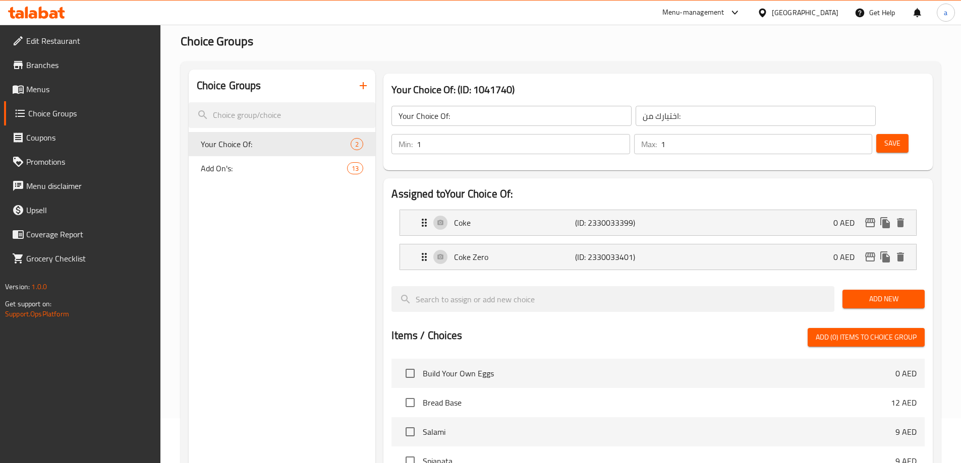
click at [366, 94] on button "button" at bounding box center [363, 86] width 24 height 24
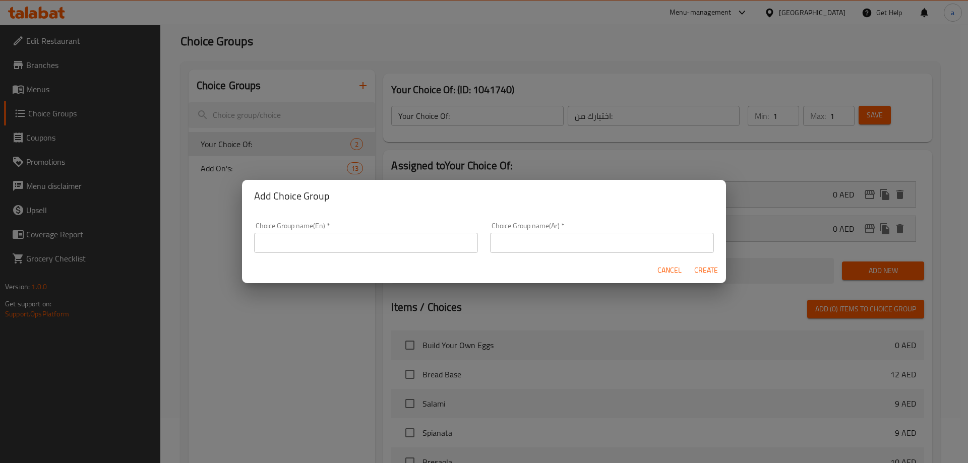
click at [438, 122] on div "Add Choice Group Choice Group name(En)   * Choice Group name(En) * Choice Group…" at bounding box center [484, 231] width 968 height 463
click at [459, 116] on div "Add Choice Group Choice Group name(En)   * Choice Group name(En) * Choice Group…" at bounding box center [484, 231] width 968 height 463
click at [682, 274] on button "Cancel" at bounding box center [670, 270] width 32 height 19
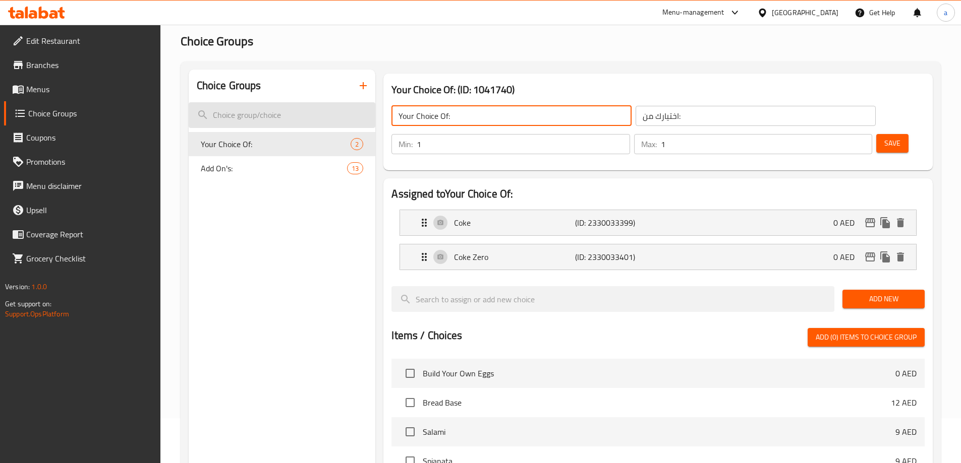
drag, startPoint x: 453, startPoint y: 112, endPoint x: 352, endPoint y: 122, distance: 101.9
click at [356, 121] on div "Choice Groups Your Choice Of: 2 Add On's: 13 Your Choice Of: (ID: 1041740) Your…" at bounding box center [563, 393] width 748 height 646
drag, startPoint x: 543, startPoint y: 119, endPoint x: 528, endPoint y: 121, distance: 15.8
click at [528, 121] on div "Your Choice Of: ​ اختيارك من: ​" at bounding box center [633, 116] width 496 height 32
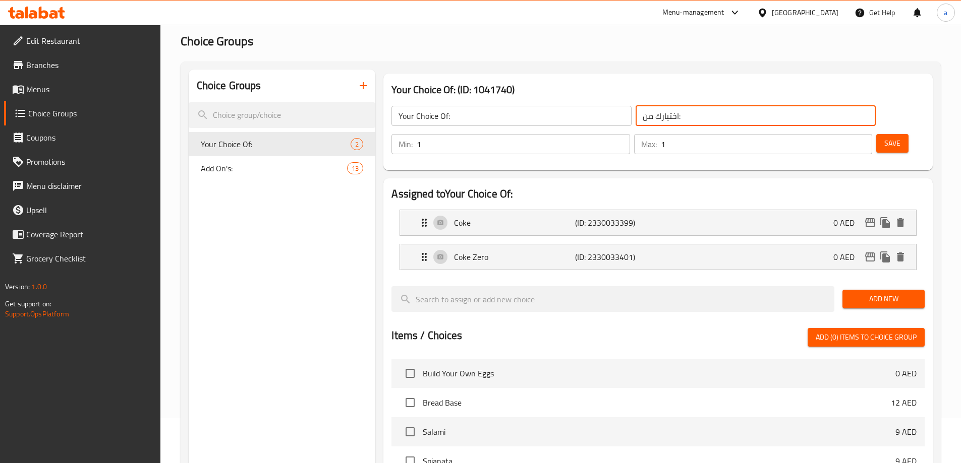
paste input "Your Choice Of"
type input "اختيارك من:"
click at [365, 94] on button "button" at bounding box center [363, 86] width 24 height 24
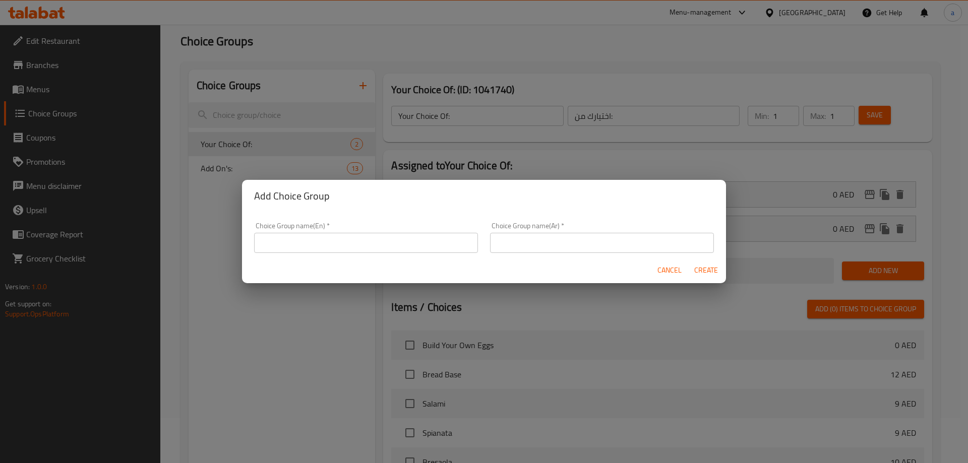
click at [335, 239] on input "text" at bounding box center [366, 243] width 224 height 20
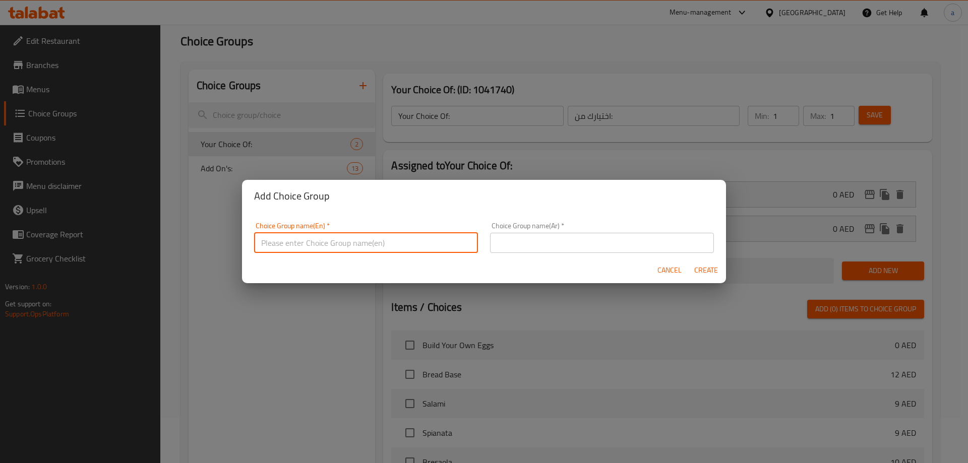
paste input "Your Choice Of:"
type input "Your Choice Of:"
click at [542, 241] on input "text" at bounding box center [602, 243] width 224 height 20
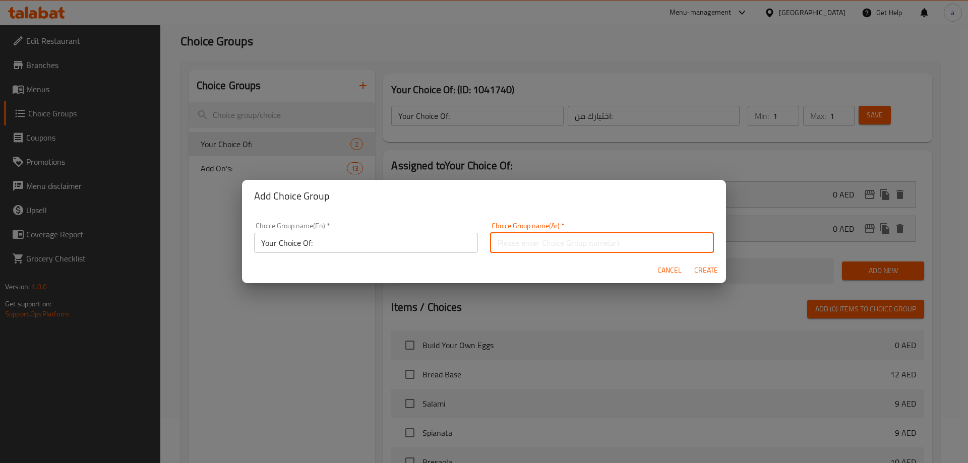
paste input "اختيارك من:"
type input "اختيارك من::"
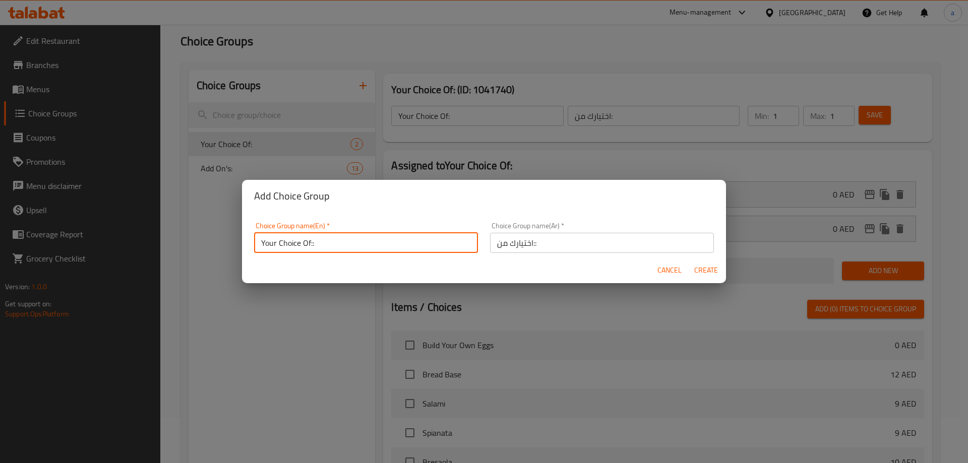
type input "Your Choice Of::"
click at [697, 273] on span "Create" at bounding box center [706, 270] width 24 height 13
type input "Your Choice Of::"
type input "اختيارك من::"
type input "0"
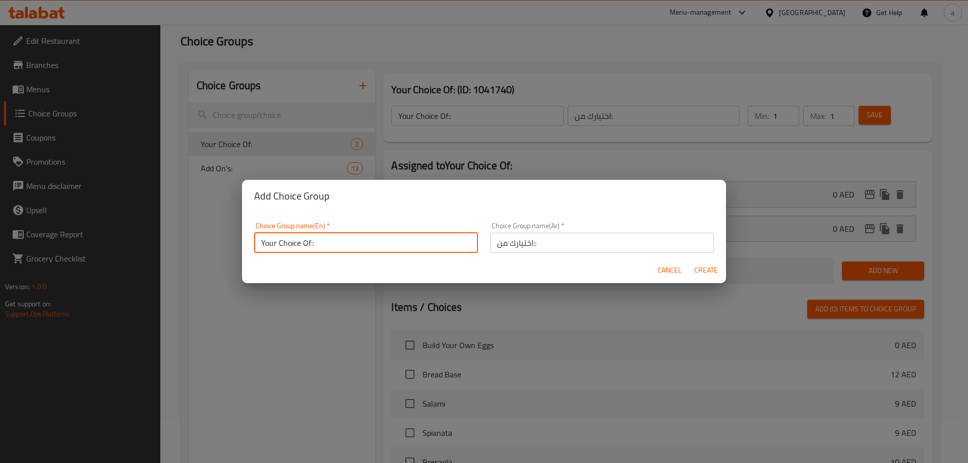
type input "0"
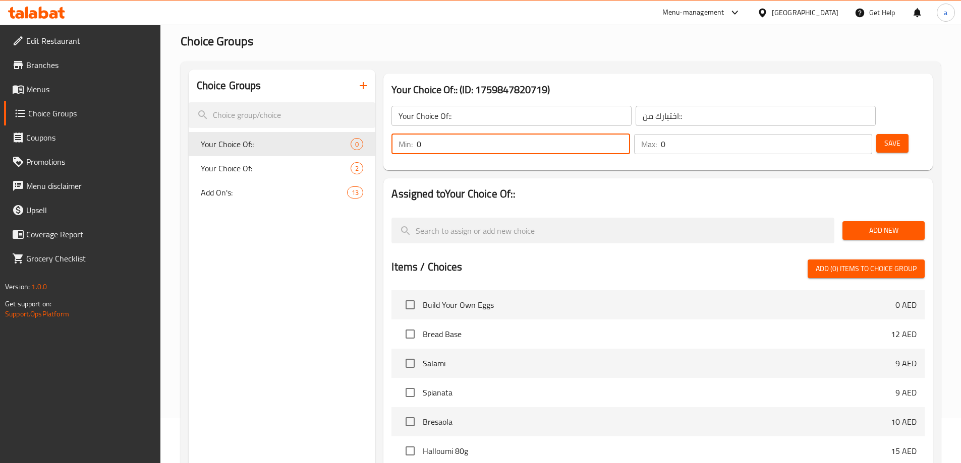
drag, startPoint x: 781, startPoint y: 121, endPoint x: 774, endPoint y: 121, distance: 7.6
click at [629, 134] on input "0" at bounding box center [523, 144] width 213 height 20
type input "1"
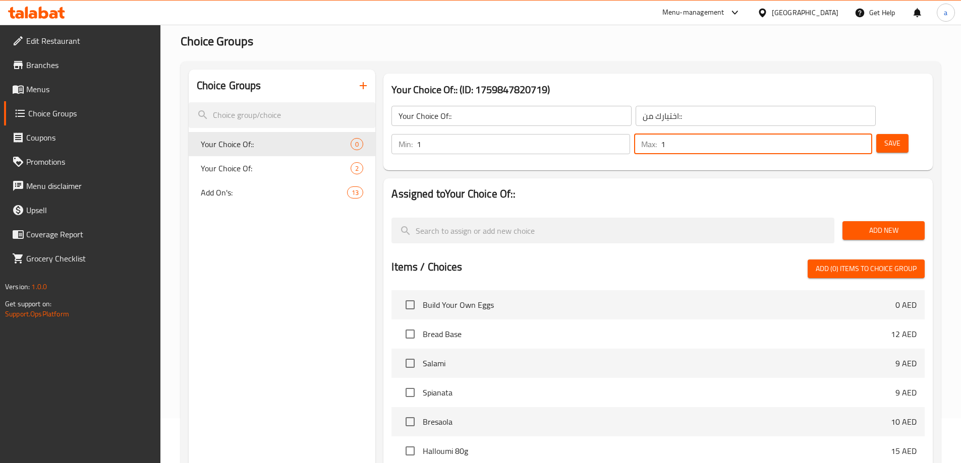
type input "1"
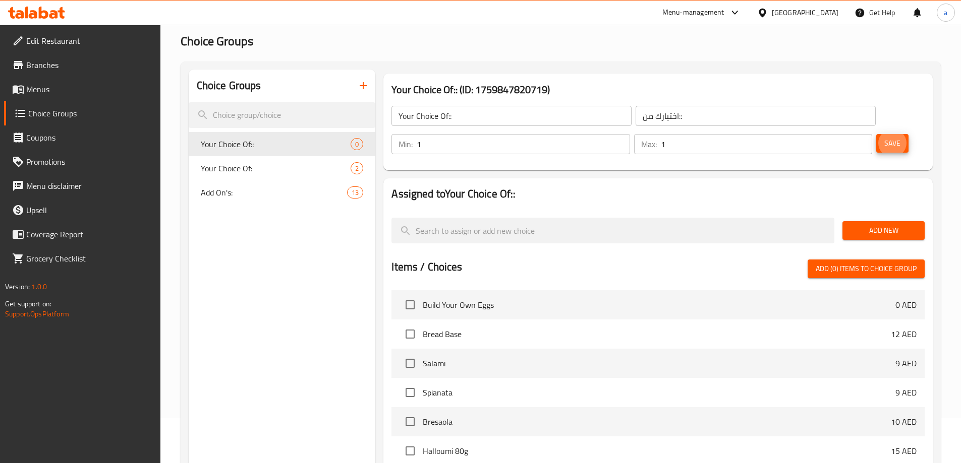
click at [876, 134] on button "Save" at bounding box center [892, 143] width 32 height 19
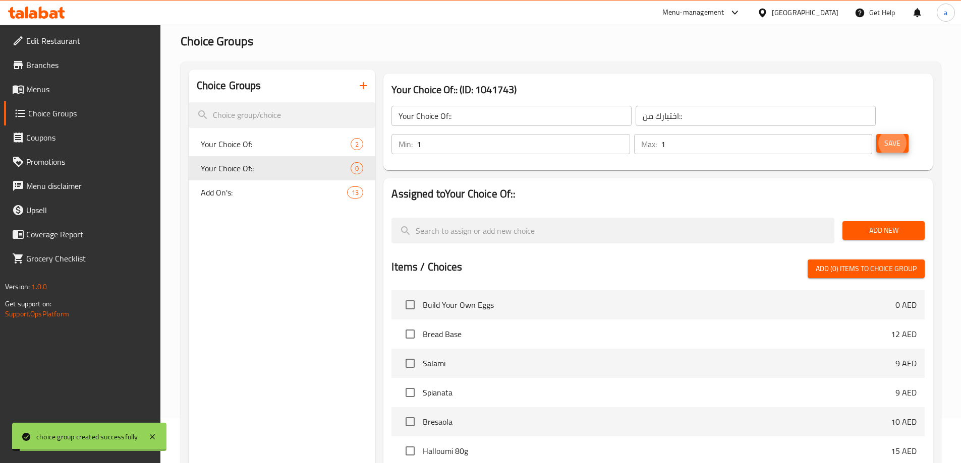
click at [893, 224] on span "Add New" at bounding box center [883, 230] width 66 height 13
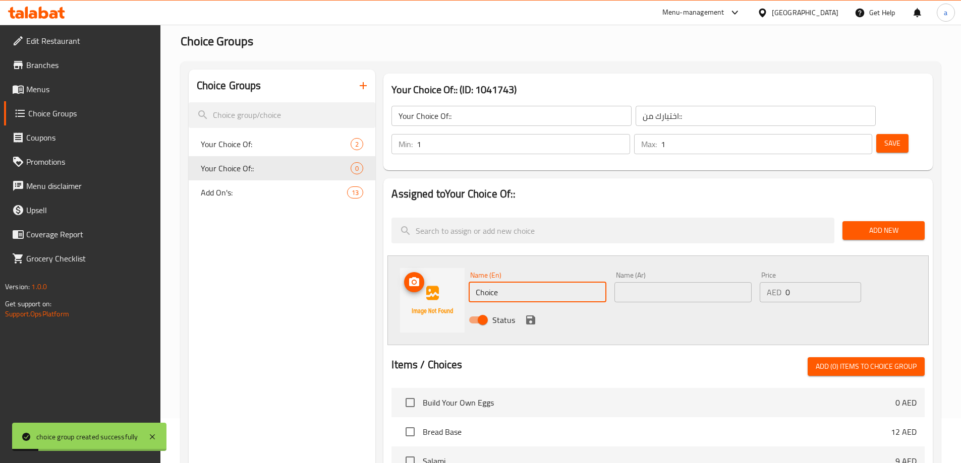
drag, startPoint x: 548, startPoint y: 266, endPoint x: 449, endPoint y: 274, distance: 99.2
click at [449, 274] on div "Name (En) Choice Name (En) Name (Ar) Name (Ar) Price AED 0 Price Status" at bounding box center [657, 301] width 541 height 90
type input "س"
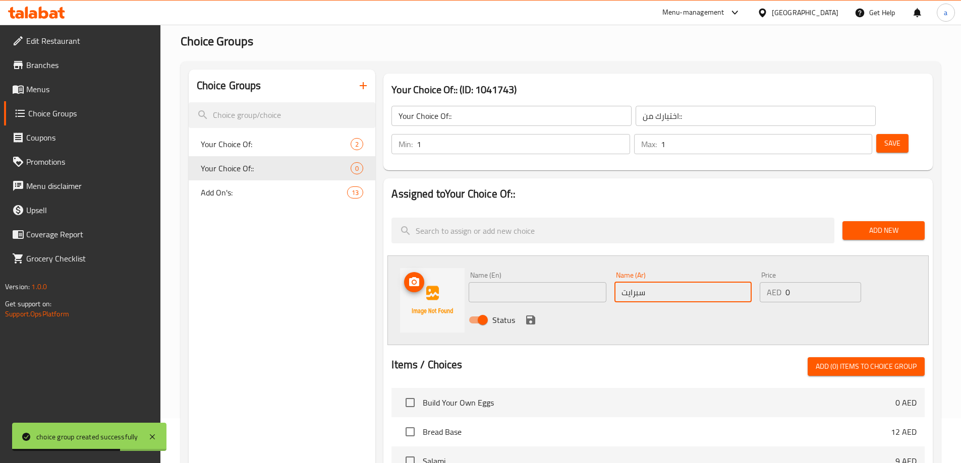
type input "سبرايت"
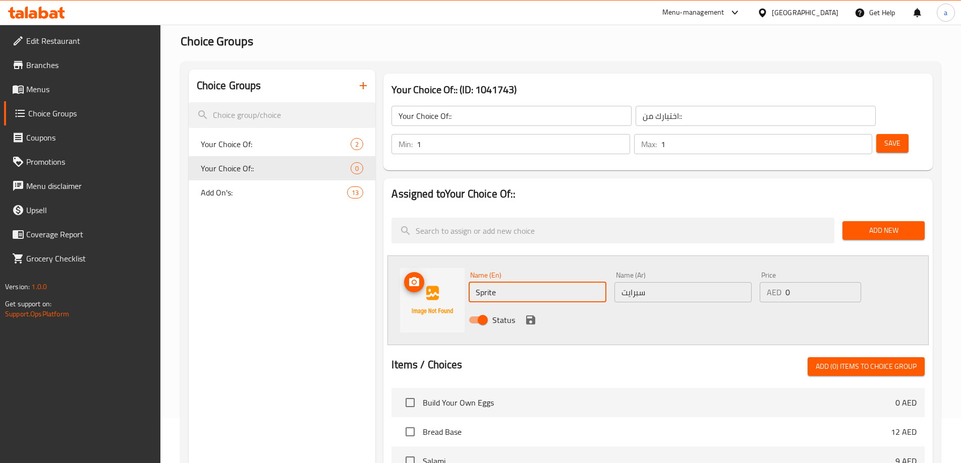
type input "Sprite"
click button "save" at bounding box center [530, 320] width 15 height 15
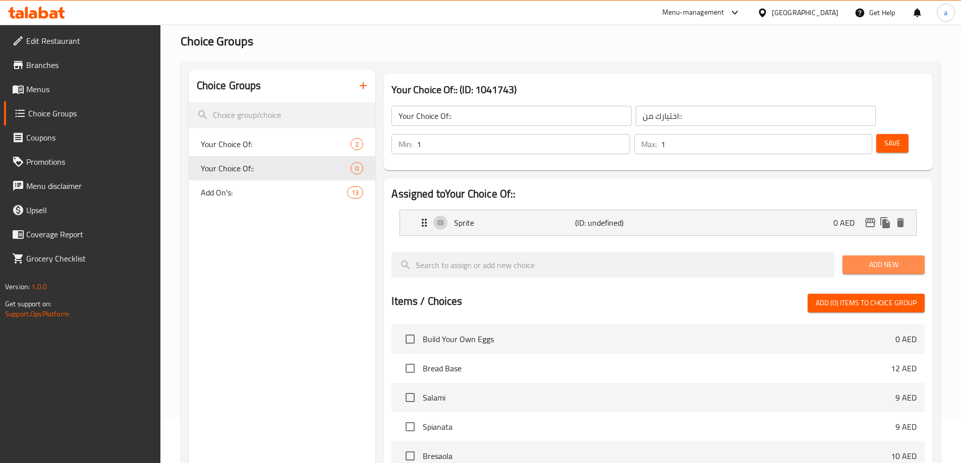
click at [879, 259] on span "Add New" at bounding box center [883, 265] width 66 height 13
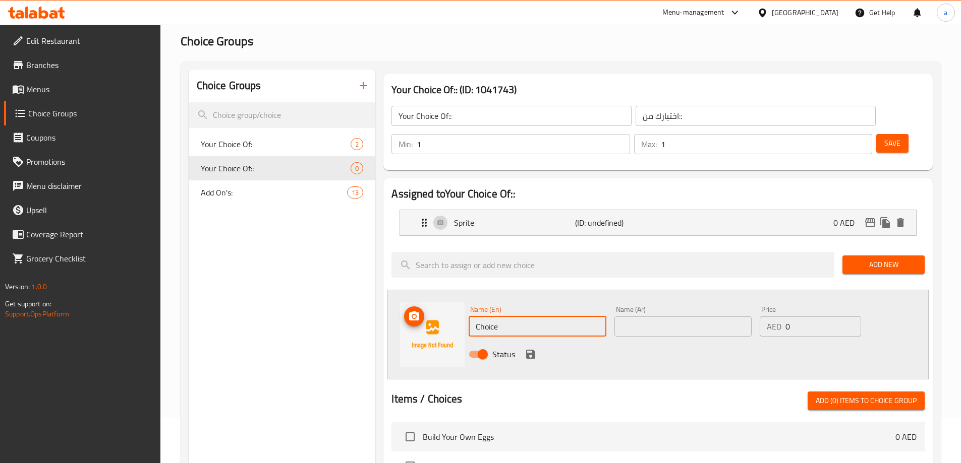
drag, startPoint x: 503, startPoint y: 304, endPoint x: 373, endPoint y: 304, distance: 130.1
click at [396, 308] on div "Name (En) Choice Name (En) Name (Ar) Name (Ar) Price AED 0 Price Status" at bounding box center [657, 335] width 541 height 90
type input "Sprite Light"
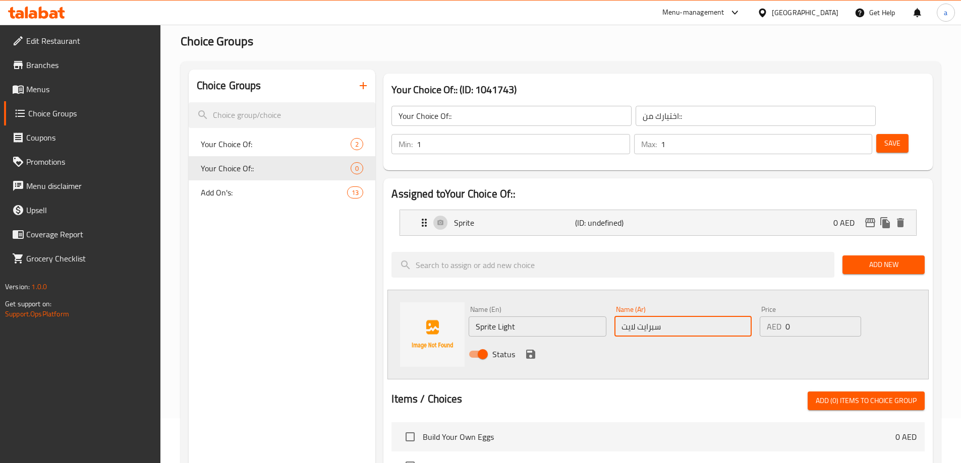
type input "سبرايت لايت"
click button "save" at bounding box center [530, 354] width 15 height 15
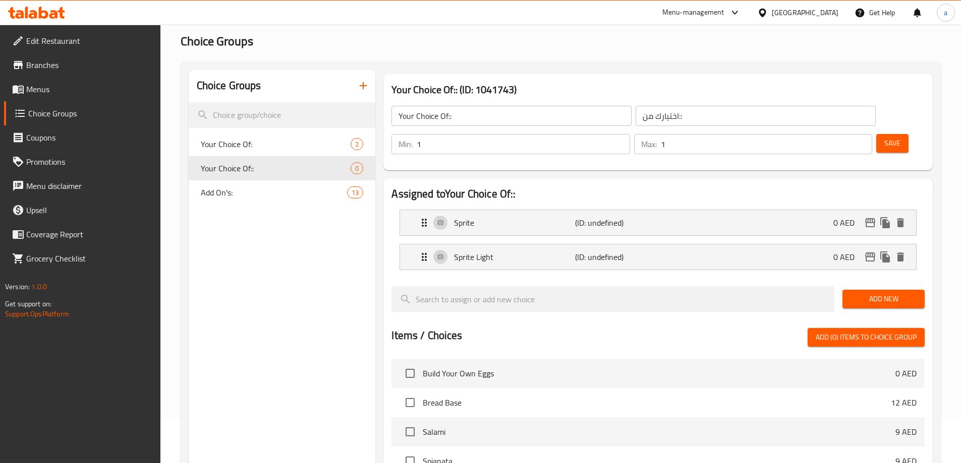
click at [854, 293] on span "Add New" at bounding box center [883, 299] width 66 height 13
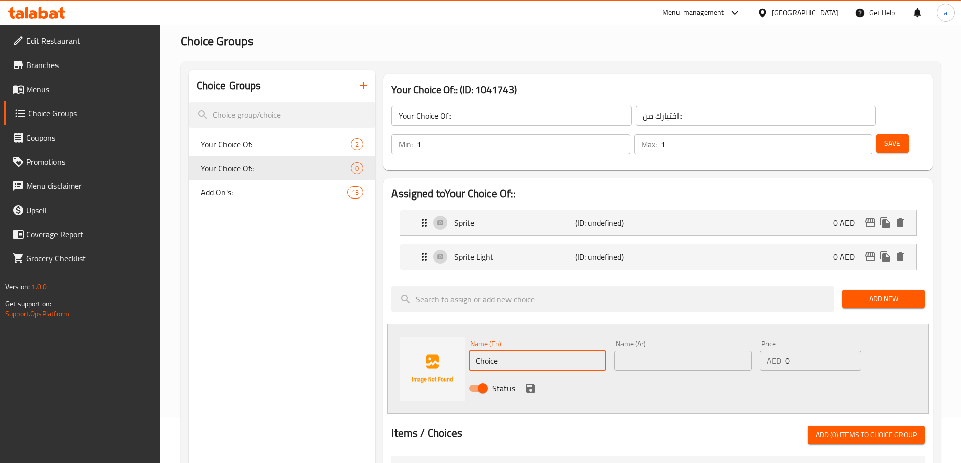
drag, startPoint x: 506, startPoint y: 334, endPoint x: 422, endPoint y: 340, distance: 84.9
click at [422, 340] on div "Name (En) Choice Name (En) Name (Ar) Name (Ar) Price AED 0 Price Status" at bounding box center [657, 369] width 541 height 90
type input "Fanta"
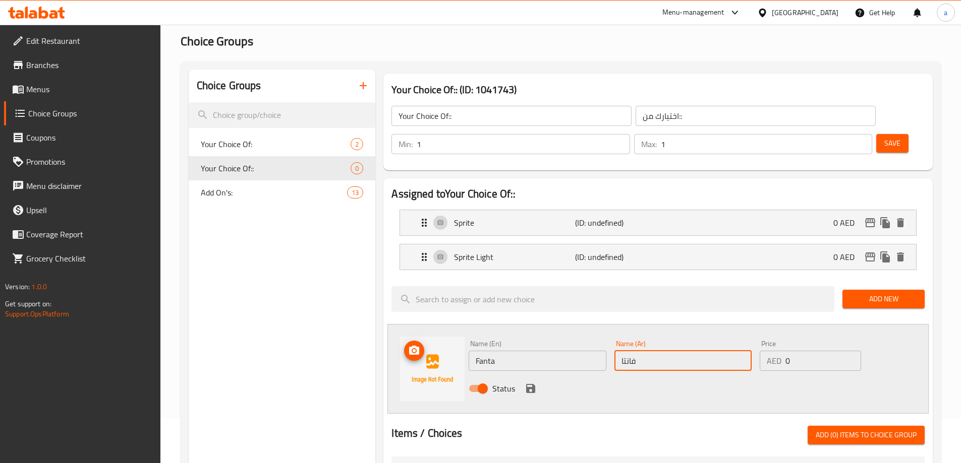
type input "فانتا"
click button "save" at bounding box center [530, 388] width 15 height 15
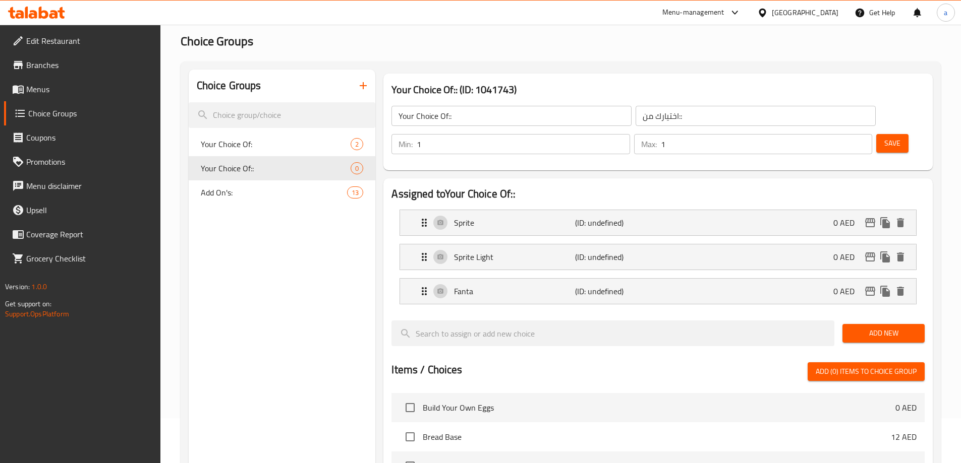
click at [884, 137] on span "Save" at bounding box center [892, 143] width 16 height 13
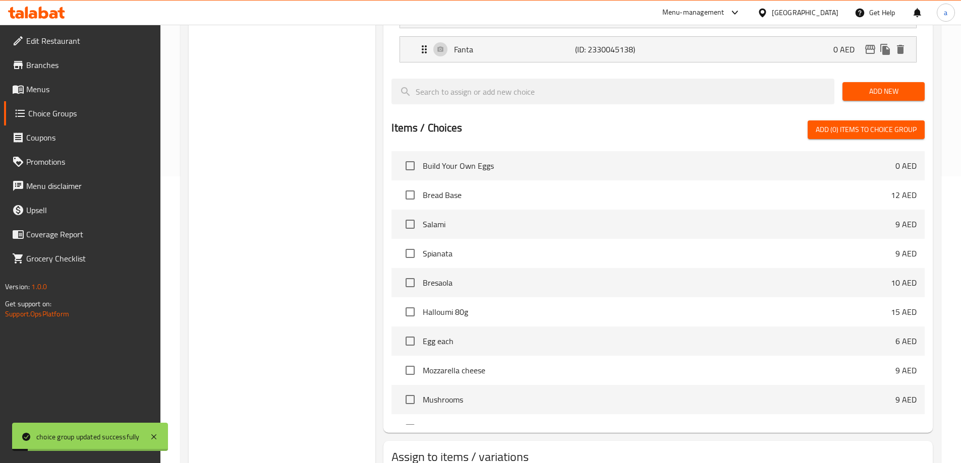
scroll to position [331, 0]
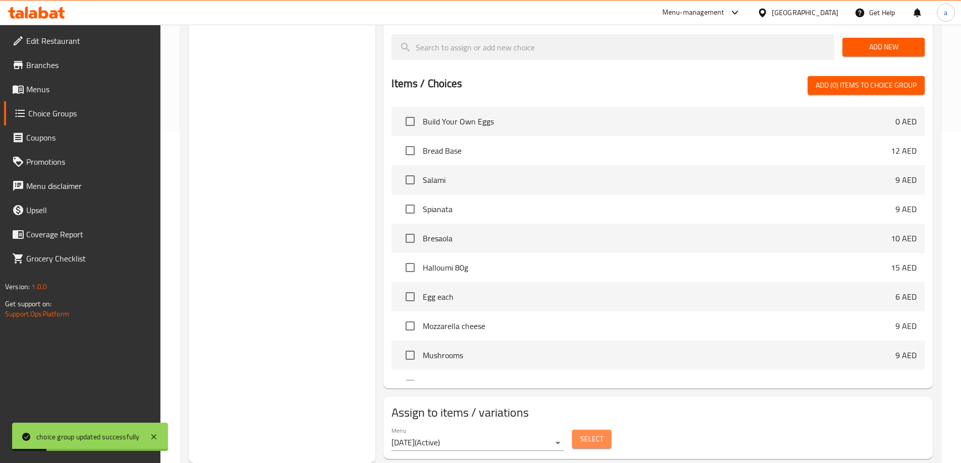
click at [590, 430] on button "Select" at bounding box center [591, 439] width 39 height 19
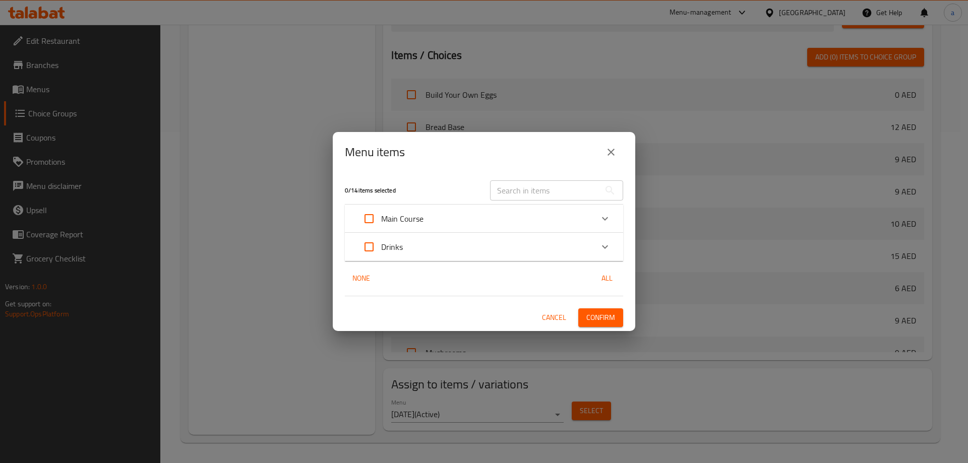
click at [393, 247] on p "Drinks" at bounding box center [392, 247] width 22 height 12
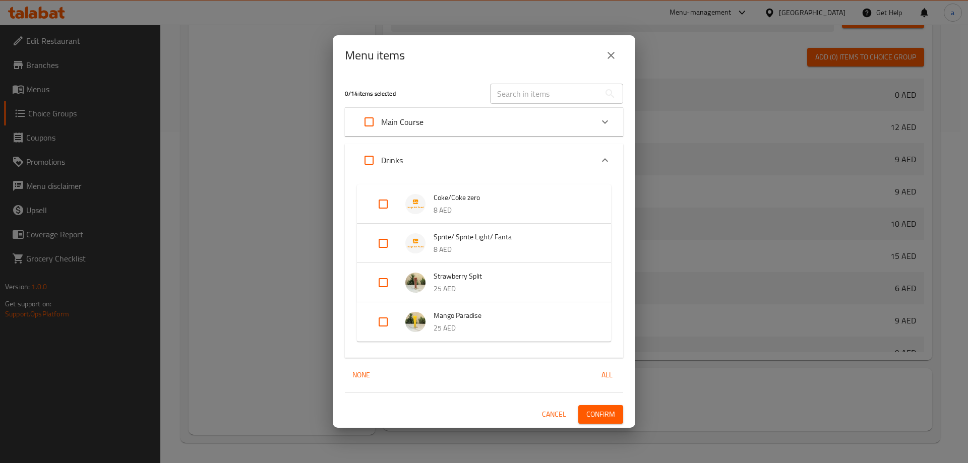
click at [381, 240] on input "Expand" at bounding box center [383, 243] width 24 height 24
checkbox input "true"
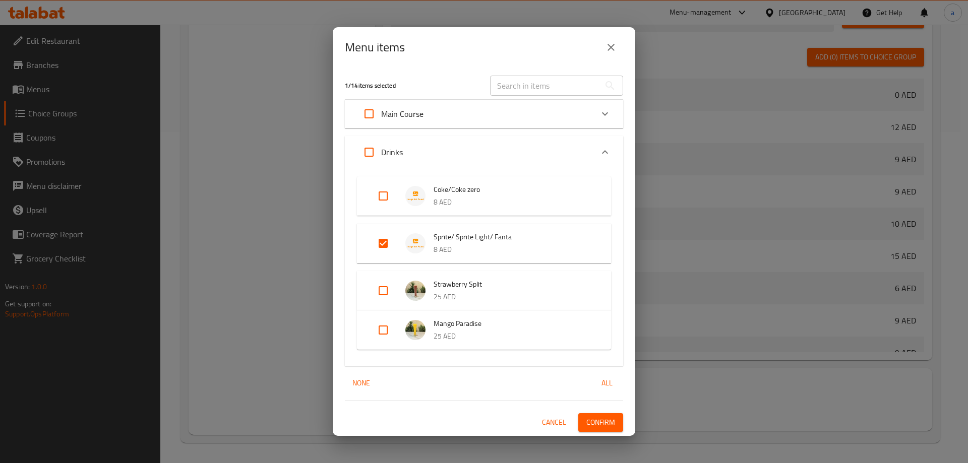
click at [580, 420] on button "Confirm" at bounding box center [600, 423] width 45 height 19
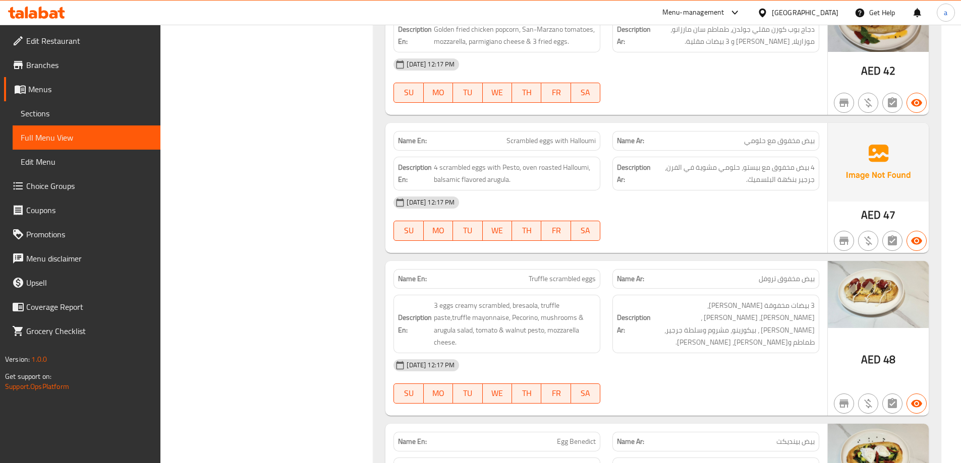
scroll to position [353, 0]
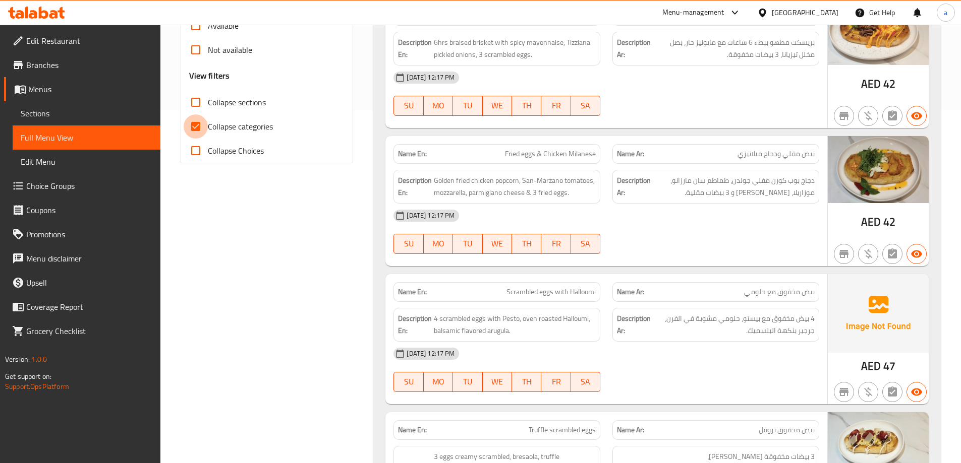
click at [196, 132] on input "Collapse categories" at bounding box center [196, 126] width 24 height 24
checkbox input "false"
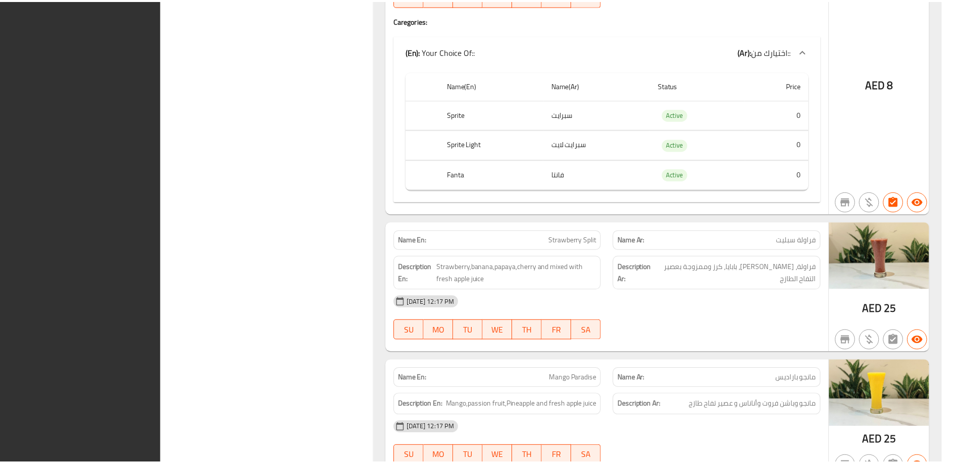
scroll to position [2578, 0]
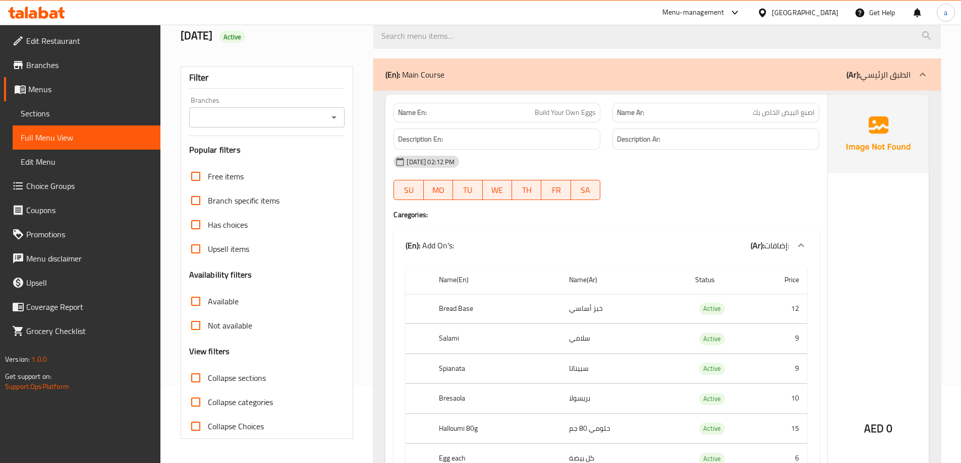
scroll to position [0, 0]
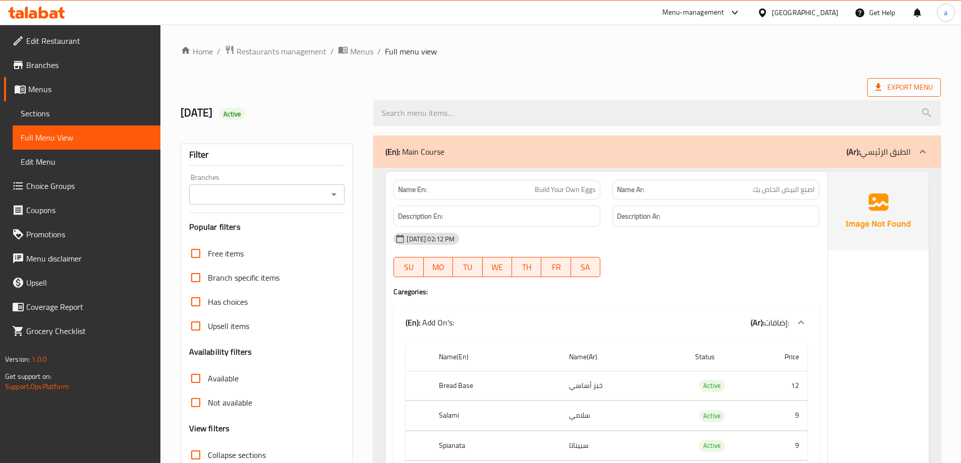
click at [925, 80] on span "Export Menu" at bounding box center [904, 87] width 74 height 19
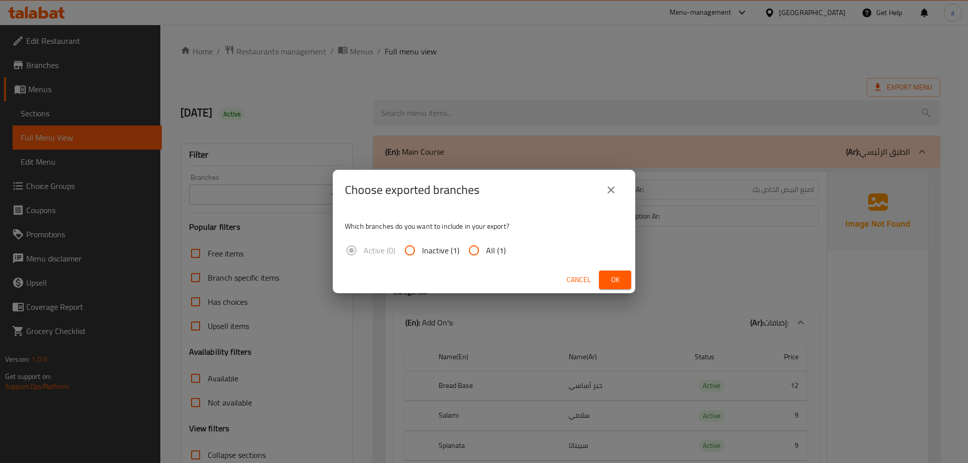
click at [488, 247] on span "All (1)" at bounding box center [496, 251] width 20 height 12
click at [486, 247] on input "All (1)" at bounding box center [474, 251] width 24 height 24
radio input "true"
click at [623, 280] on button "Ok" at bounding box center [615, 280] width 32 height 19
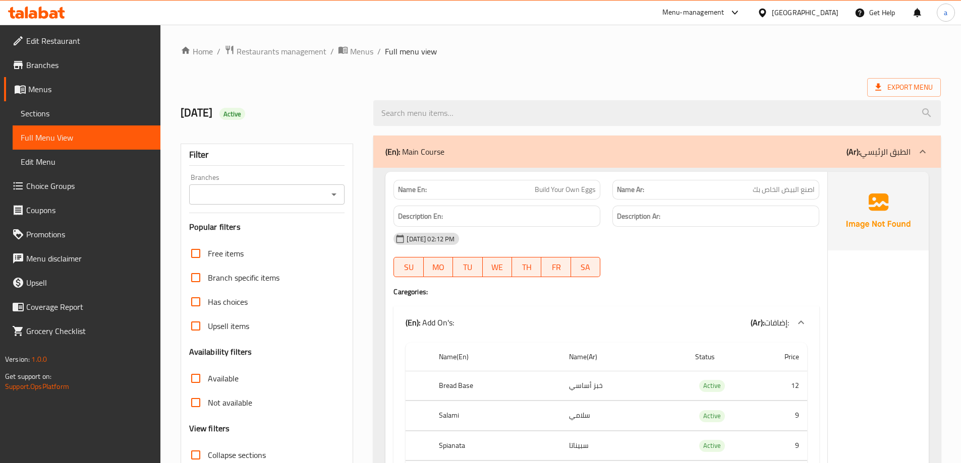
drag, startPoint x: 48, startPoint y: 109, endPoint x: 167, endPoint y: 116, distance: 118.7
click at [48, 109] on span "Sections" at bounding box center [87, 113] width 132 height 12
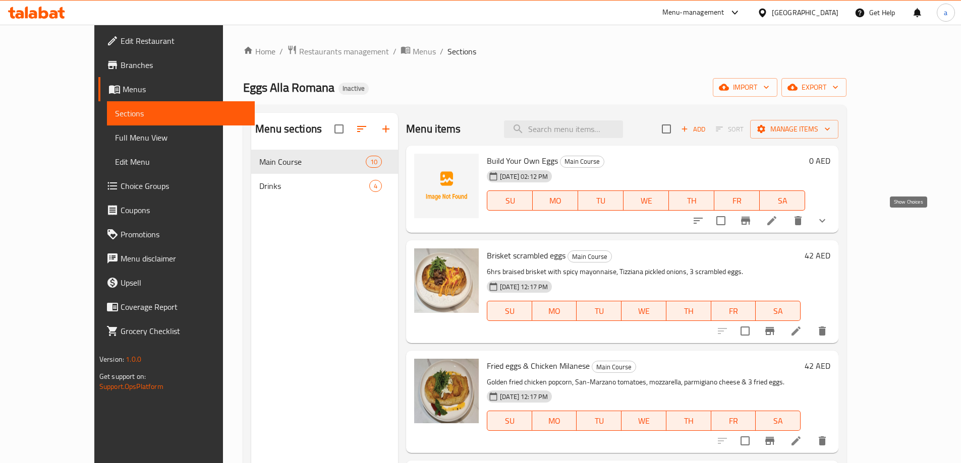
click at [828, 221] on icon "show more" at bounding box center [822, 221] width 12 height 12
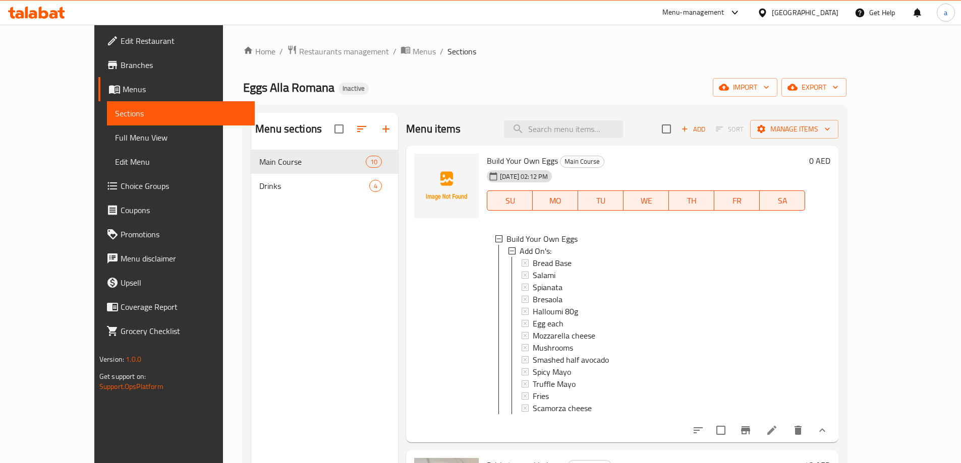
click at [107, 128] on link "Full Menu View" at bounding box center [181, 138] width 148 height 24
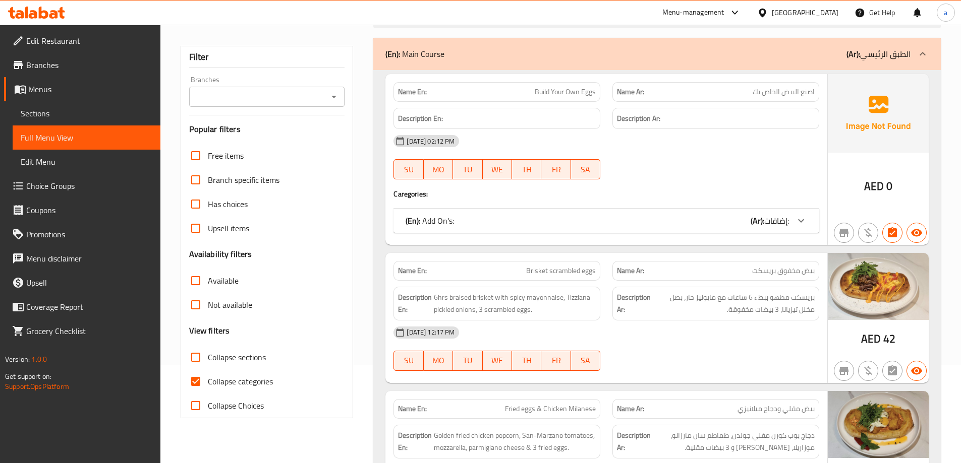
scroll to position [101, 0]
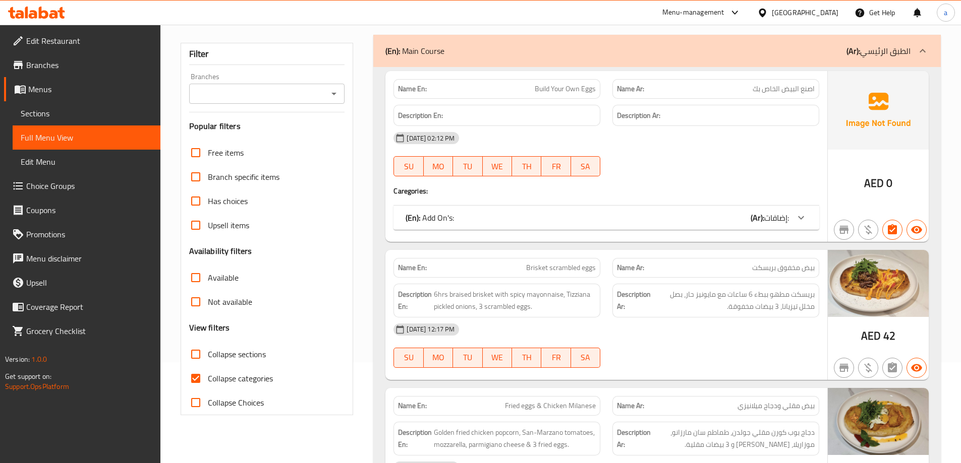
click at [793, 212] on div at bounding box center [801, 218] width 24 height 24
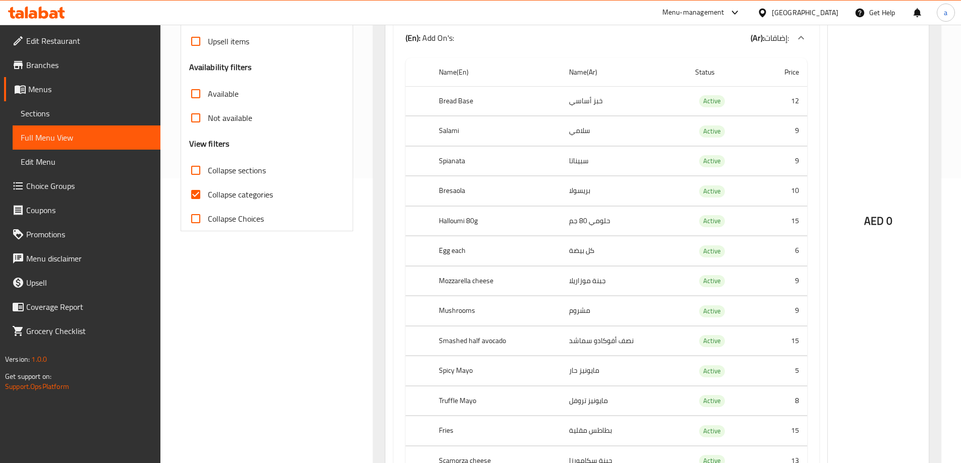
scroll to position [303, 0]
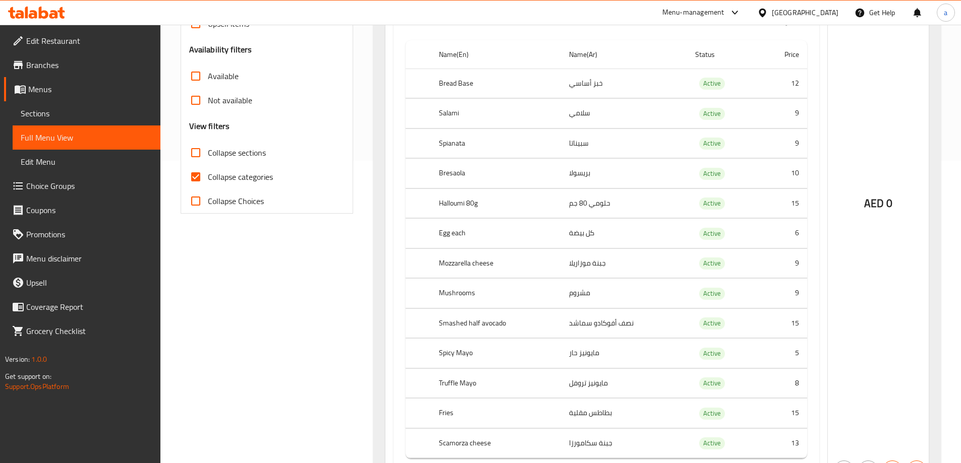
click at [70, 181] on span "Choice Groups" at bounding box center [89, 186] width 126 height 12
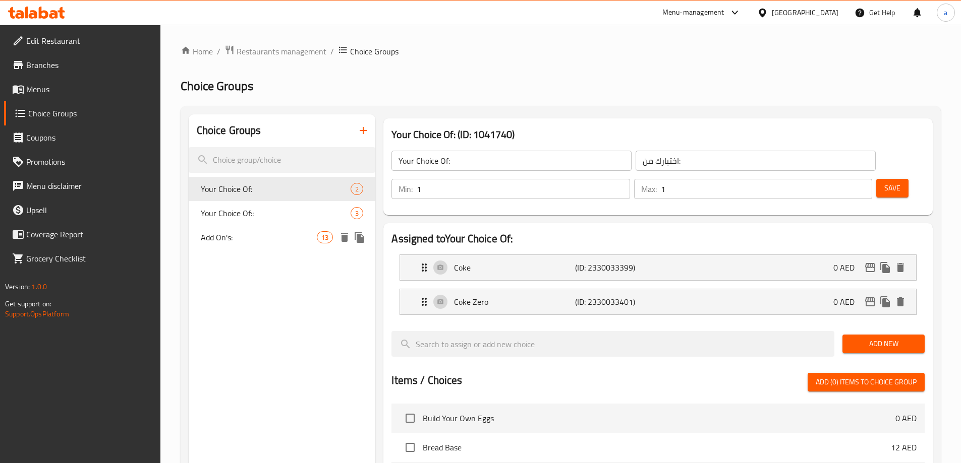
click at [261, 239] on span "Add On's:" at bounding box center [259, 237] width 116 height 12
type input "Add On's:"
type input "إضافات:"
type input "0"
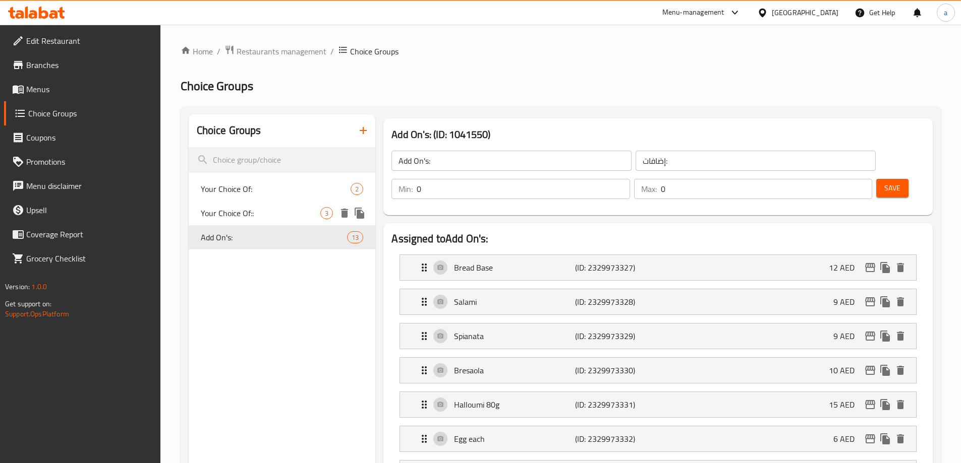
click at [258, 210] on span "Your Choice Of::" at bounding box center [261, 213] width 120 height 12
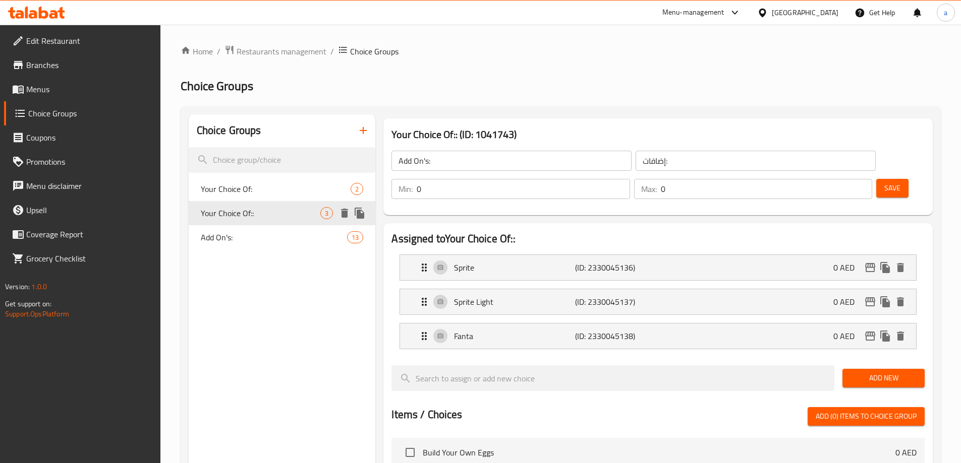
type input "Your Choice Of::"
type input "اختيارك من::"
type input "1"
click at [268, 190] on span "Your Choice Of:" at bounding box center [261, 189] width 120 height 12
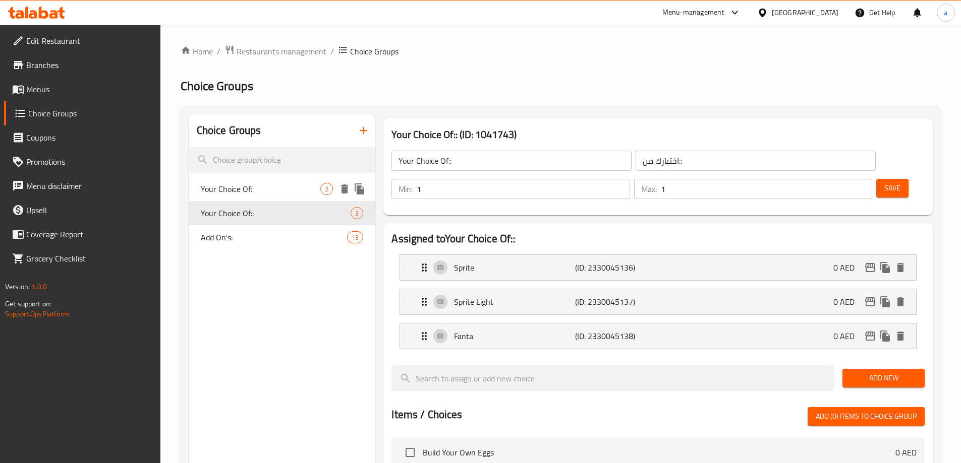
type input "Your Choice Of:"
type input "اختيارك من:"
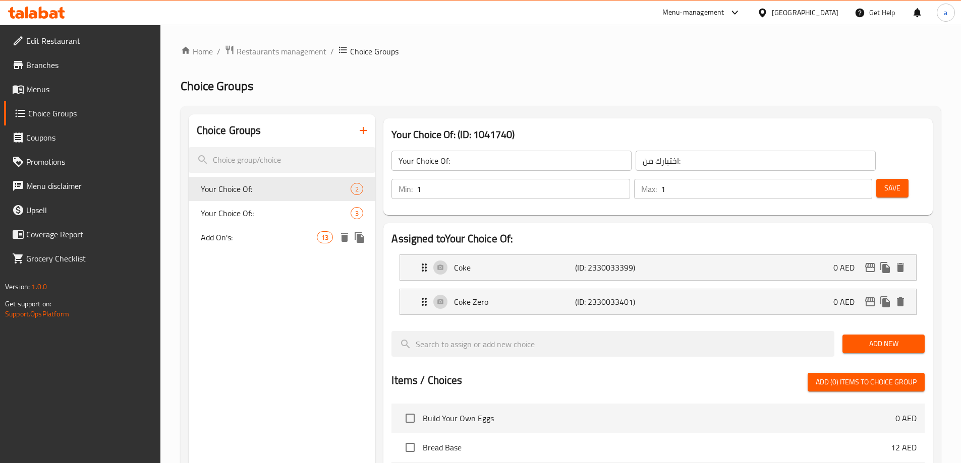
click at [262, 248] on div "Add On's: 13" at bounding box center [282, 237] width 187 height 24
type input "Add On's:"
type input "إضافات:"
type input "0"
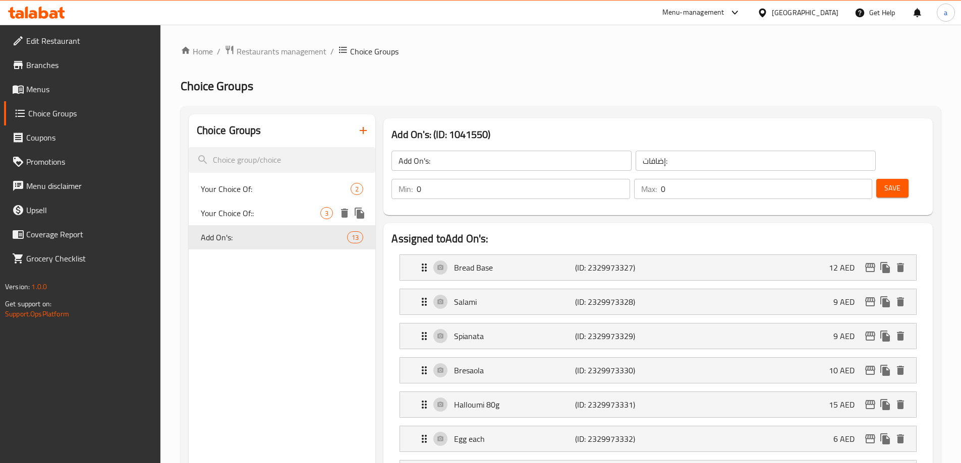
click at [253, 221] on div "Your Choice Of:: 3" at bounding box center [282, 213] width 187 height 24
type input "Your Choice Of::"
type input "اختيارك من::"
type input "1"
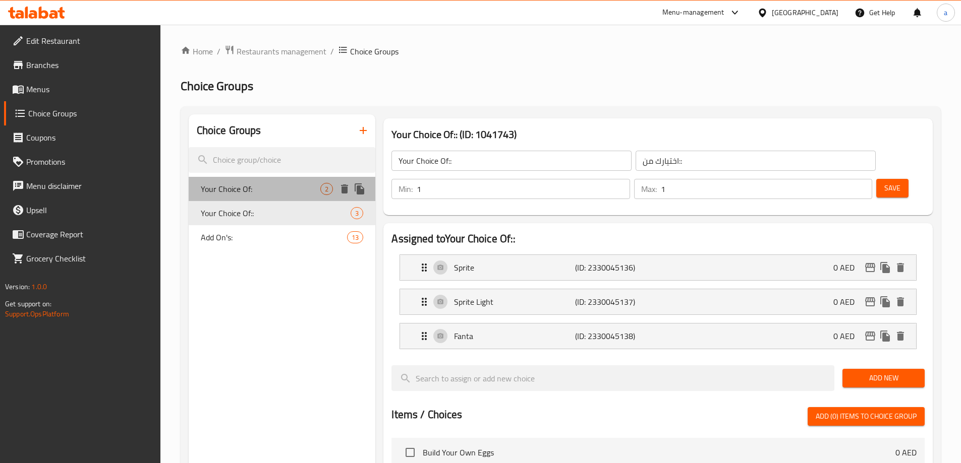
click at [253, 185] on span "Your Choice Of:" at bounding box center [261, 189] width 120 height 12
type input "Your Choice Of:"
type input "اختيارك من:"
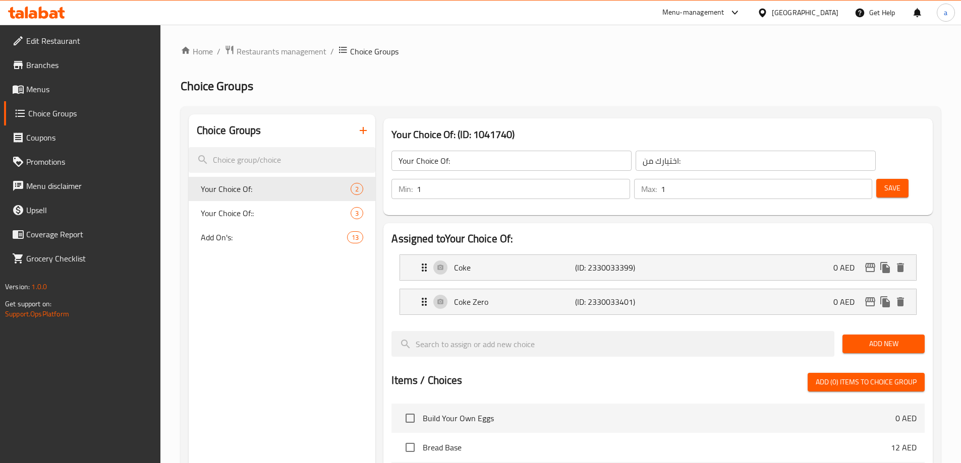
click at [272, 288] on div "Choice Groups Your Choice Of: 2 Your Choice Of:: 3 Add On's: 13" at bounding box center [282, 437] width 187 height 646
